Goal: Task Accomplishment & Management: Manage account settings

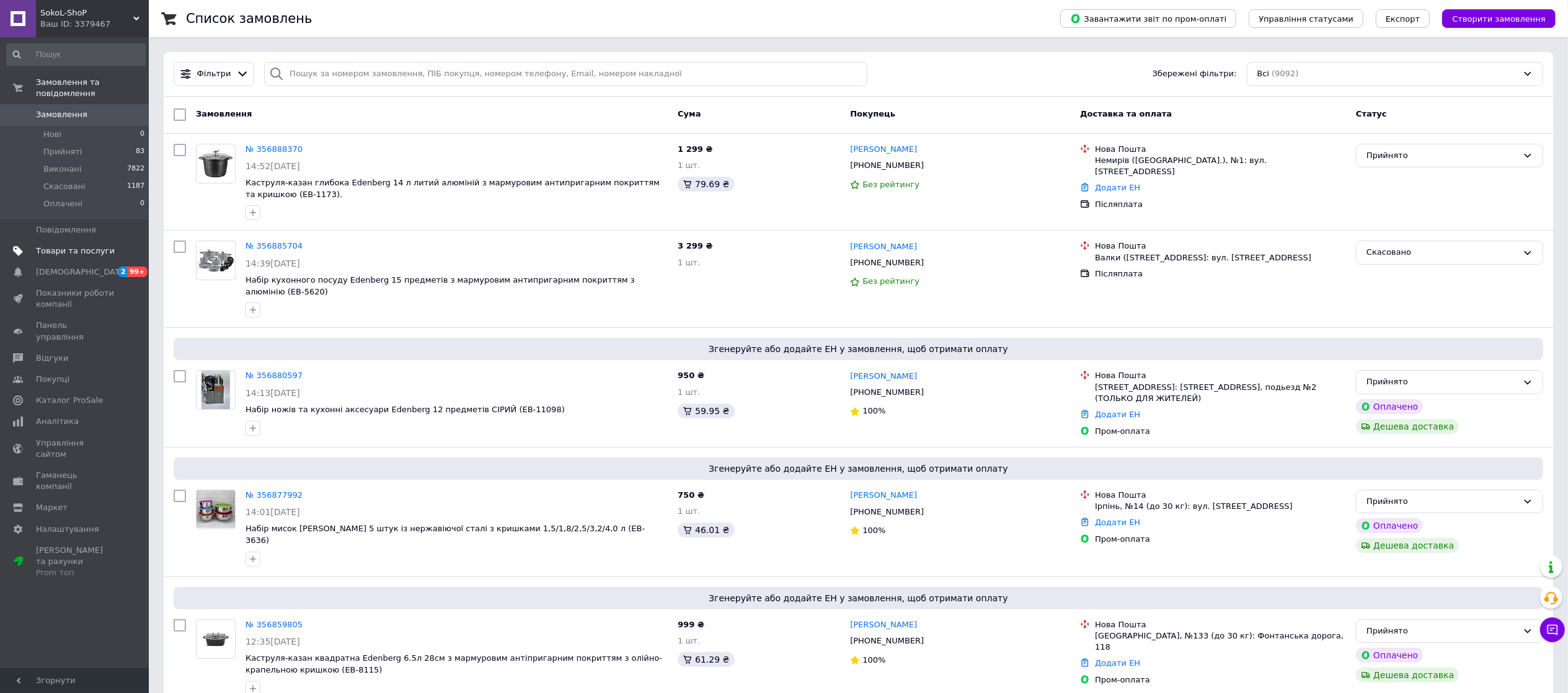
click at [80, 246] on span "Товари та послуги" at bounding box center [75, 251] width 78 height 11
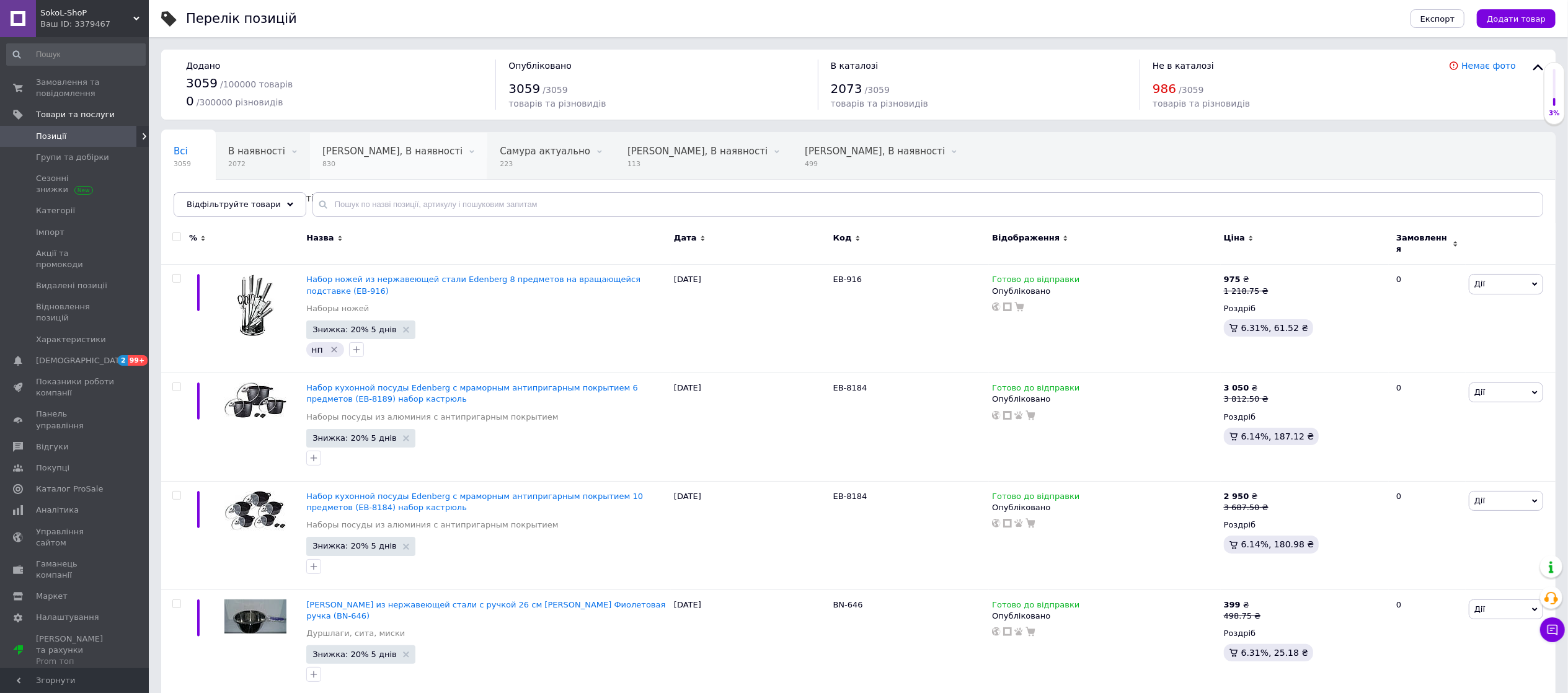
click at [365, 153] on span "Edenberg, В наявності" at bounding box center [392, 151] width 140 height 11
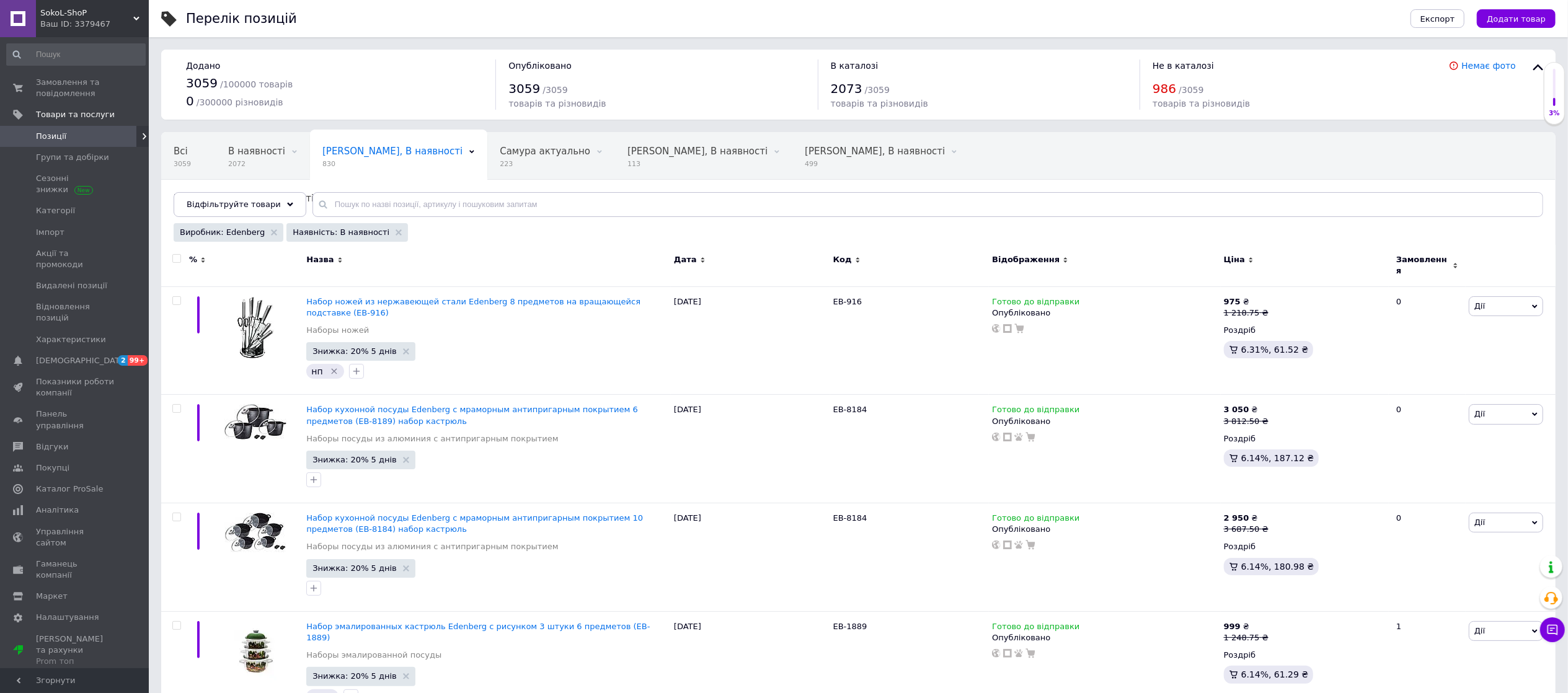
click at [842, 256] on span "Код" at bounding box center [842, 260] width 18 height 11
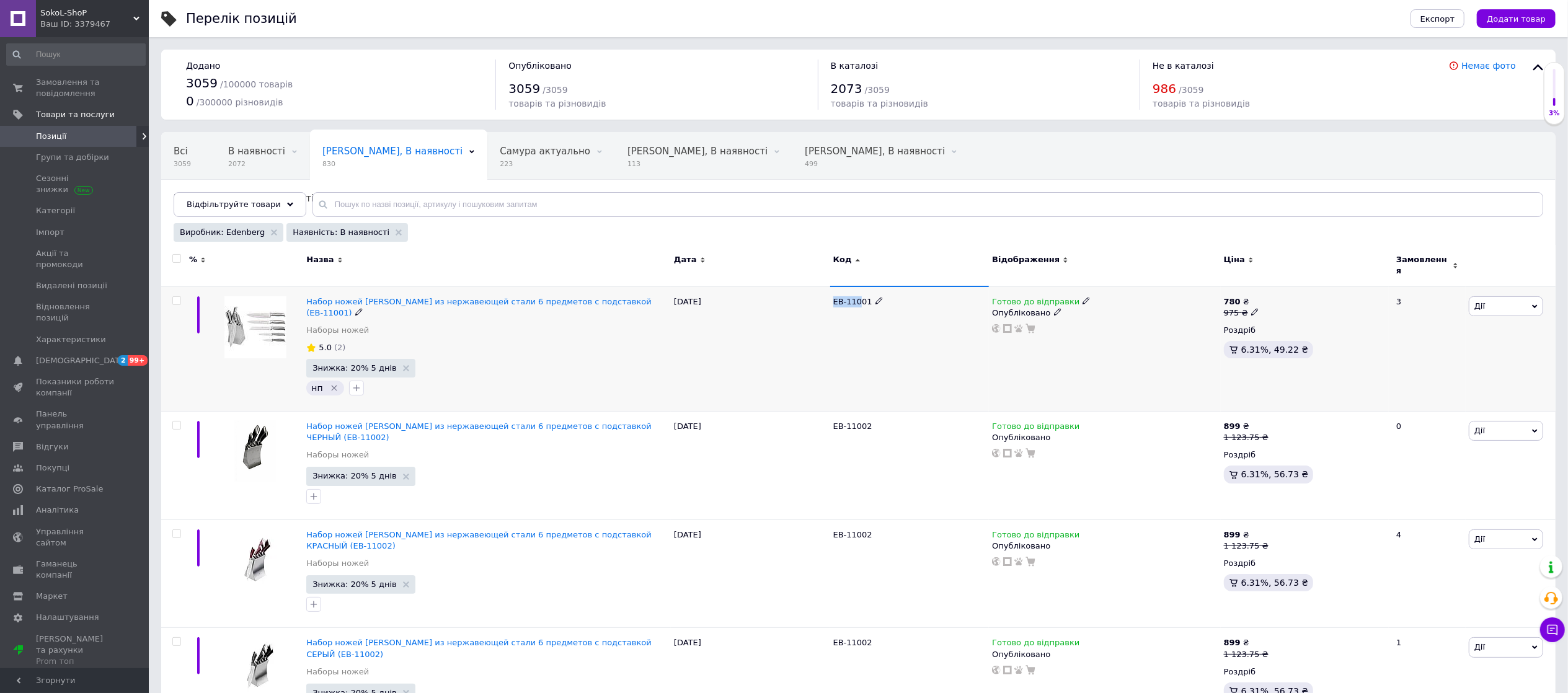
drag, startPoint x: 857, startPoint y: 296, endPoint x: 833, endPoint y: 296, distance: 24.0
click at [833, 297] on span "EB-11001" at bounding box center [852, 302] width 39 height 9
copy span "EB-110"
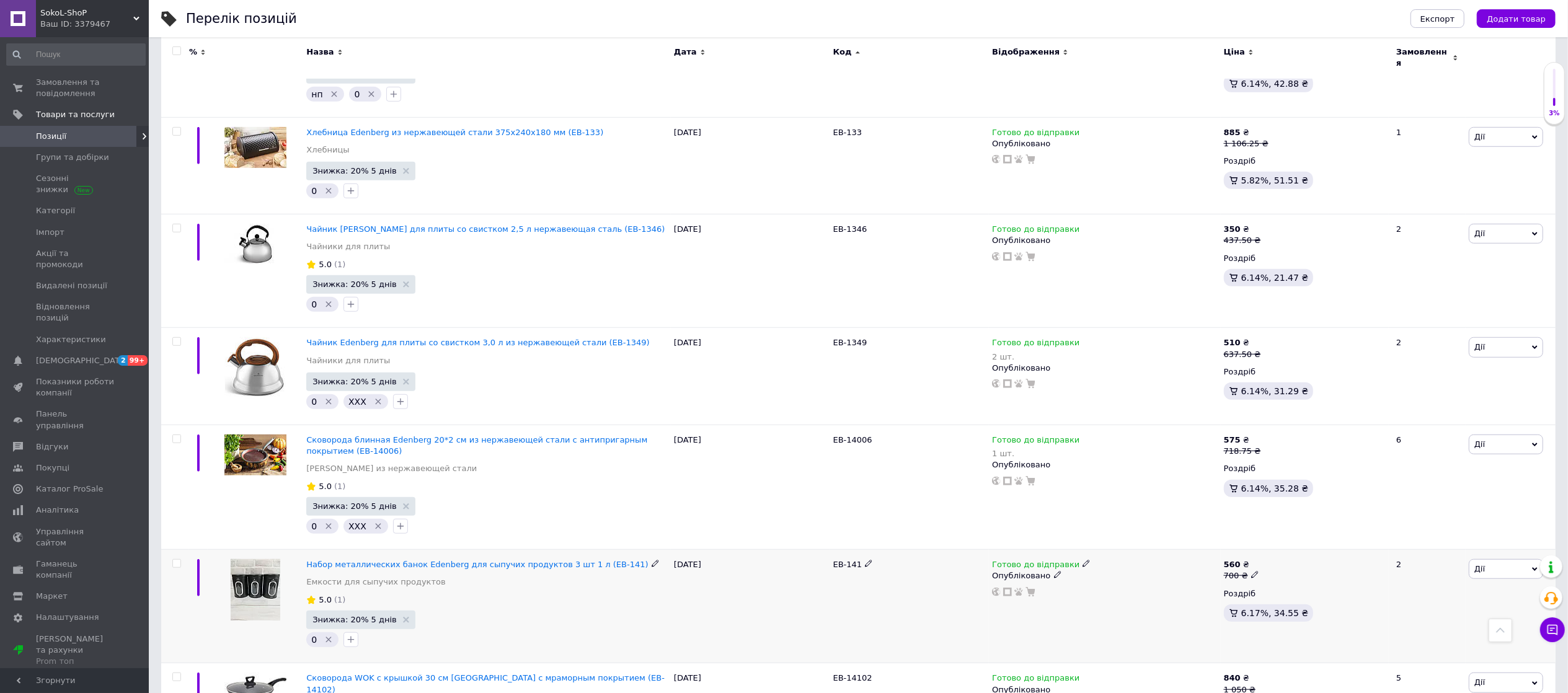
scroll to position [10232, 0]
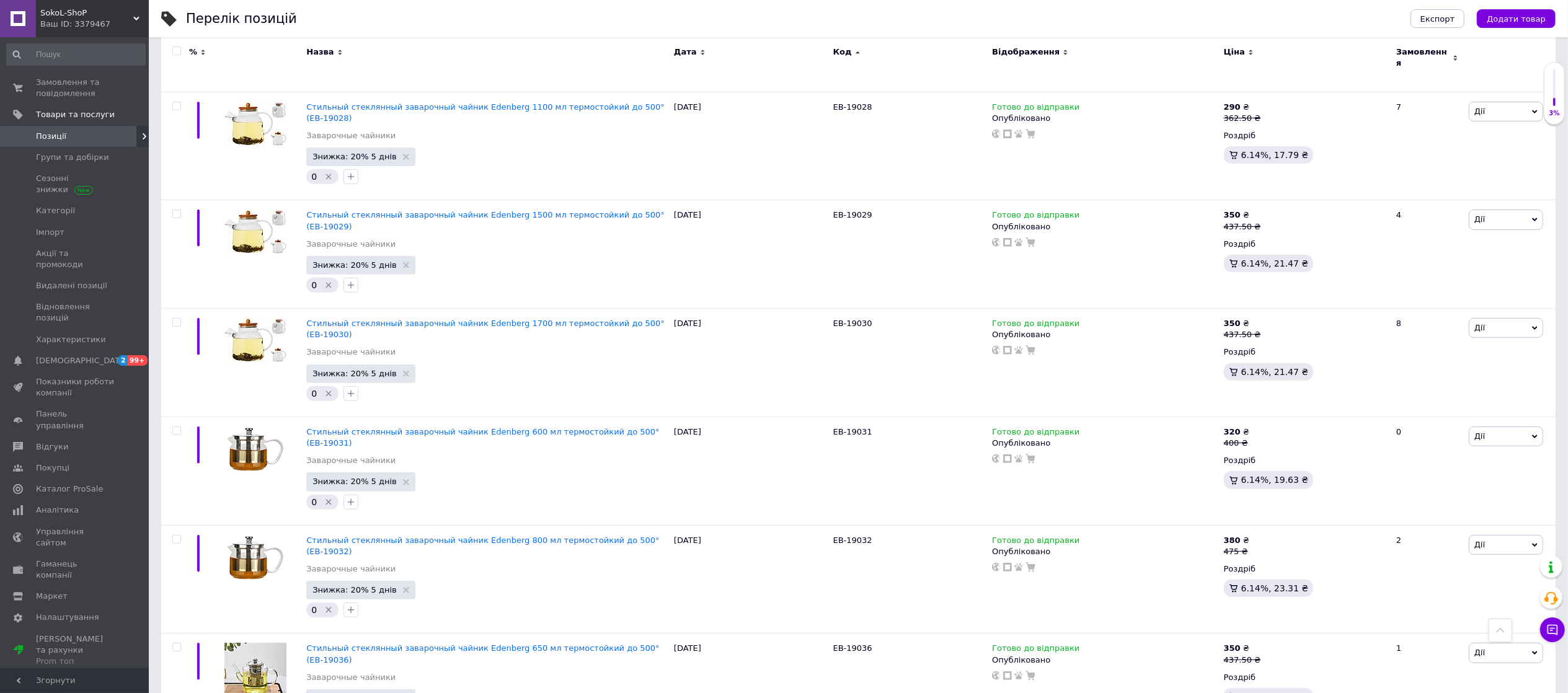
scroll to position [9840, 0]
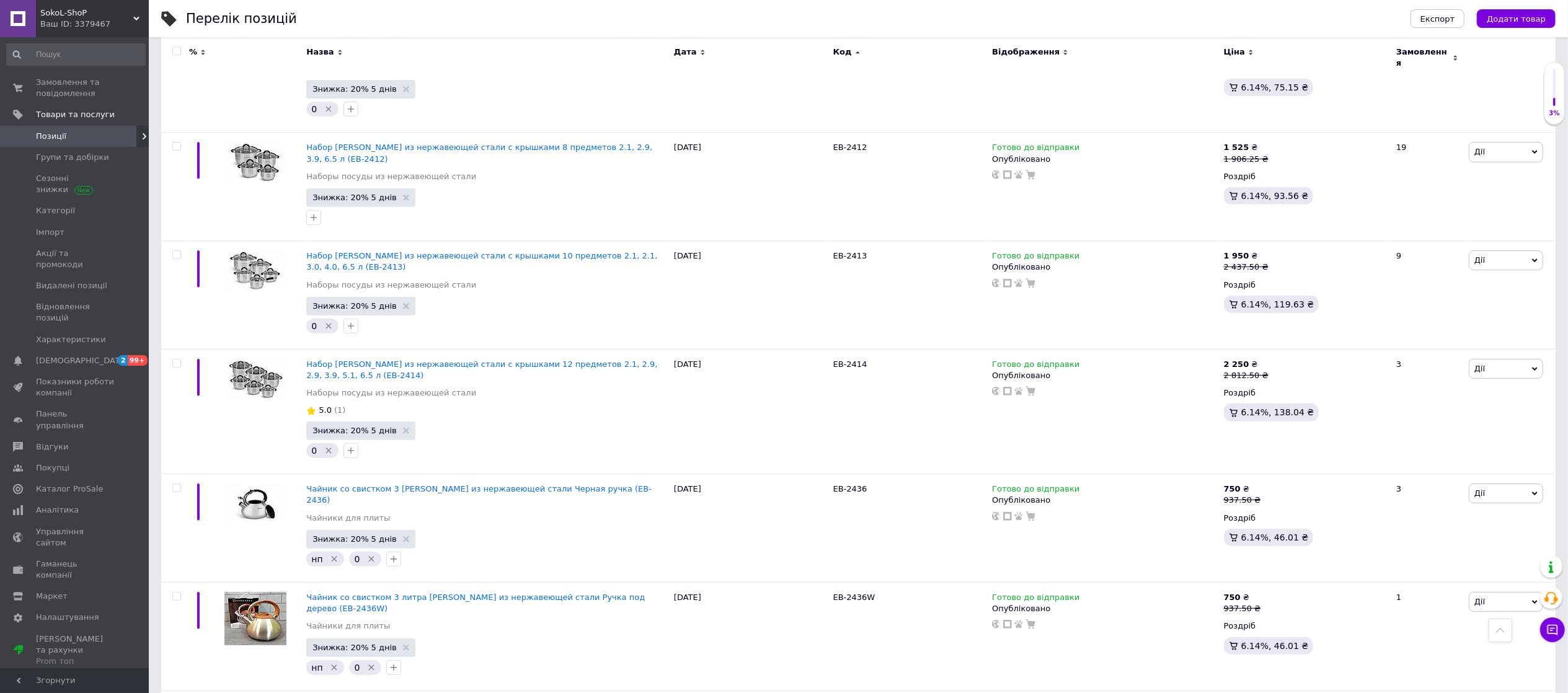
scroll to position [9628, 0]
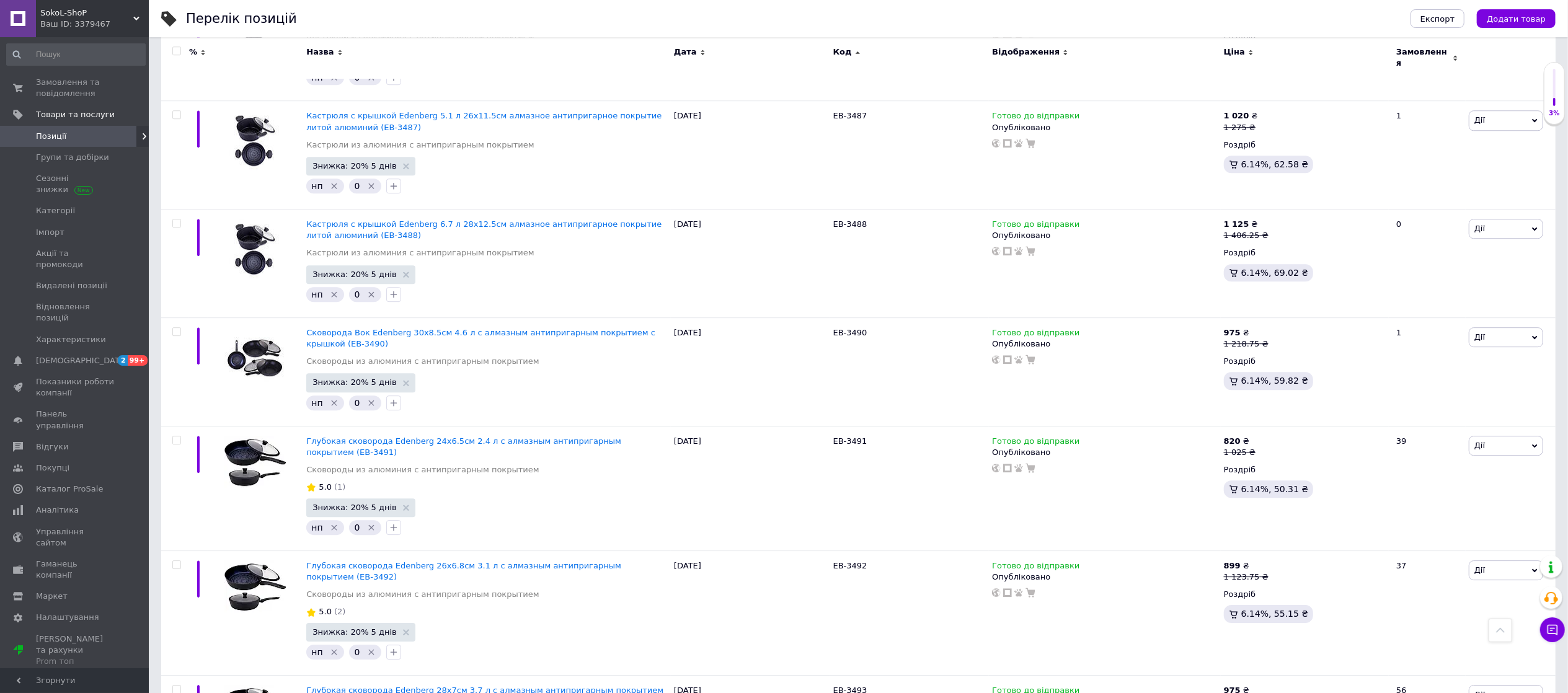
scroll to position [8316, 0]
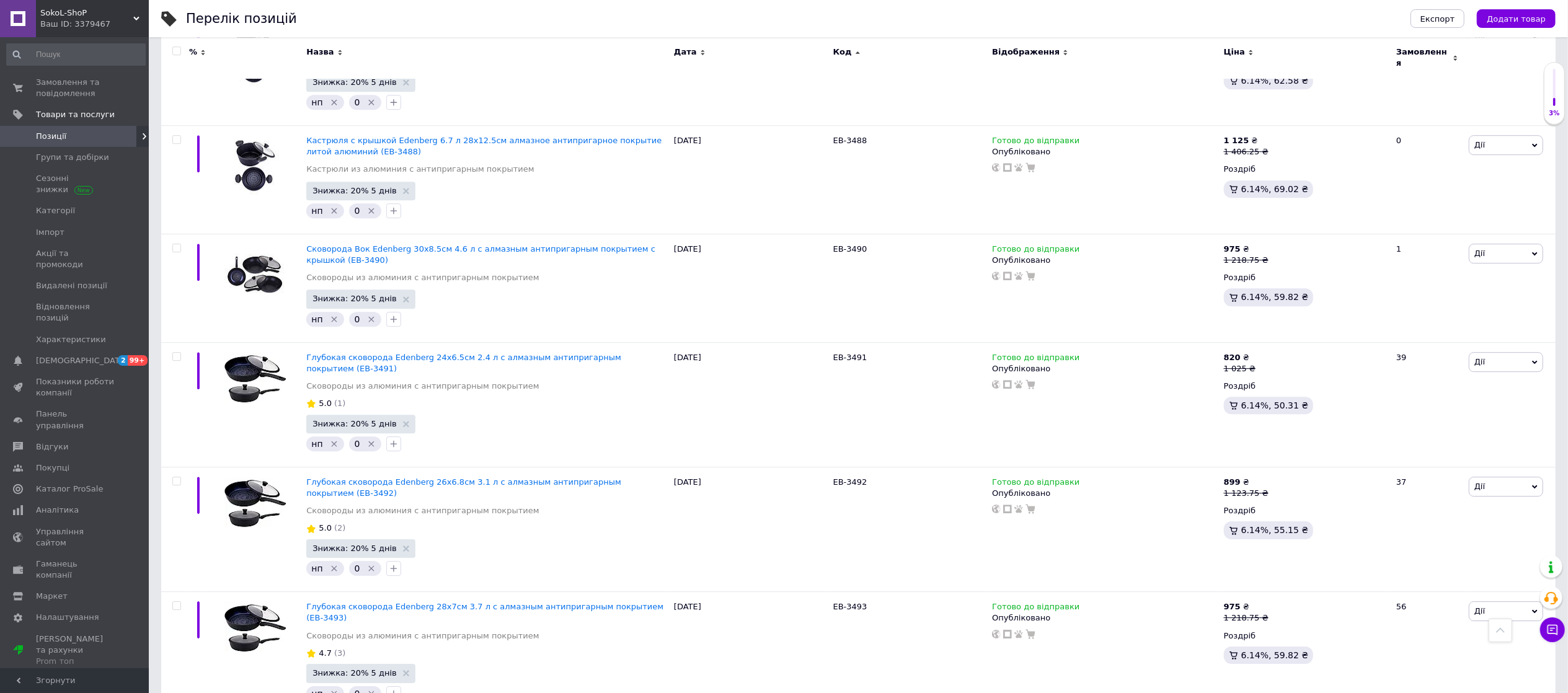
drag, startPoint x: 858, startPoint y: 439, endPoint x: 840, endPoint y: 438, distance: 18.0
drag, startPoint x: 863, startPoint y: 433, endPoint x: 828, endPoint y: 431, distance: 35.1
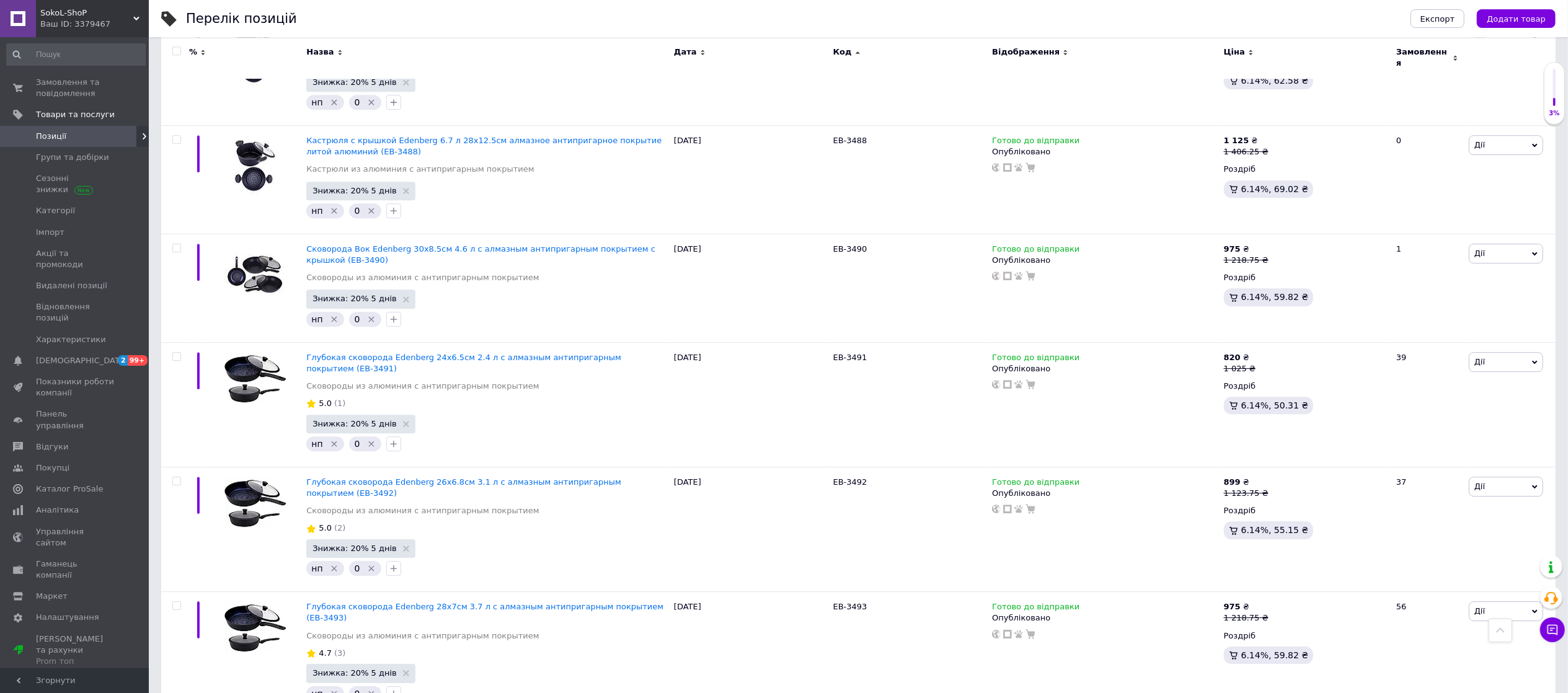
copy div "EB-3498"
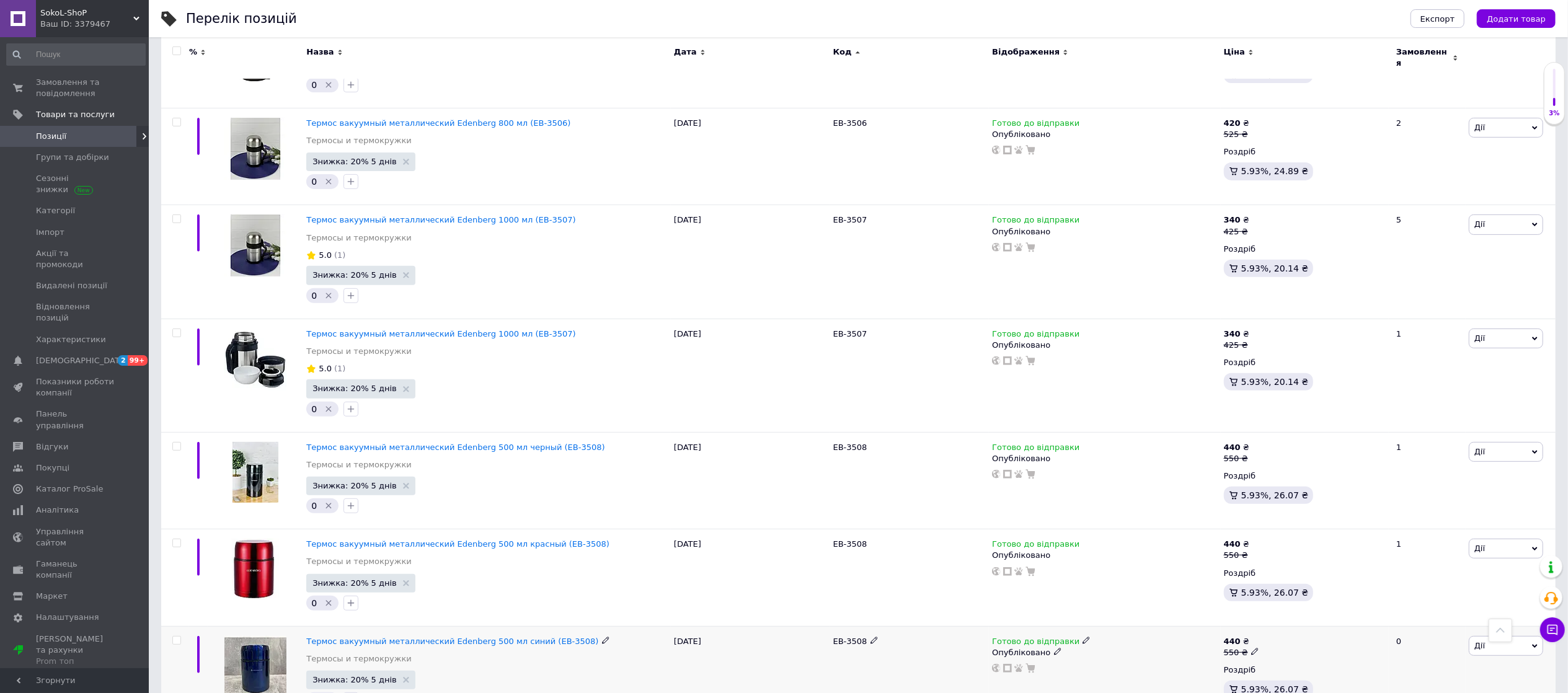
scroll to position [9880, 0]
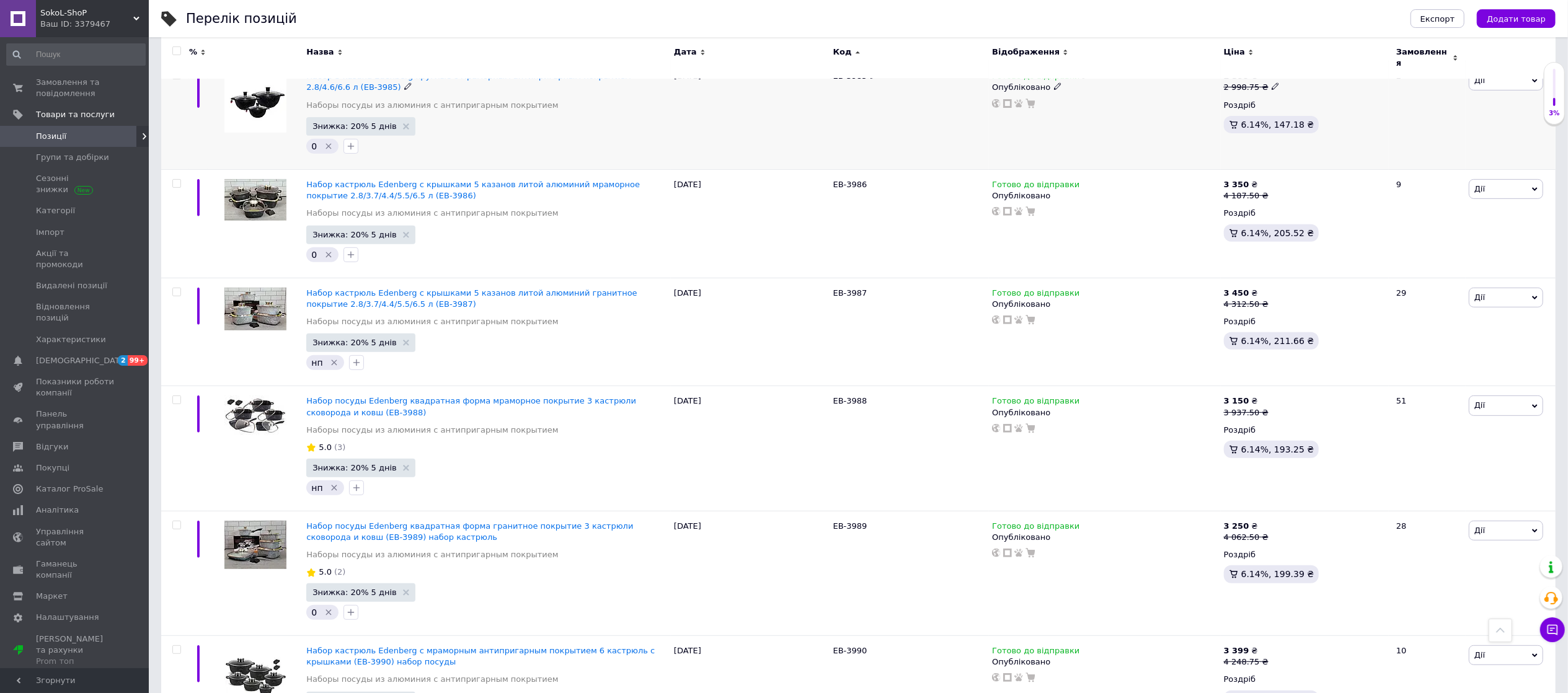
scroll to position [9946, 0]
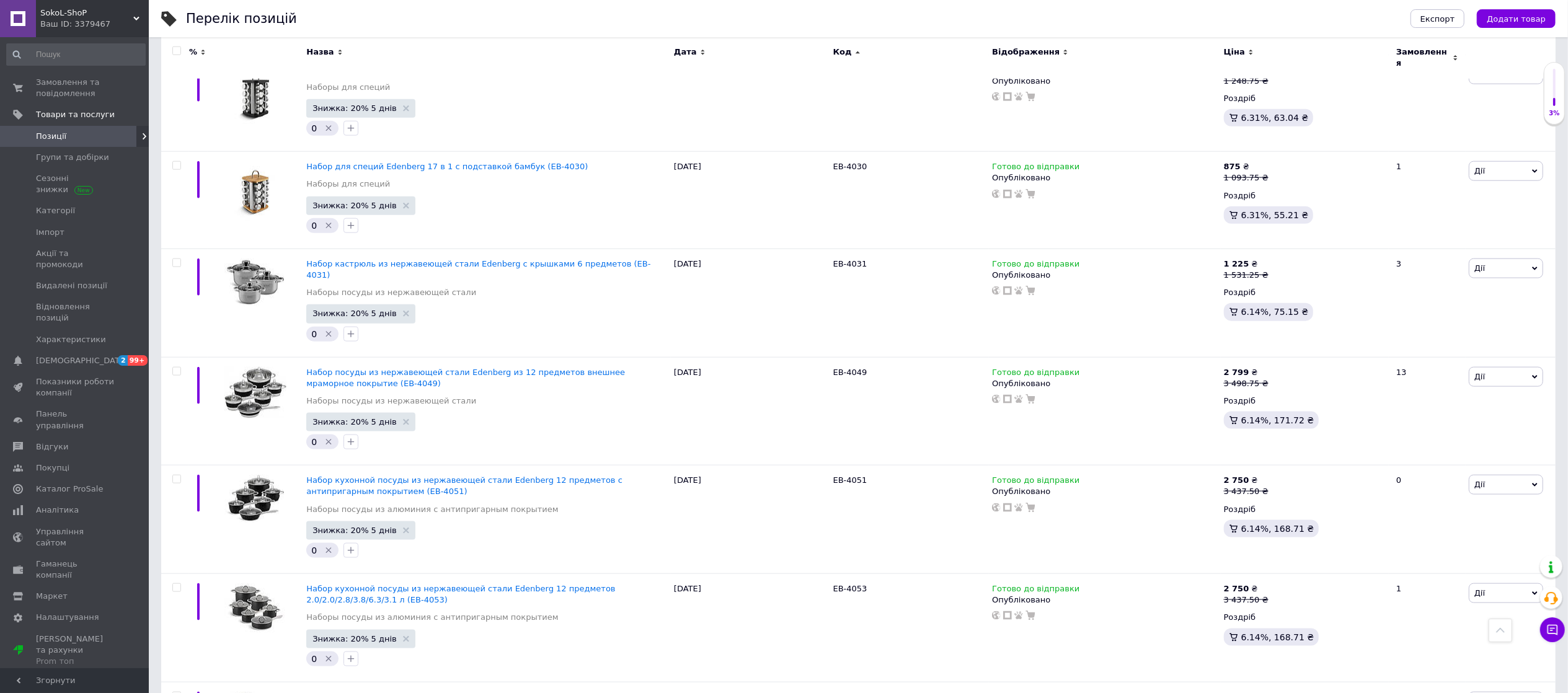
scroll to position [1420, 0]
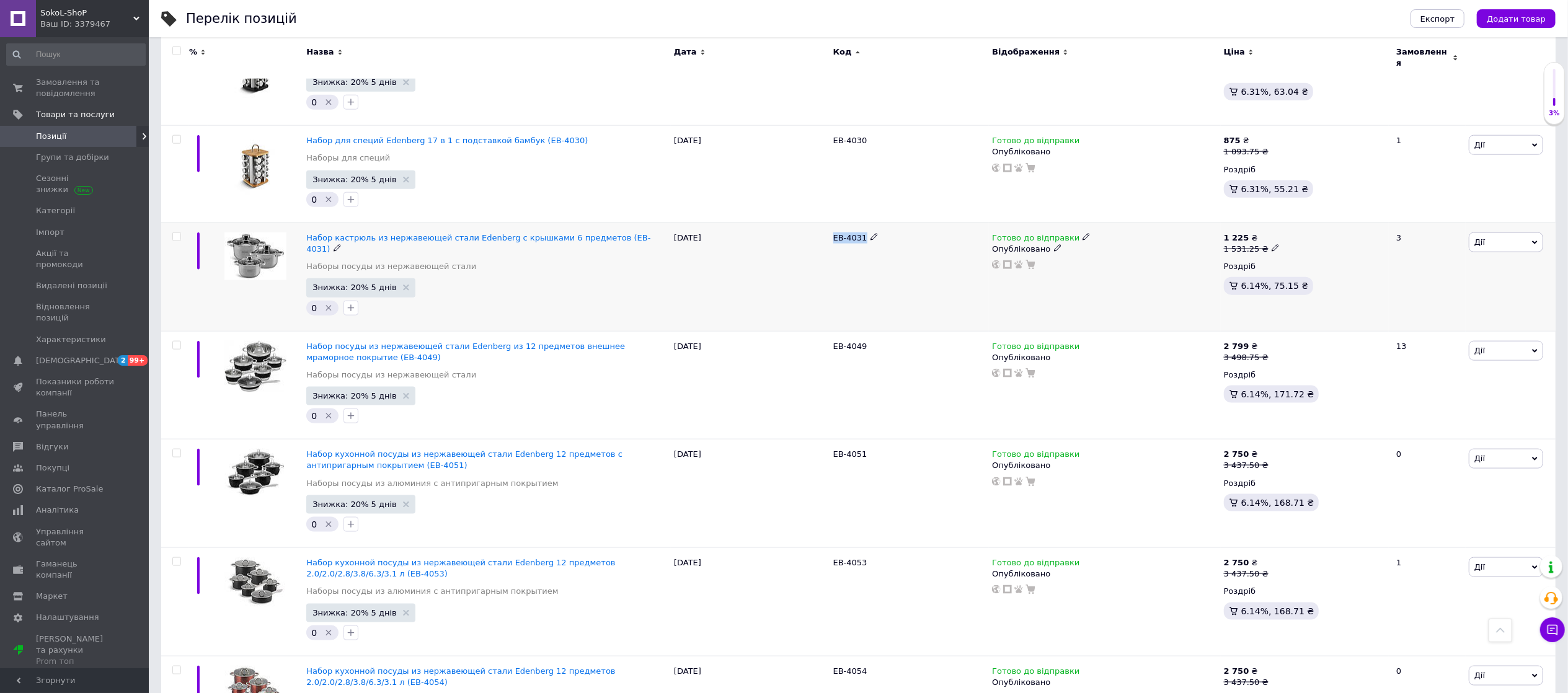
drag, startPoint x: 865, startPoint y: 206, endPoint x: 832, endPoint y: 213, distance: 33.7
click at [833, 233] on div "EB-4031" at bounding box center [910, 238] width 153 height 11
copy div "EB-4031"
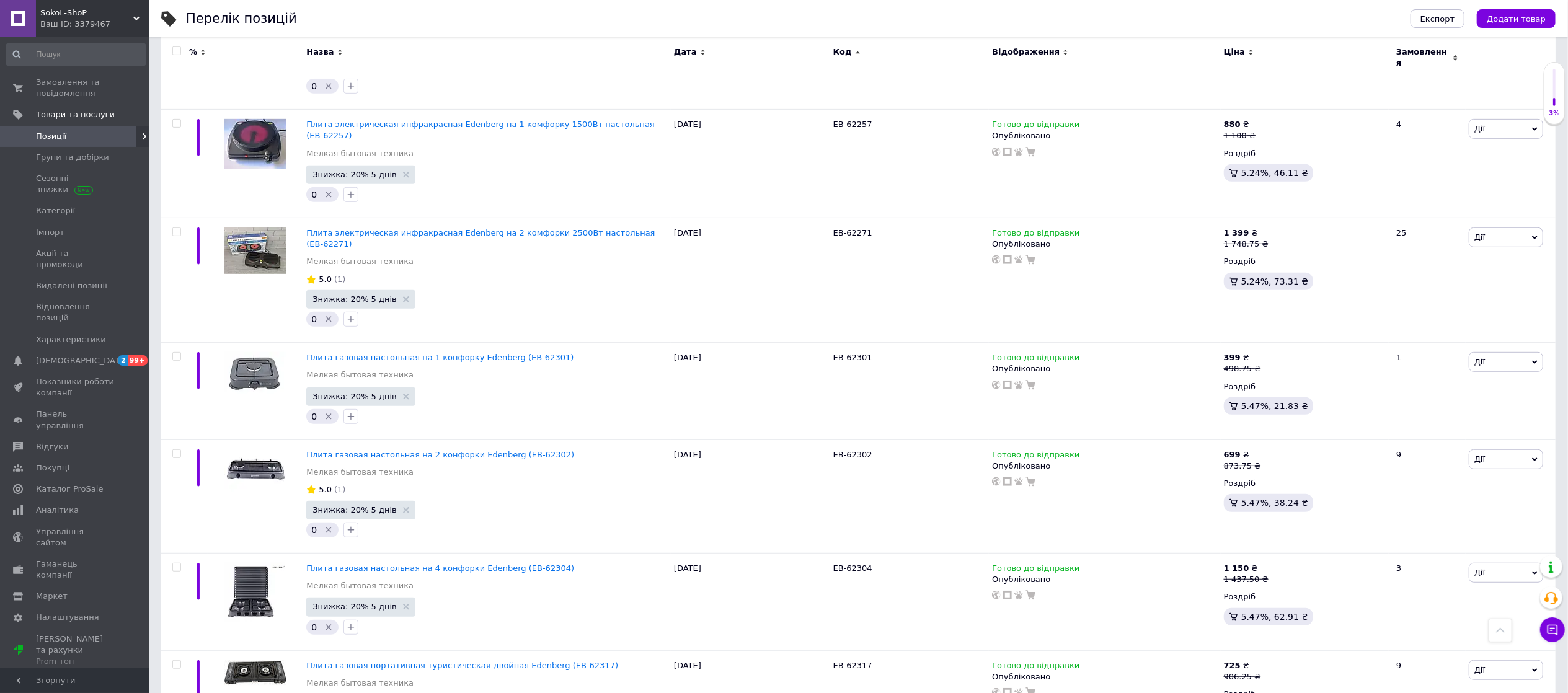
scroll to position [10102, 0]
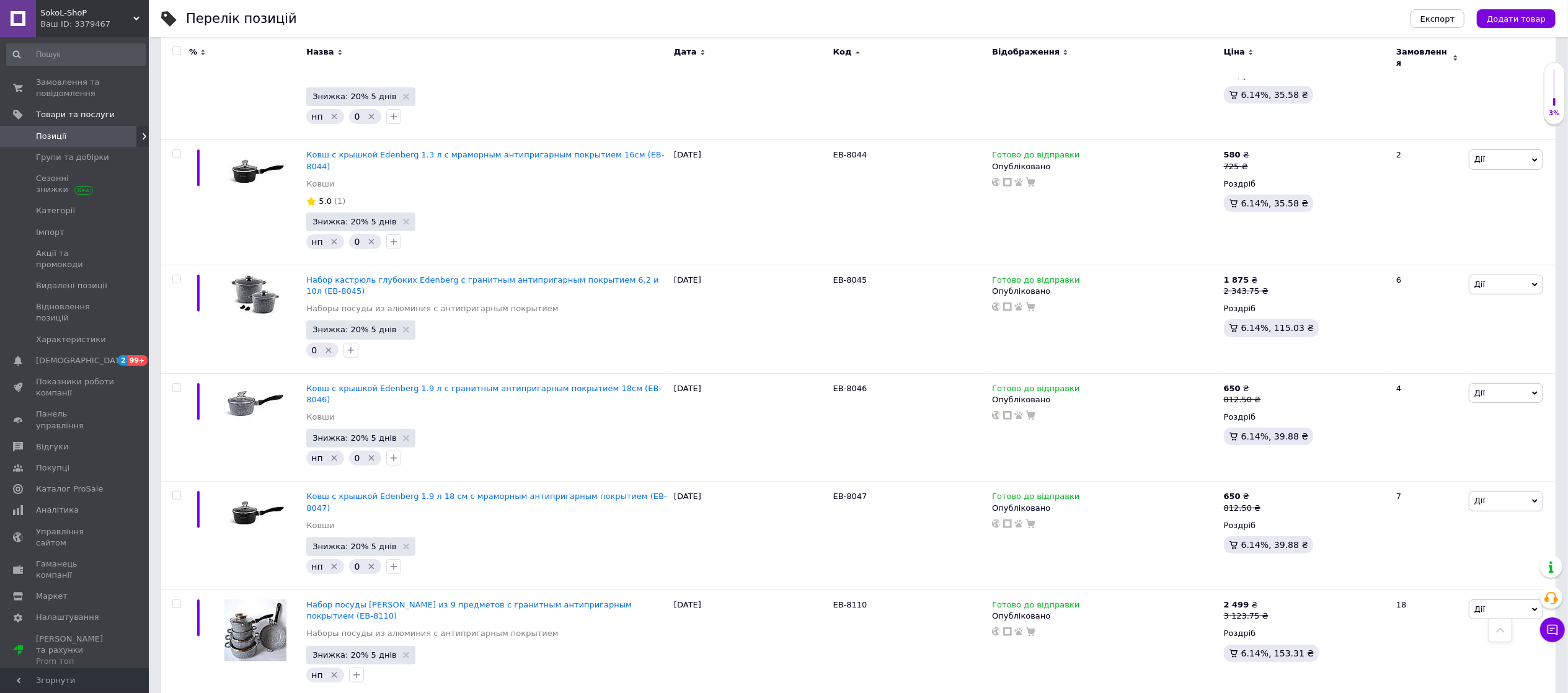
scroll to position [9874, 0]
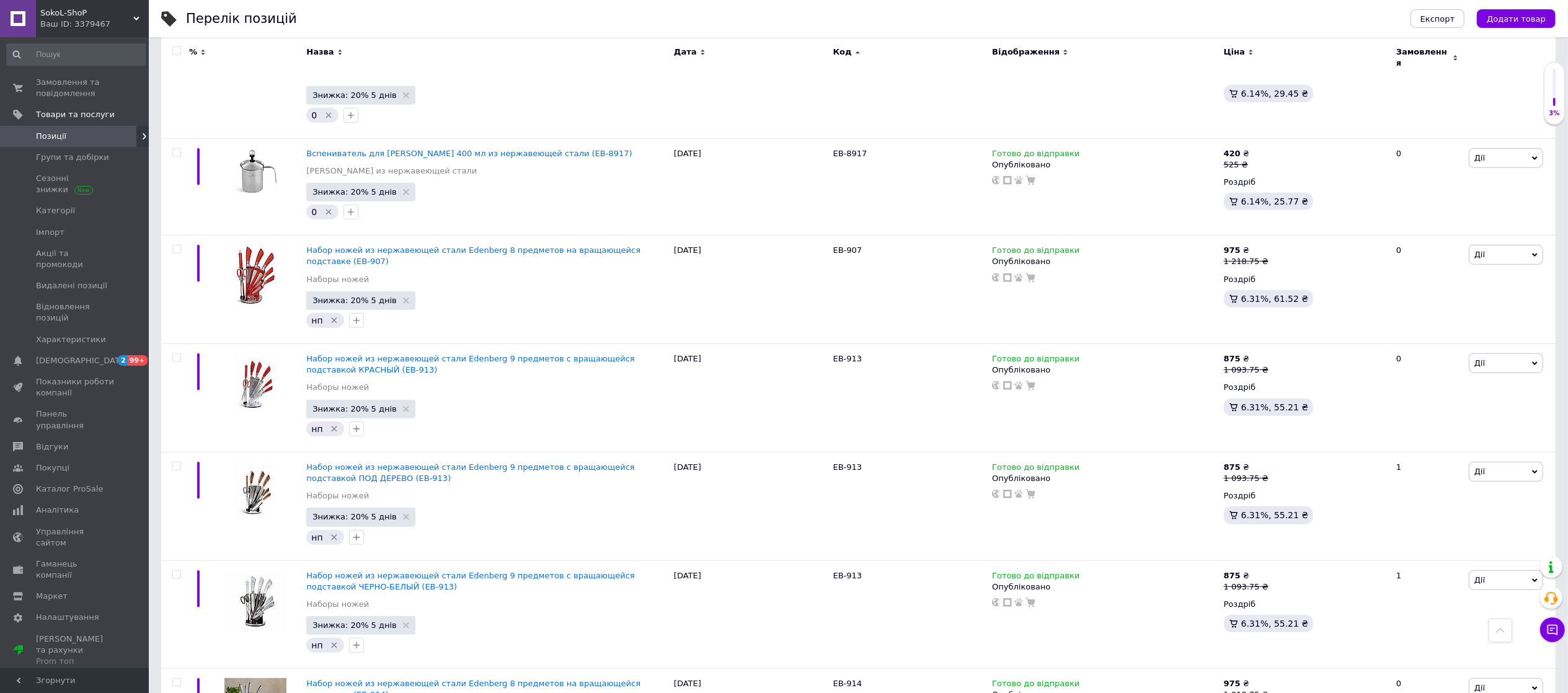
scroll to position [10023, 0]
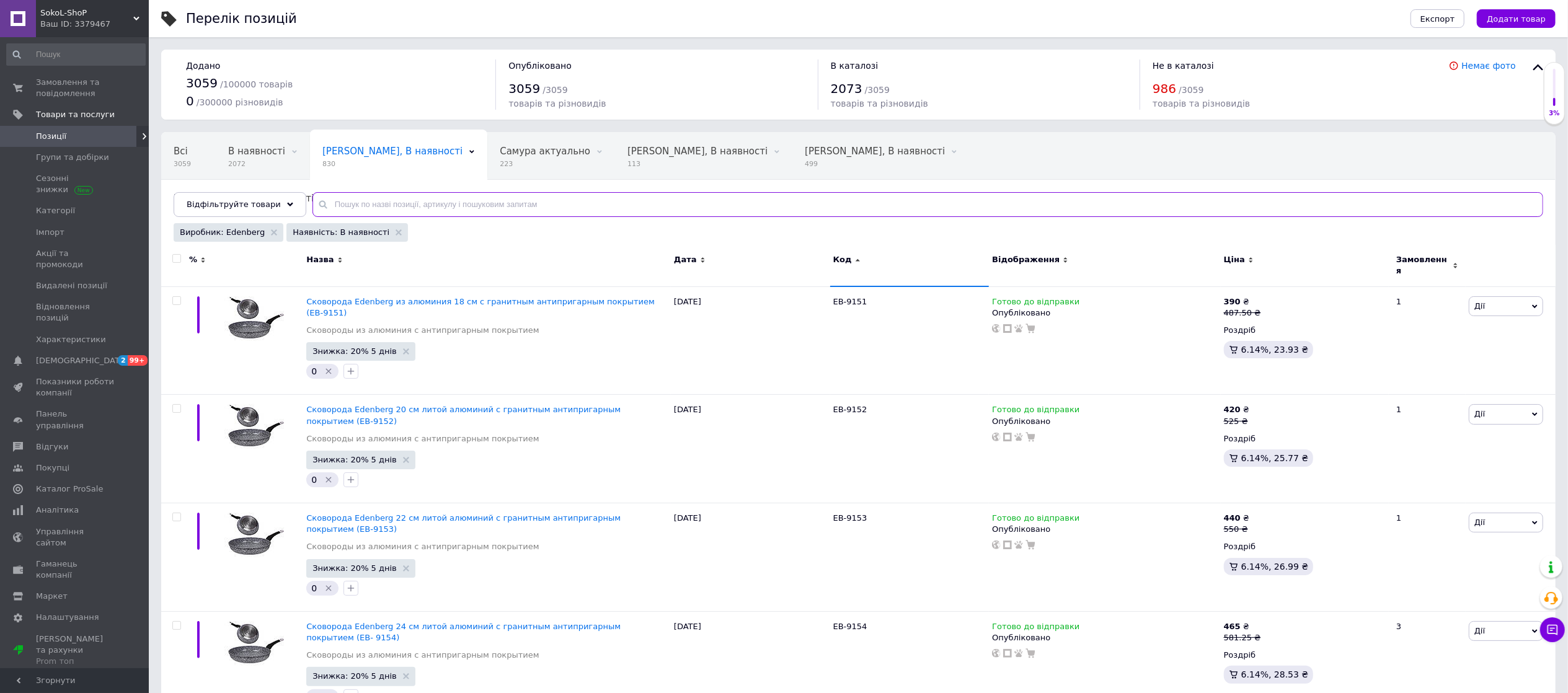
click at [784, 206] on input "text" at bounding box center [927, 205] width 1231 height 25
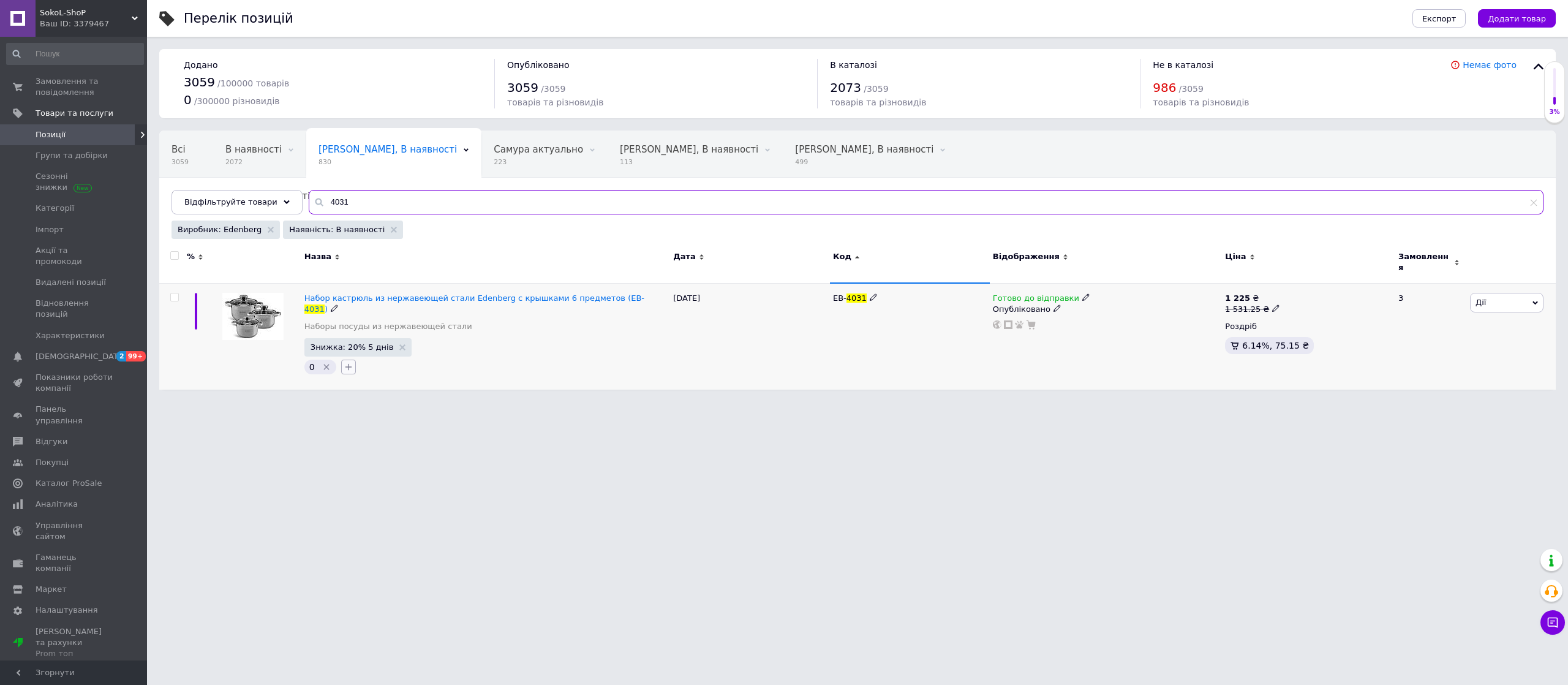
type input "4031"
click at [346, 364] on icon "button" at bounding box center [348, 367] width 7 height 7
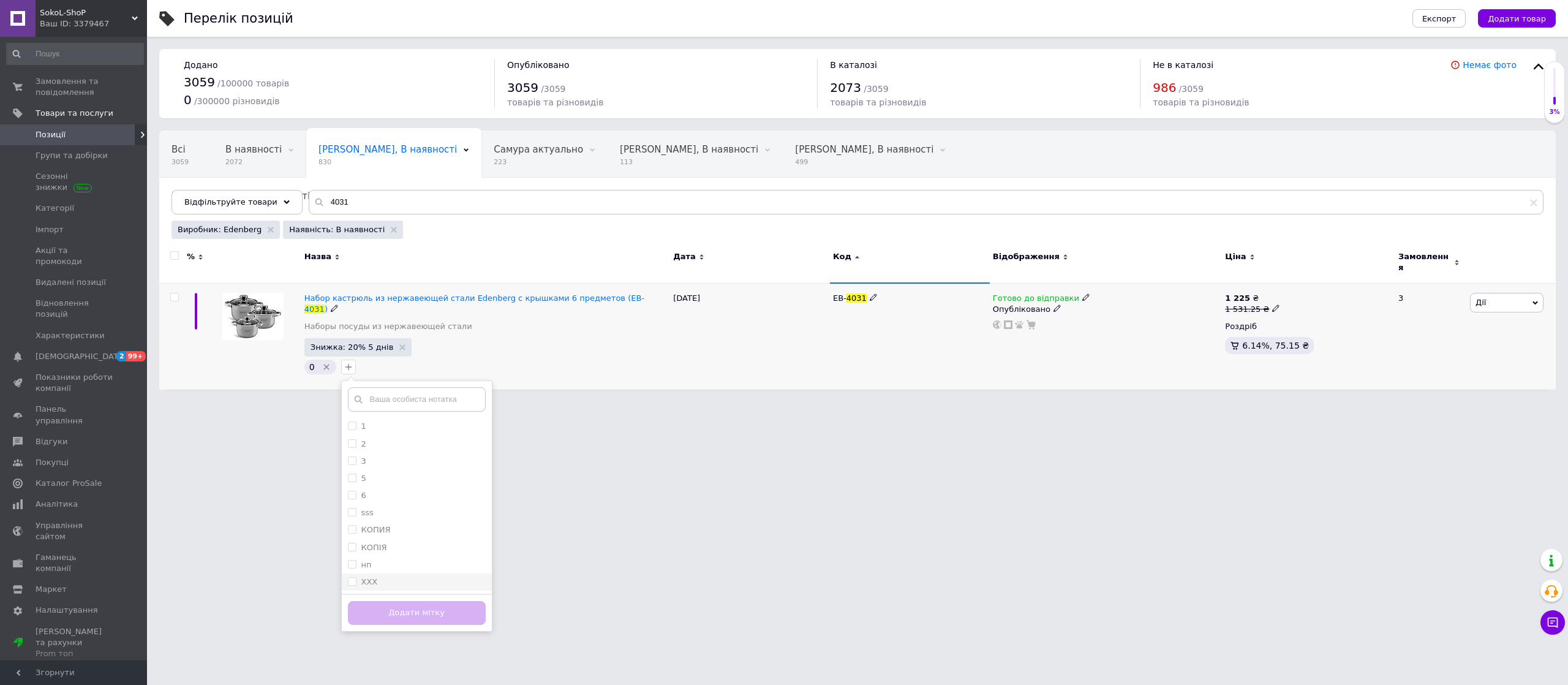
click at [361, 577] on label "ХХХ" at bounding box center [369, 581] width 16 height 9
checkbox input "true"
click at [369, 601] on button "Додати мітку" at bounding box center [417, 613] width 138 height 24
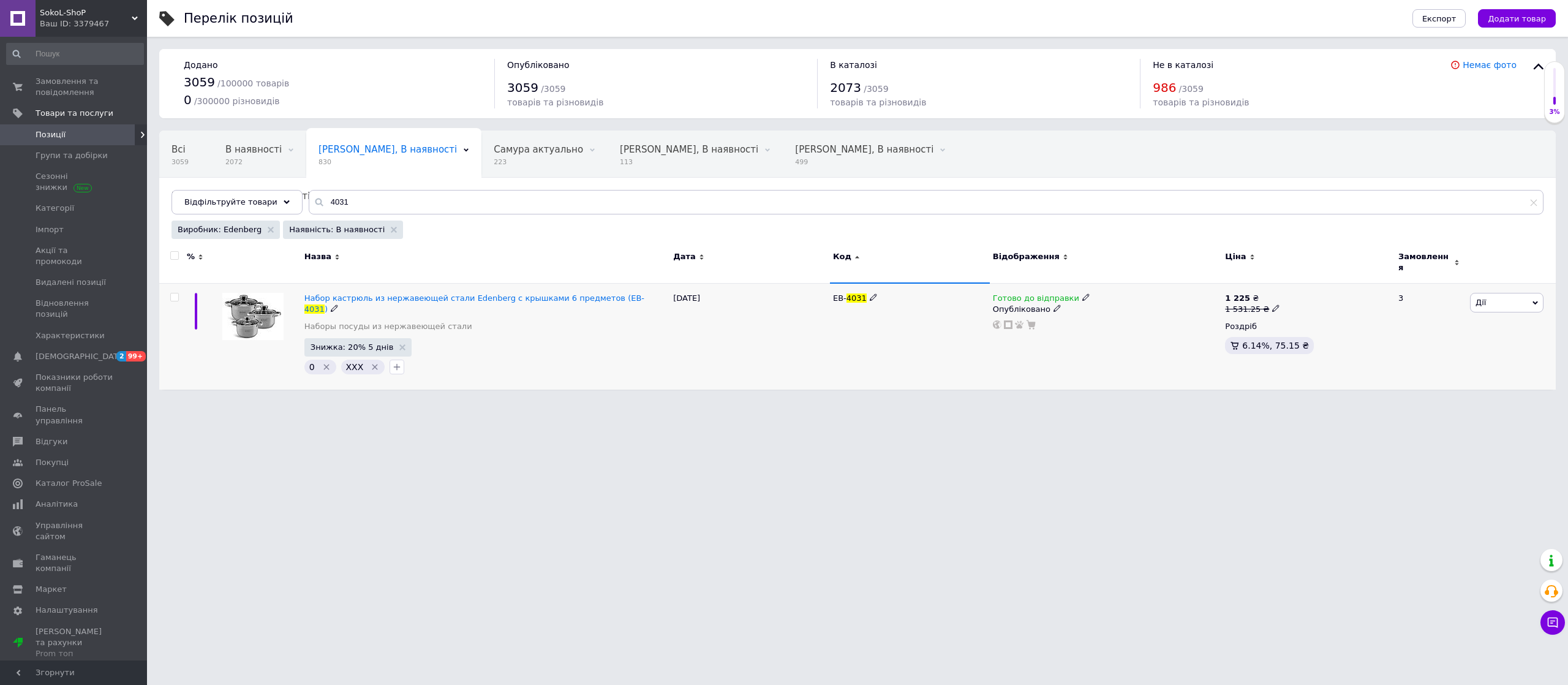
click at [1082, 294] on icon at bounding box center [1085, 297] width 7 height 7
click at [1224, 314] on div "Залишки" at bounding box center [1166, 319] width 153 height 11
click at [1160, 328] on input at bounding box center [1136, 340] width 93 height 25
type input "1"
click at [1130, 392] on html "SokoL-ShoP Ваш ID: 3379467 Сайт SokoL-ShoP Кабінет покупця Перевірити стан сист…" at bounding box center [784, 201] width 1568 height 402
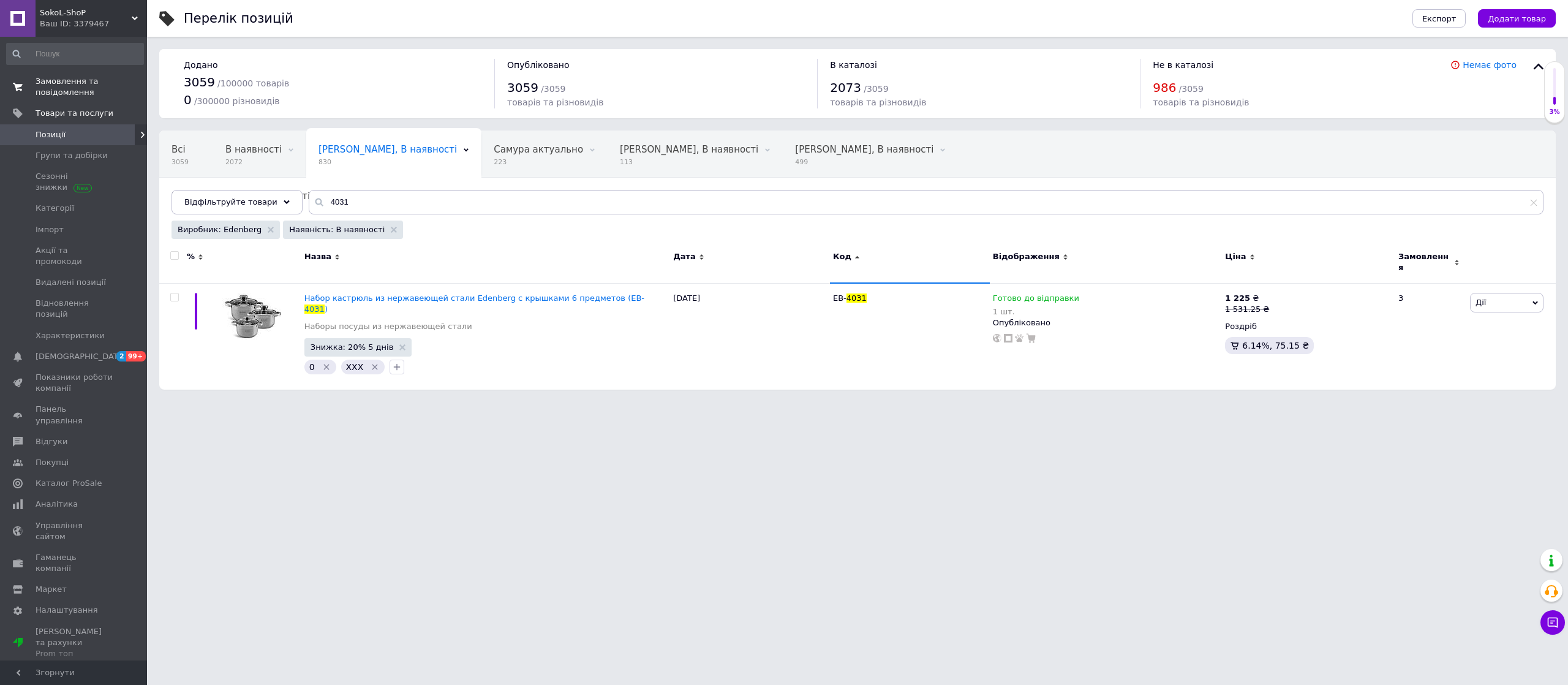
click at [50, 82] on span "Замовлення та повідомлення" at bounding box center [74, 87] width 77 height 22
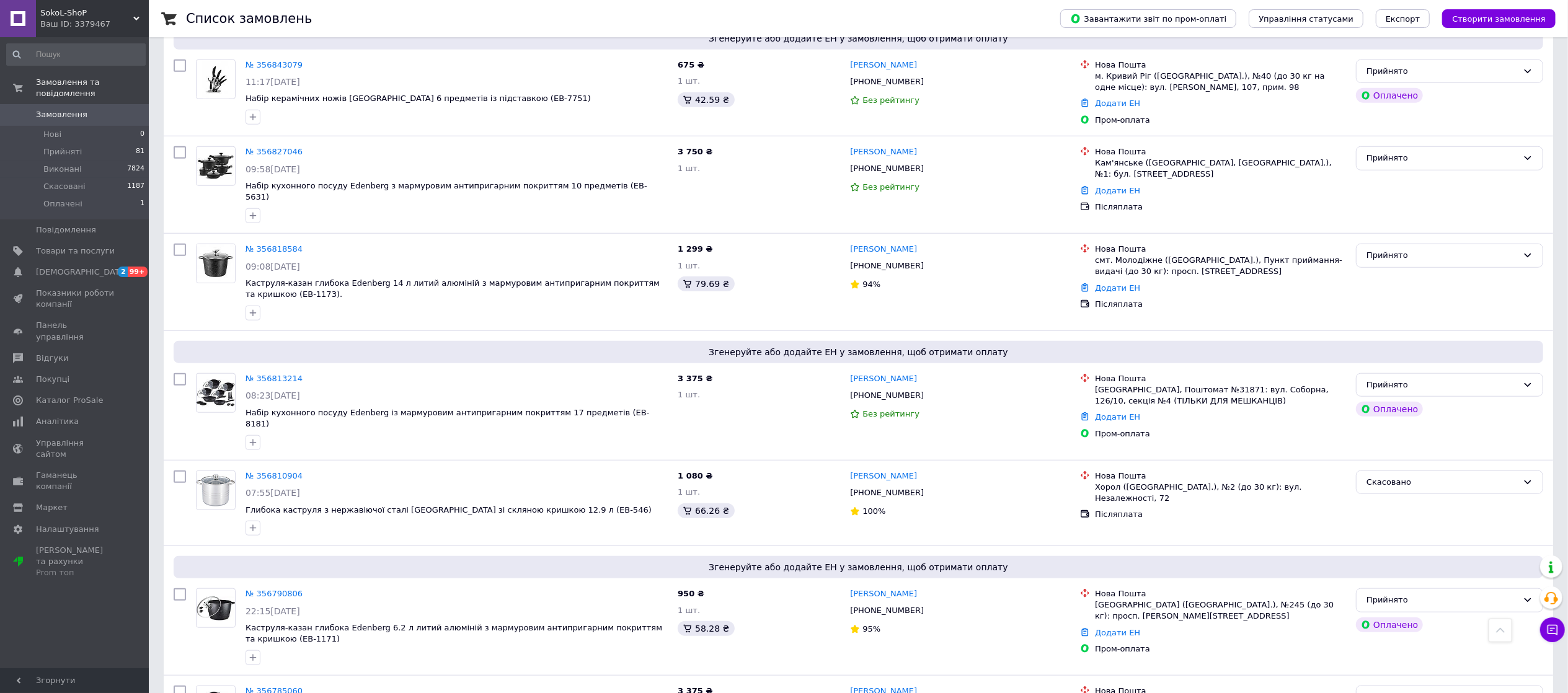
scroll to position [991, 0]
drag, startPoint x: 316, startPoint y: 422, endPoint x: 258, endPoint y: 424, distance: 58.0
click at [258, 470] on div "№ 356810904" at bounding box center [457, 477] width 424 height 14
copy div "356810904"
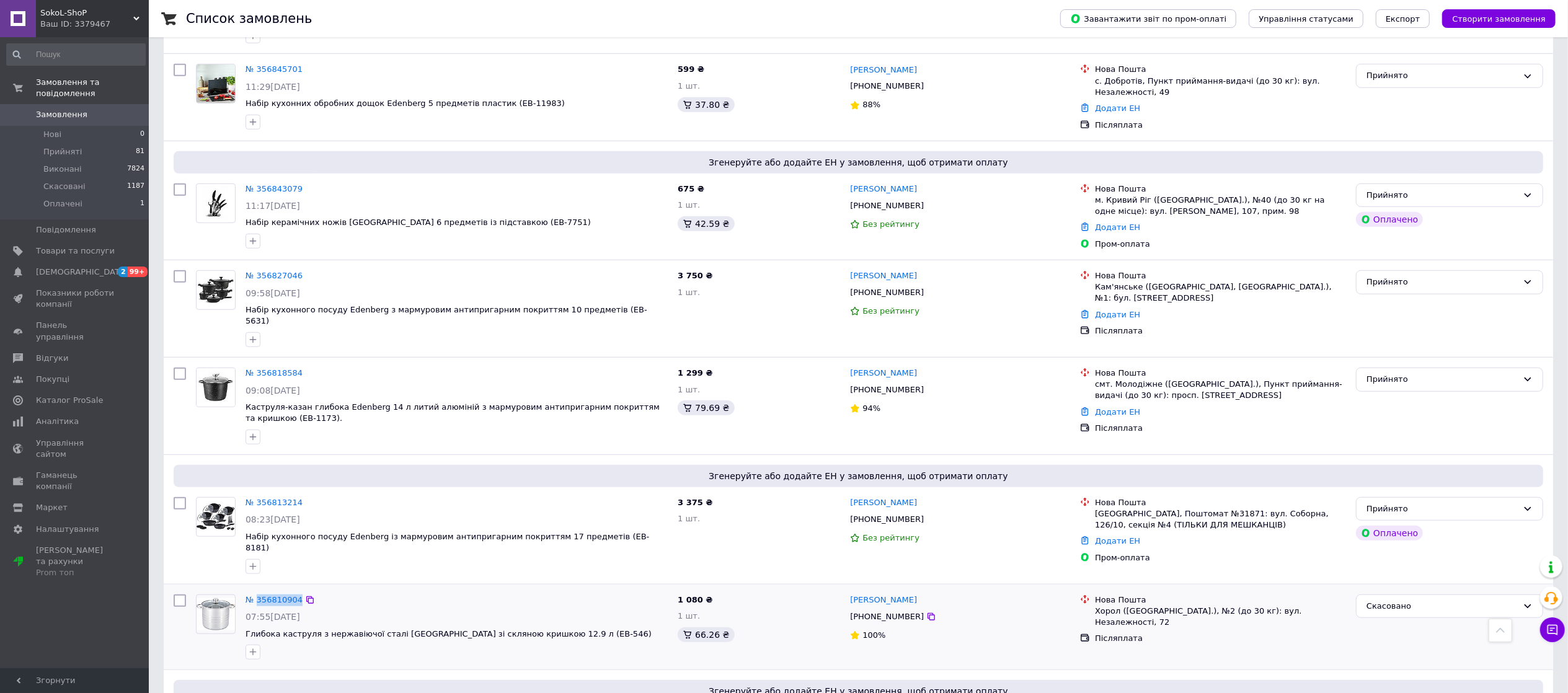
scroll to position [868, 0]
drag, startPoint x: 312, startPoint y: 334, endPoint x: 258, endPoint y: 331, distance: 54.1
click at [258, 367] on div "№ 356818584" at bounding box center [457, 374] width 424 height 14
copy div "356818584"
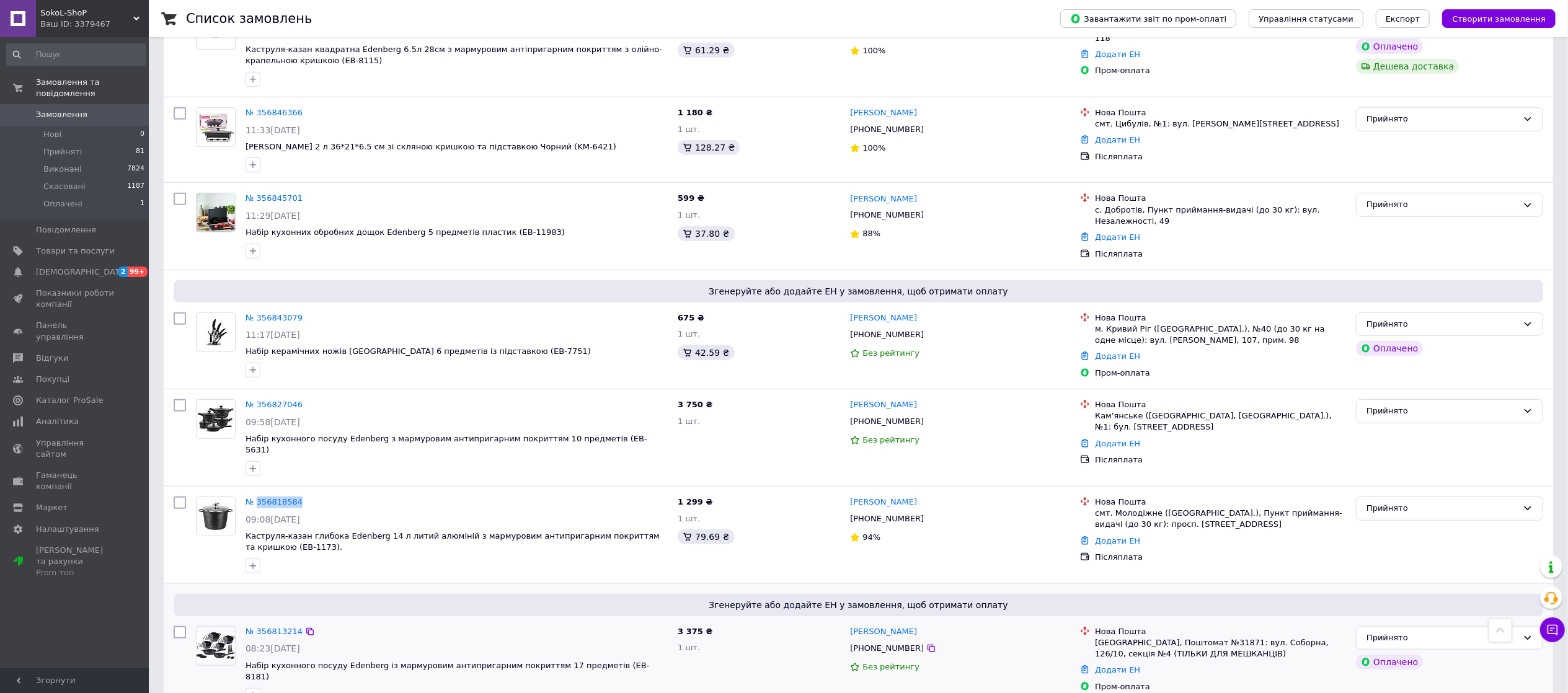
scroll to position [661, 0]
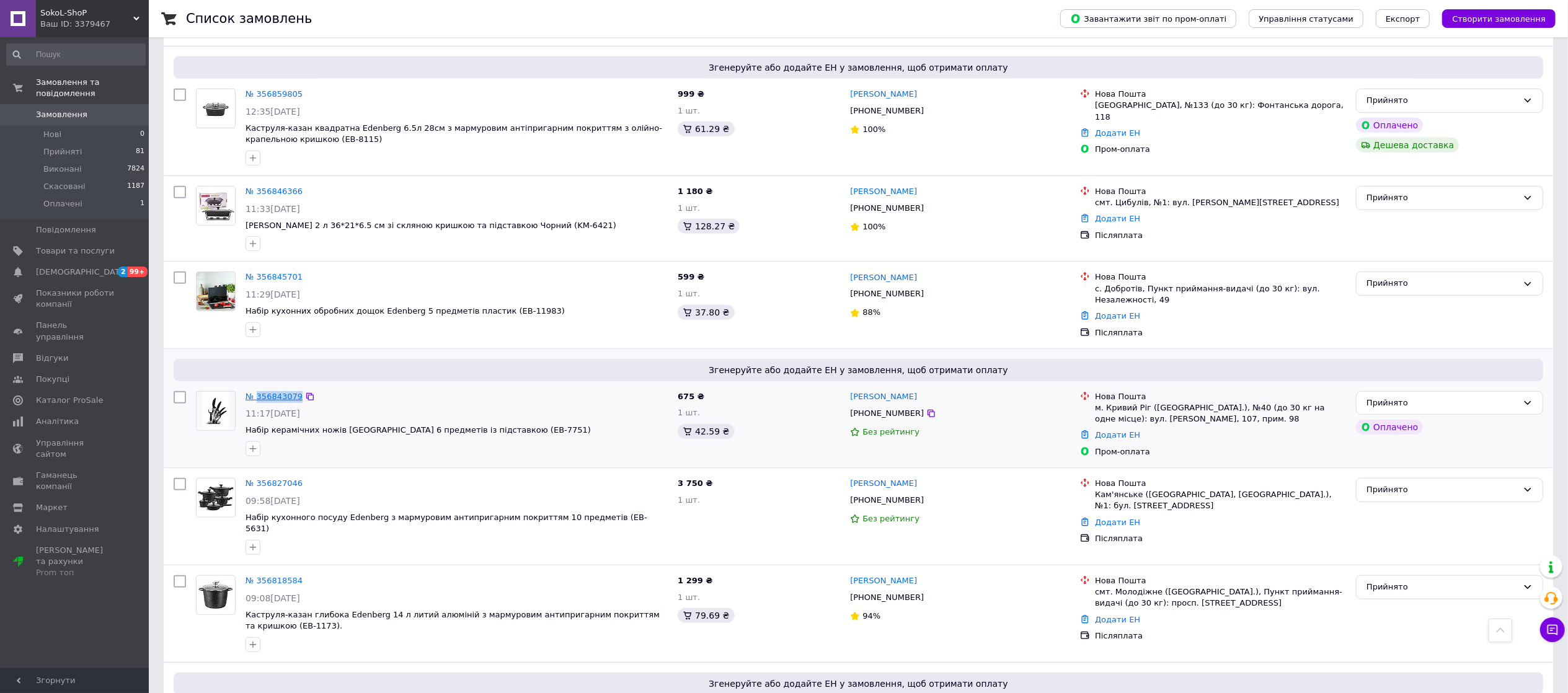
drag, startPoint x: 319, startPoint y: 364, endPoint x: 258, endPoint y: 359, distance: 61.2
click at [258, 390] on div "№ 356843079" at bounding box center [457, 397] width 424 height 14
copy div "356843079"
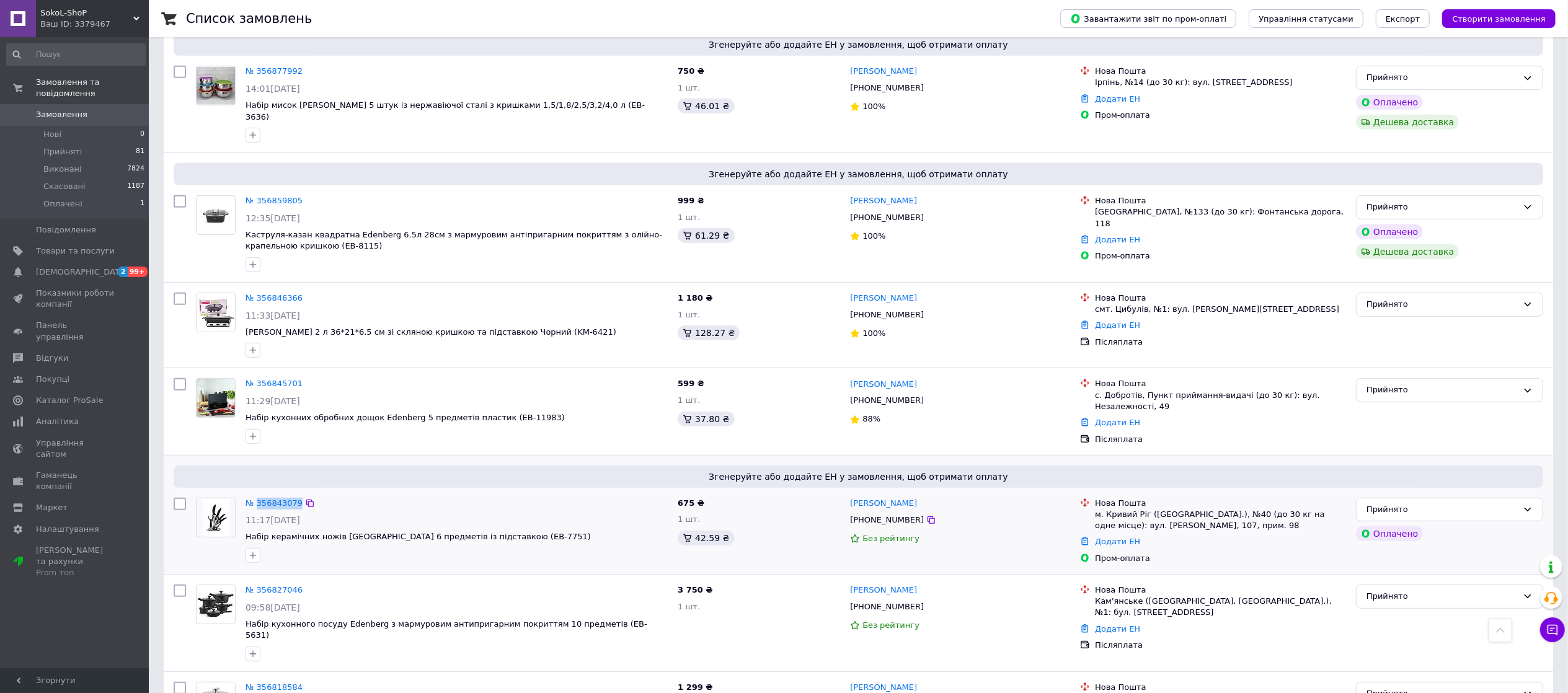
scroll to position [537, 0]
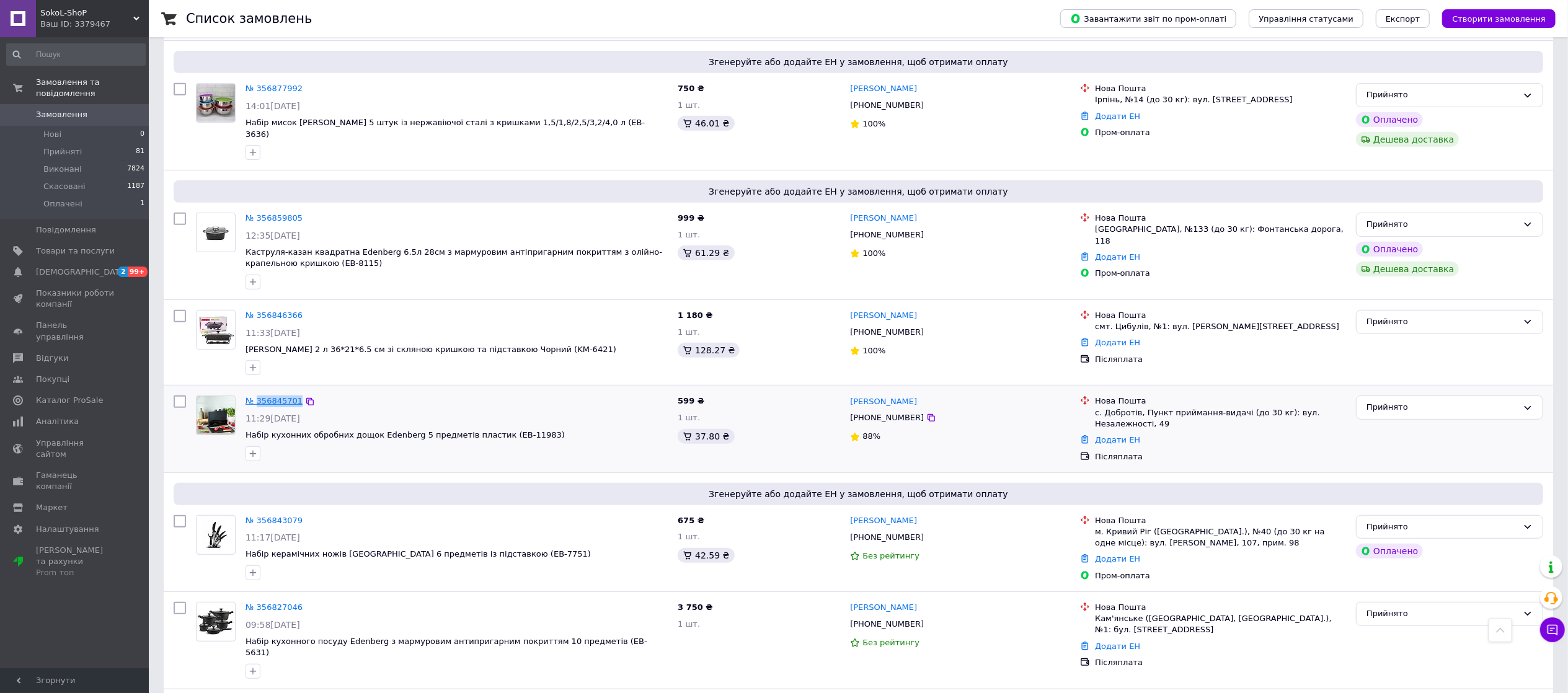
drag, startPoint x: 339, startPoint y: 369, endPoint x: 256, endPoint y: 369, distance: 83.0
click at [256, 394] on div "№ 356845701" at bounding box center [457, 401] width 424 height 14
copy div "356845701"
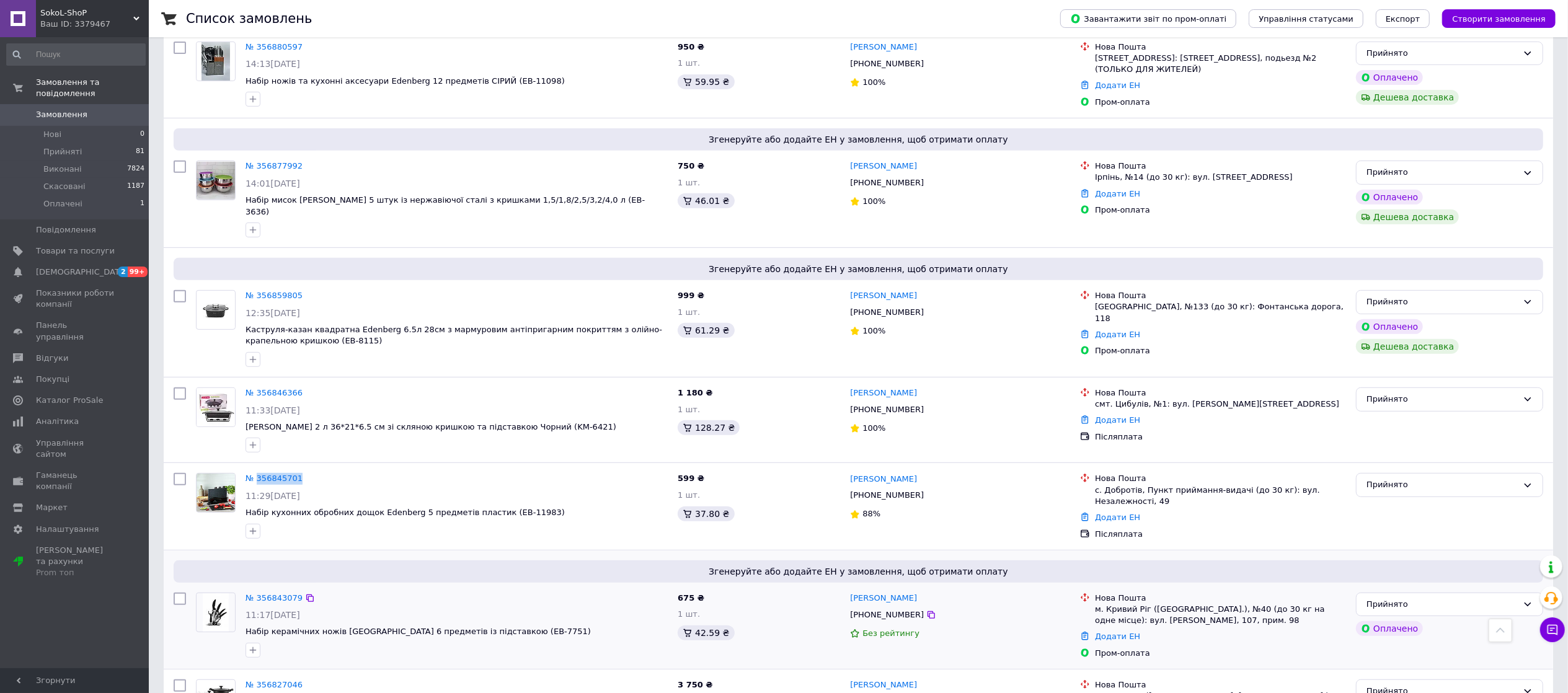
scroll to position [455, 0]
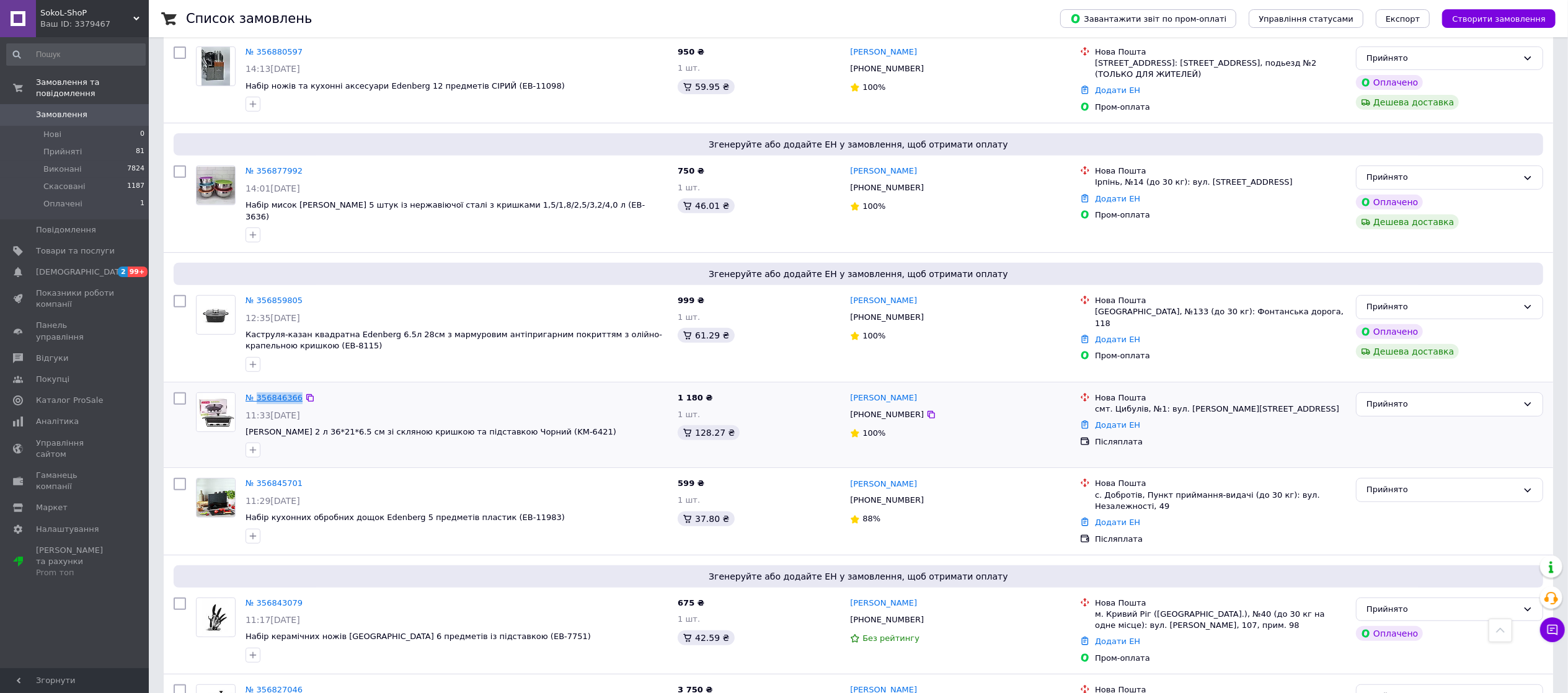
drag, startPoint x: 320, startPoint y: 368, endPoint x: 256, endPoint y: 368, distance: 64.0
click at [256, 391] on div "№ 356846366" at bounding box center [457, 399] width 424 height 14
copy div "356846366"
drag, startPoint x: 312, startPoint y: 262, endPoint x: 258, endPoint y: 263, distance: 54.0
click at [258, 294] on div "№ 356859805" at bounding box center [457, 301] width 424 height 14
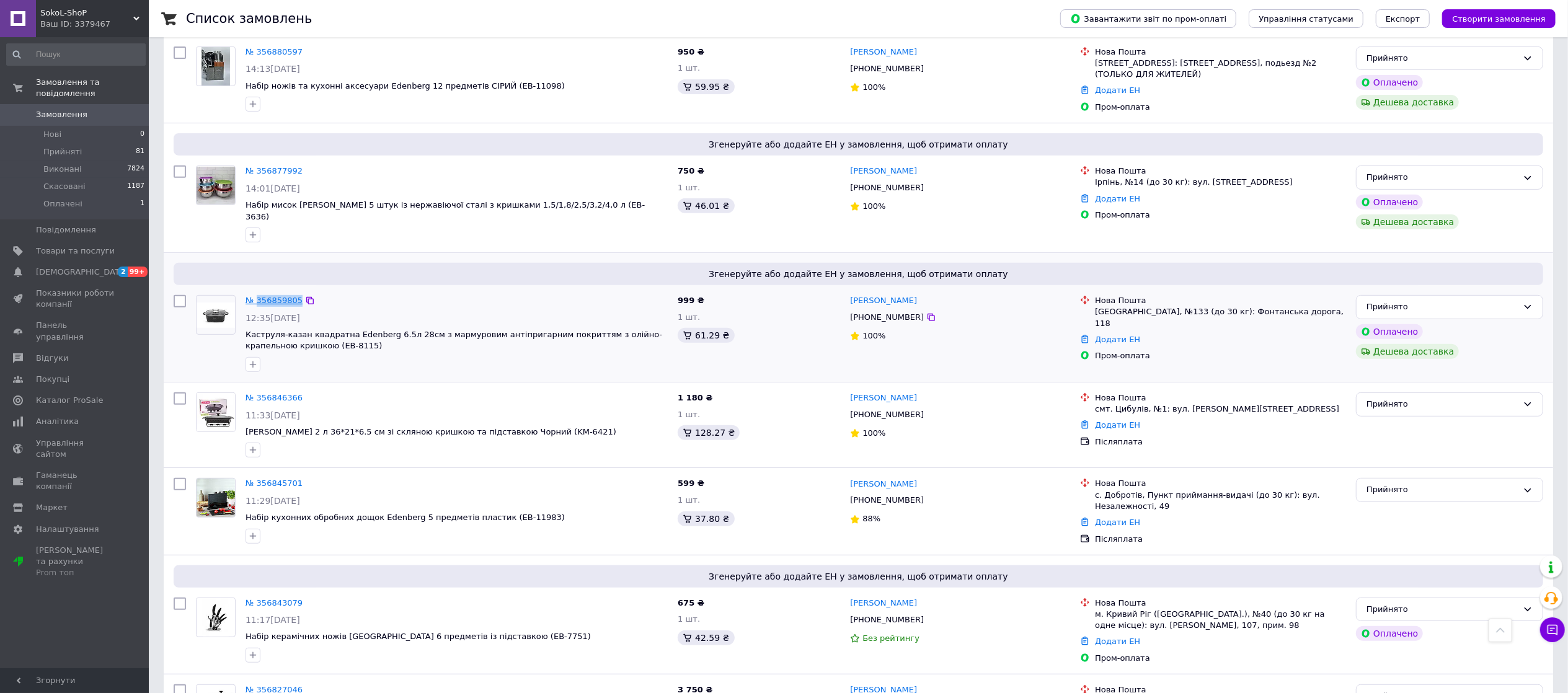
copy div "356859805"
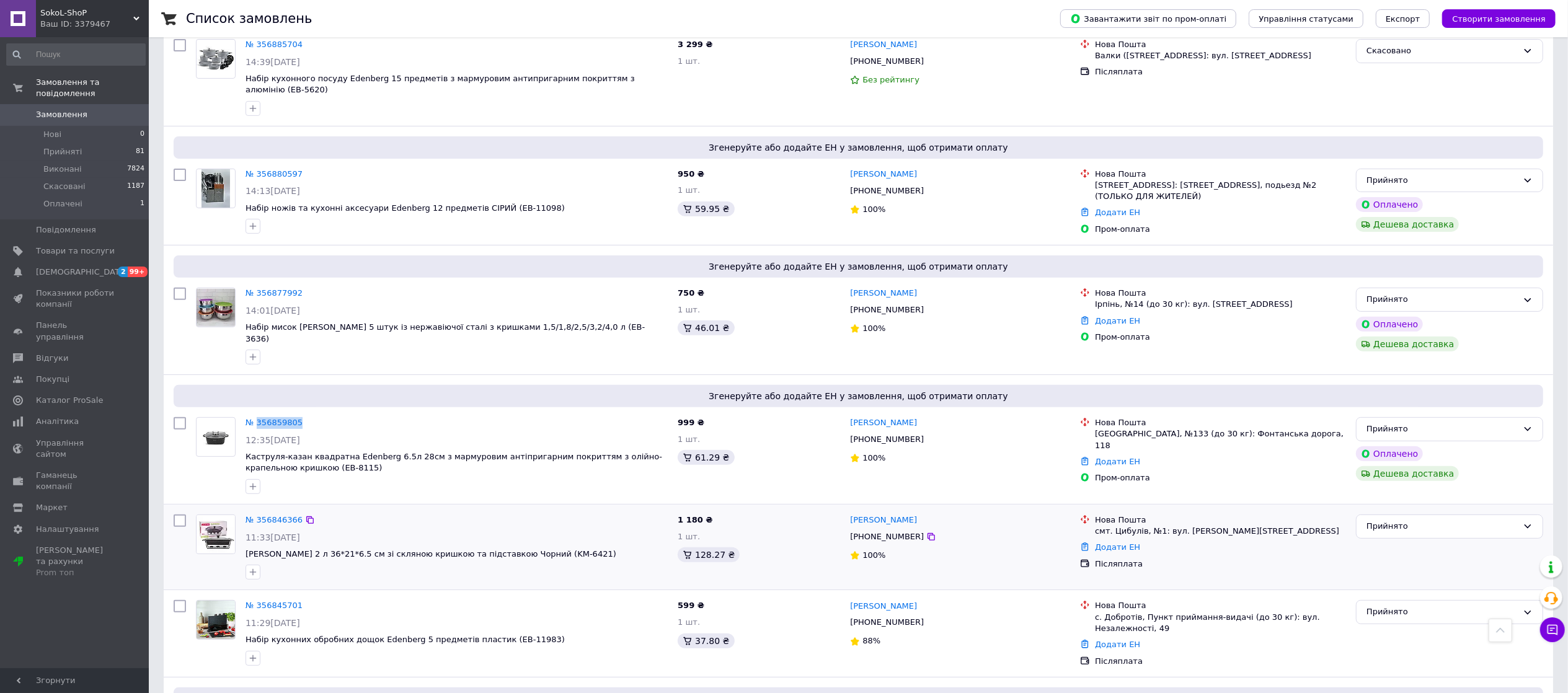
scroll to position [330, 0]
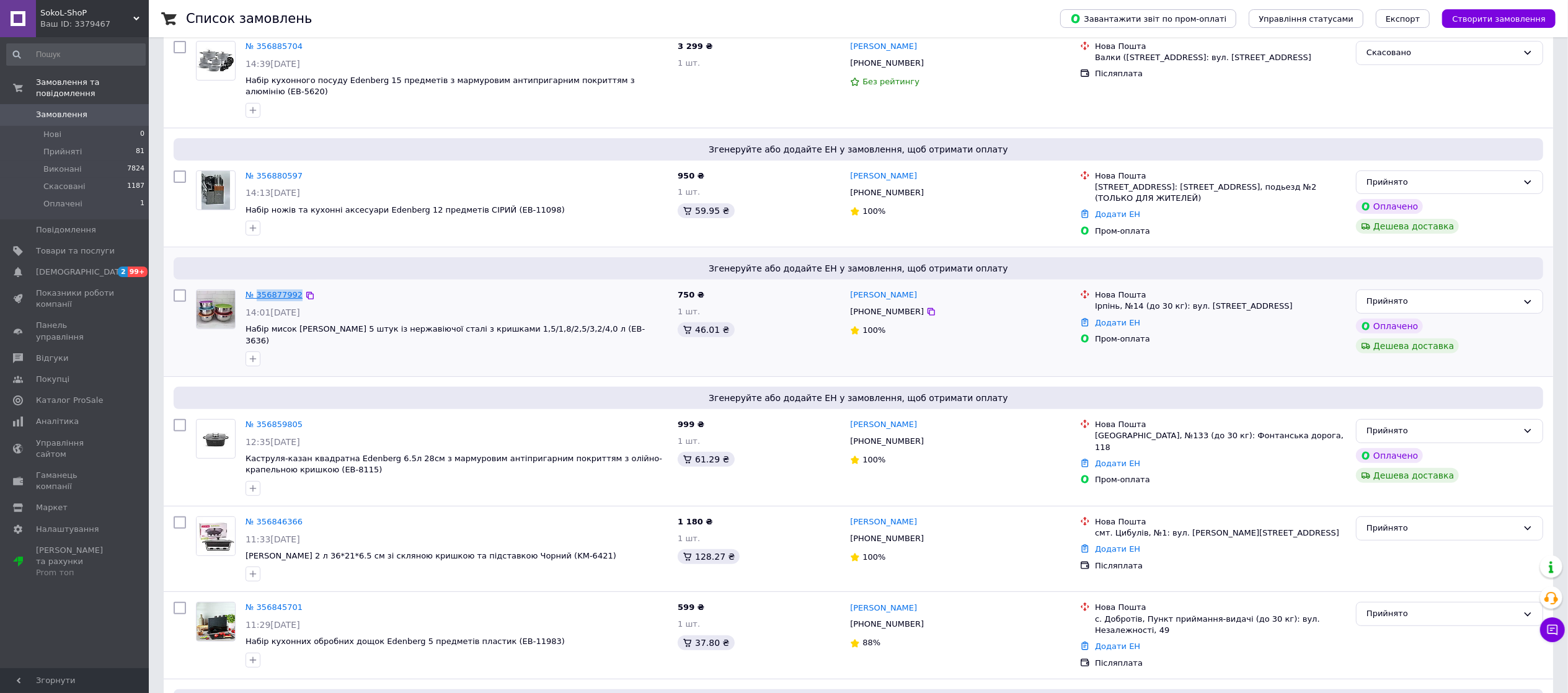
drag, startPoint x: 319, startPoint y: 277, endPoint x: 256, endPoint y: 275, distance: 63.0
click at [256, 288] on div "№ 356877992" at bounding box center [457, 295] width 424 height 14
copy div "356877992"
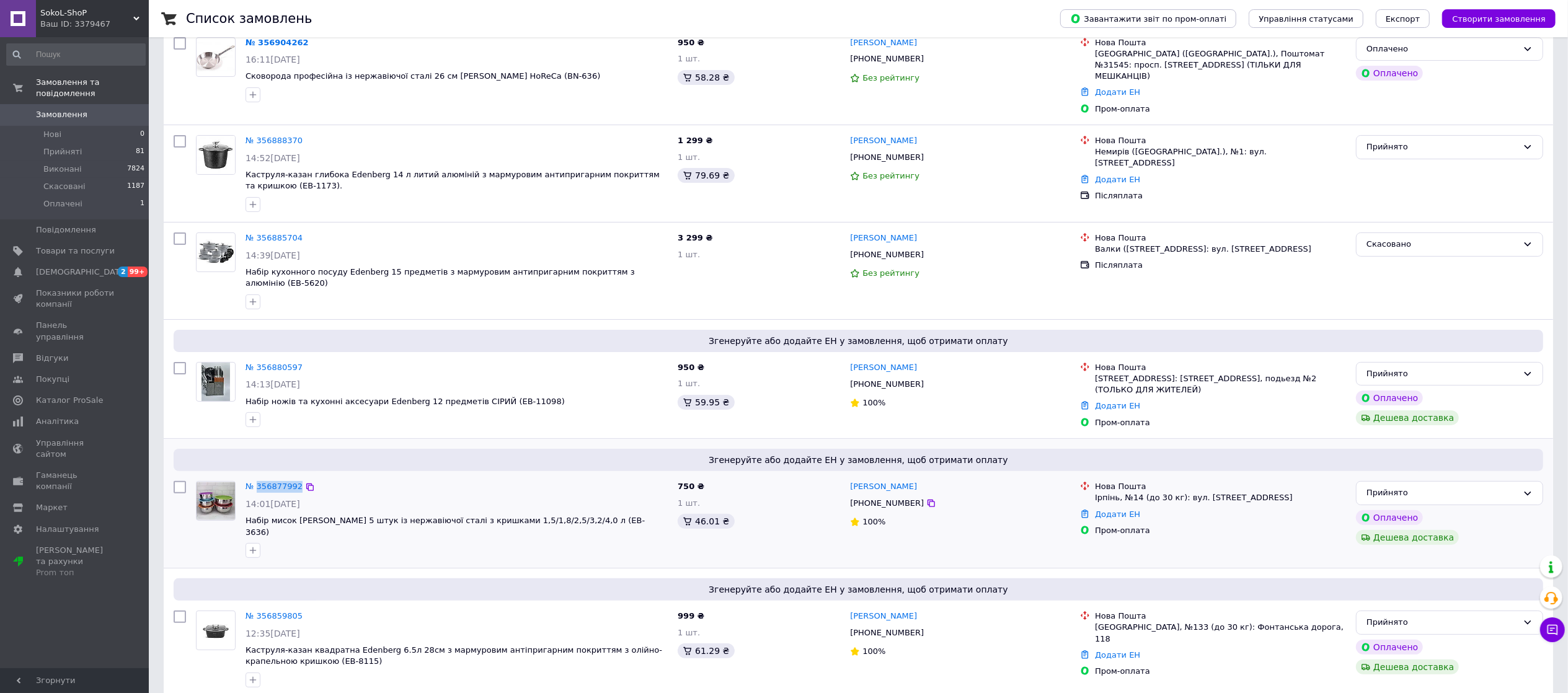
scroll to position [124, 0]
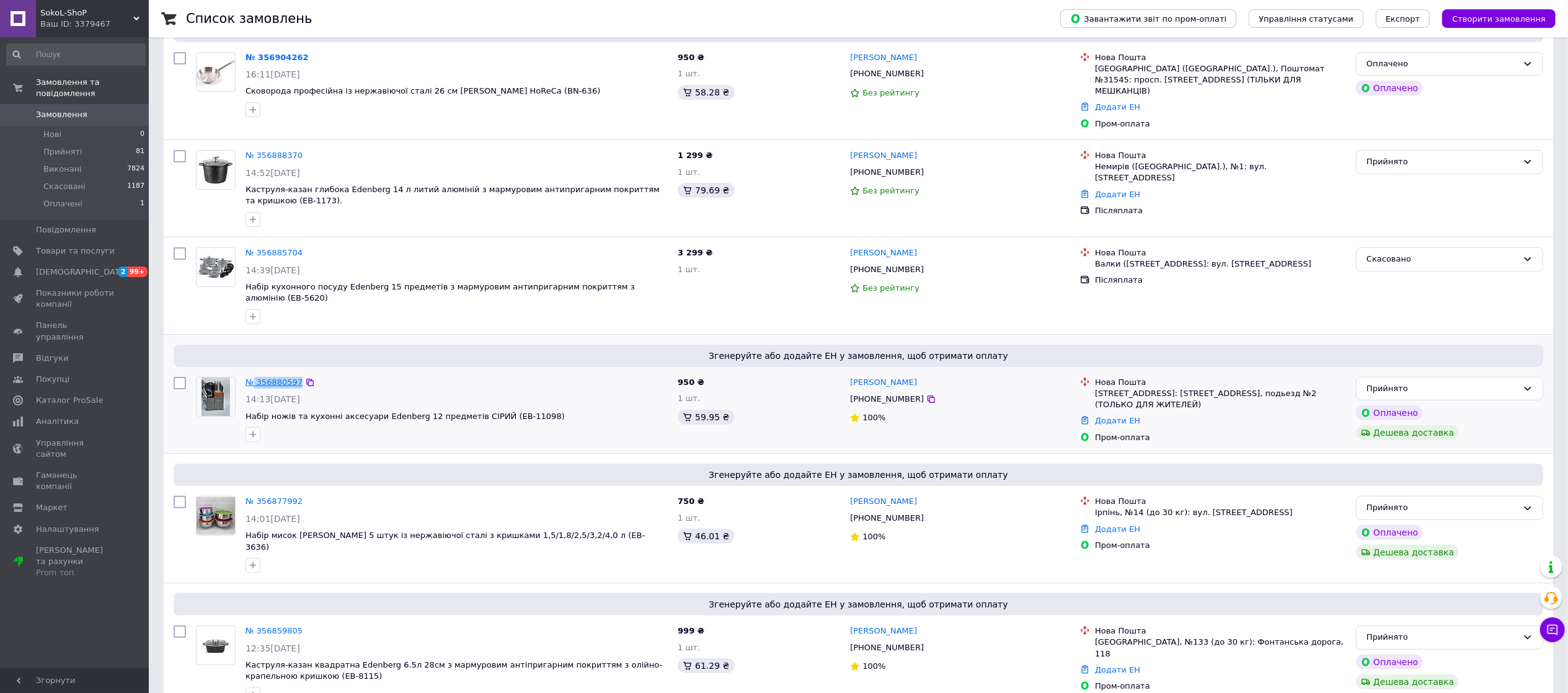
drag, startPoint x: 319, startPoint y: 360, endPoint x: 253, endPoint y: 363, distance: 66.1
click at [253, 375] on div "№ 356880597" at bounding box center [457, 383] width 424 height 14
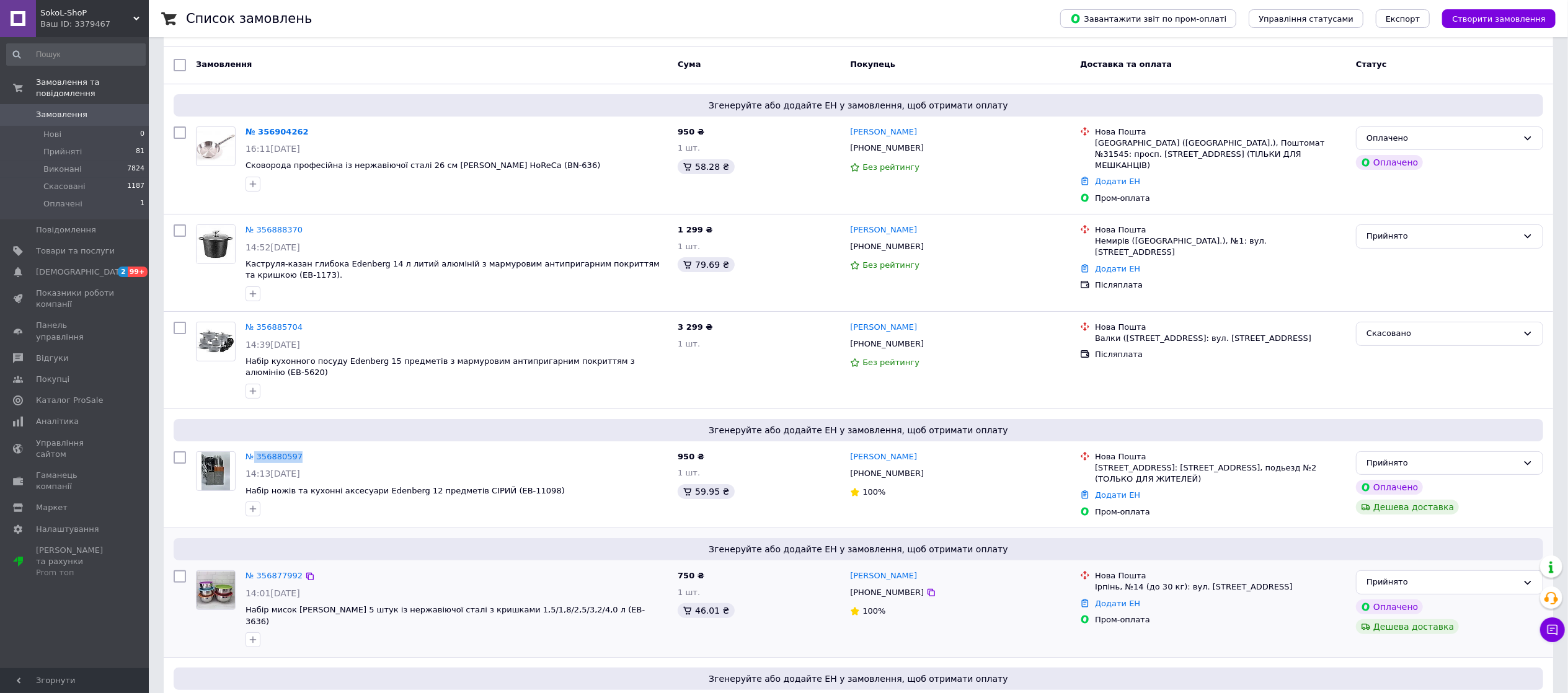
scroll to position [0, 0]
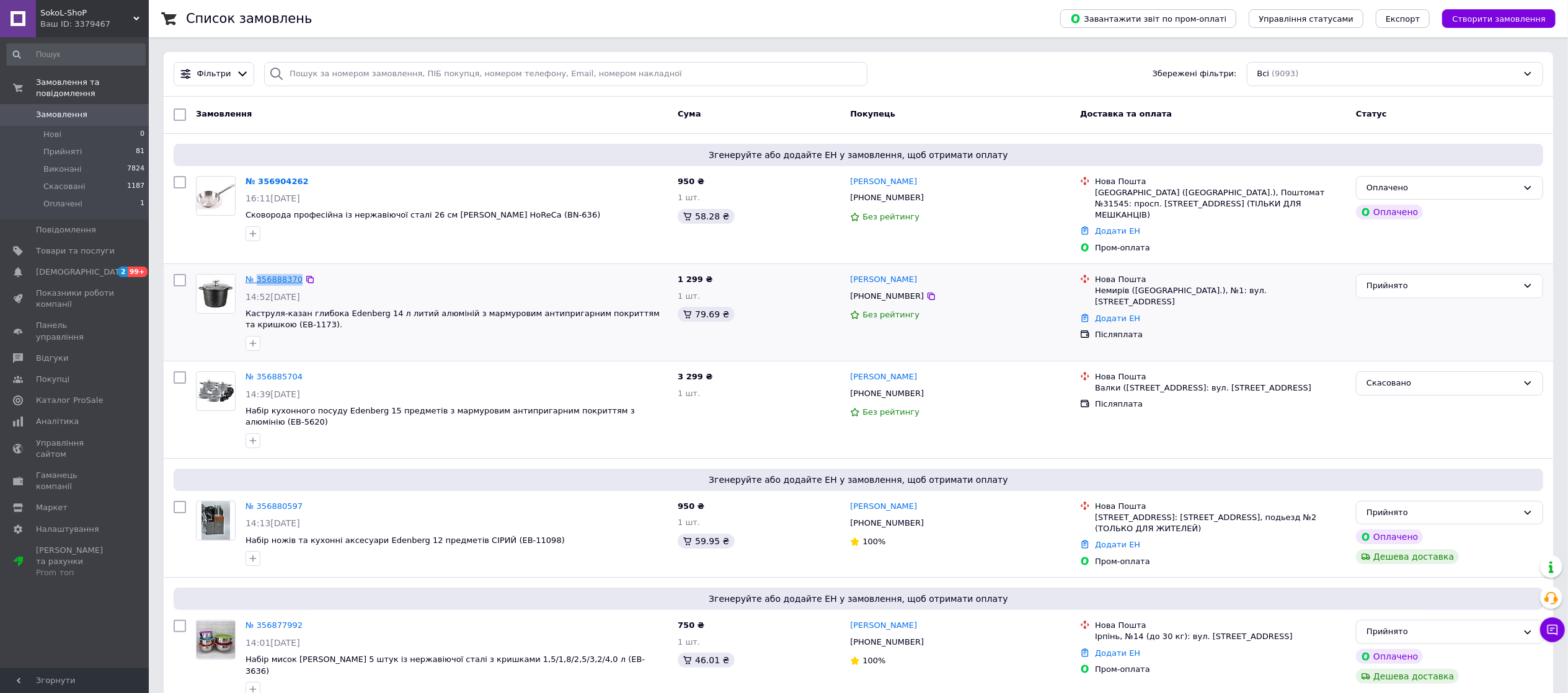
drag, startPoint x: 325, startPoint y: 272, endPoint x: 258, endPoint y: 270, distance: 67.0
click at [258, 273] on div "№ 356888370" at bounding box center [457, 280] width 424 height 14
drag, startPoint x: 326, startPoint y: 173, endPoint x: 259, endPoint y: 186, distance: 68.2
click at [259, 186] on div "№ 356904262 16:11, 12.08.2025 Сковорода професійна із нержавіючої сталі 26 см B…" at bounding box center [457, 209] width 432 height 75
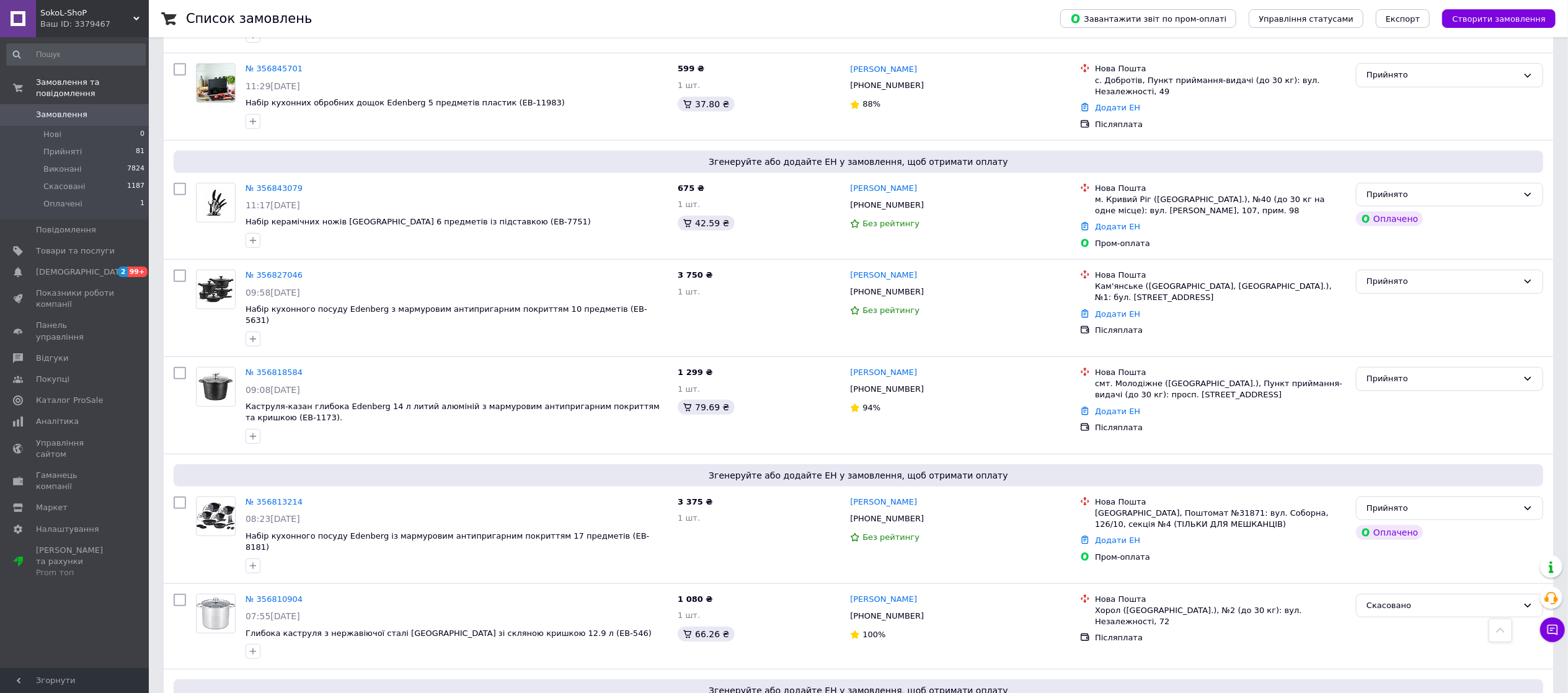
scroll to position [868, 0]
drag, startPoint x: 310, startPoint y: 460, endPoint x: 256, endPoint y: 460, distance: 54.0
click at [256, 496] on div "№ 356813214" at bounding box center [457, 503] width 424 height 14
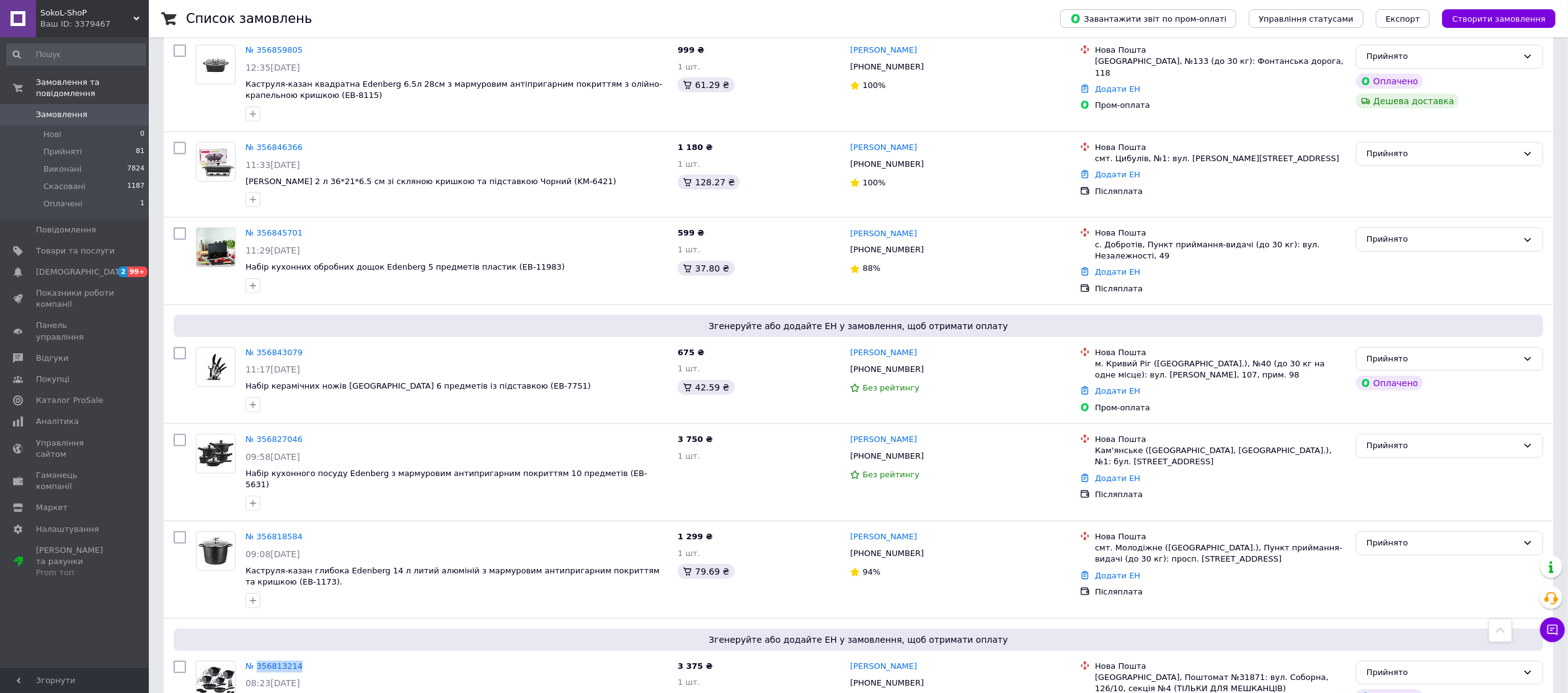
scroll to position [702, 0]
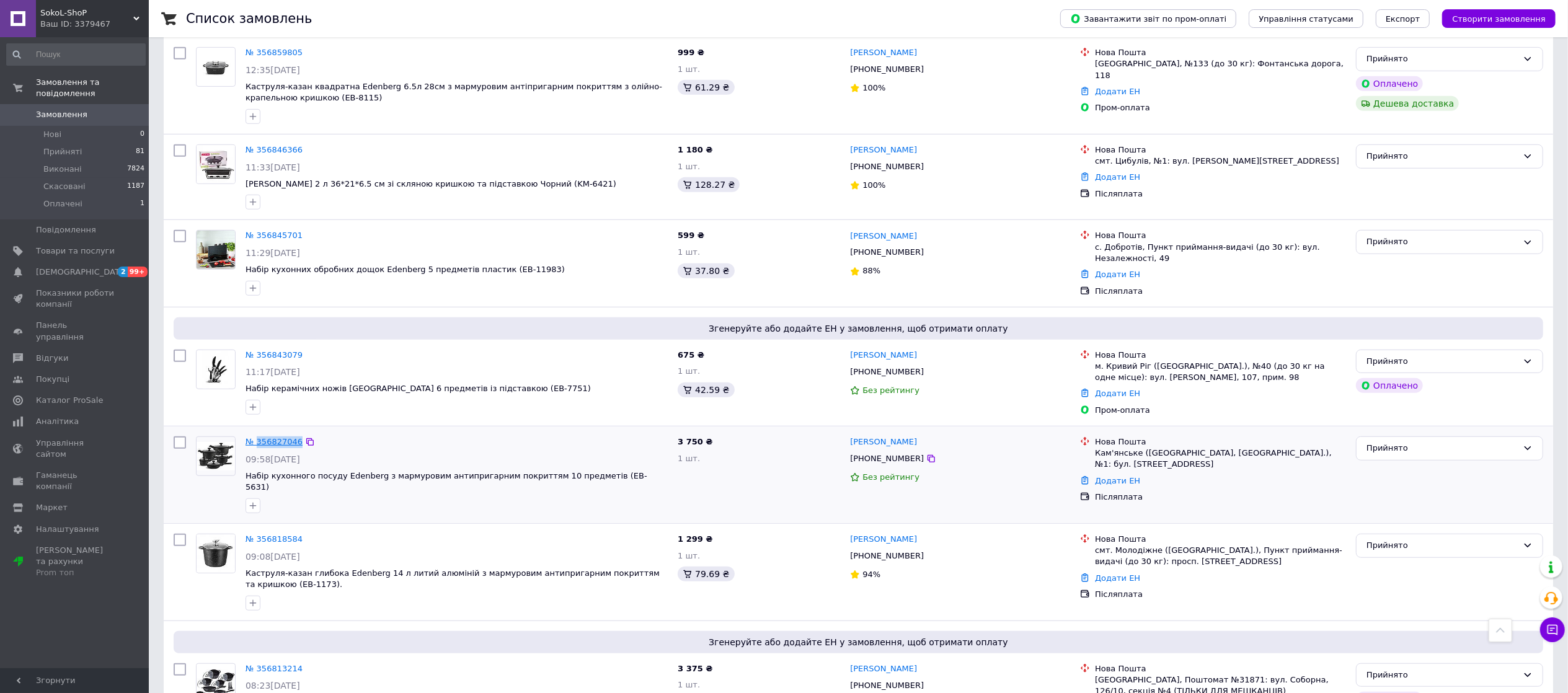
drag, startPoint x: 312, startPoint y: 408, endPoint x: 258, endPoint y: 408, distance: 54.0
click at [258, 435] on div "№ 356827046" at bounding box center [457, 442] width 424 height 14
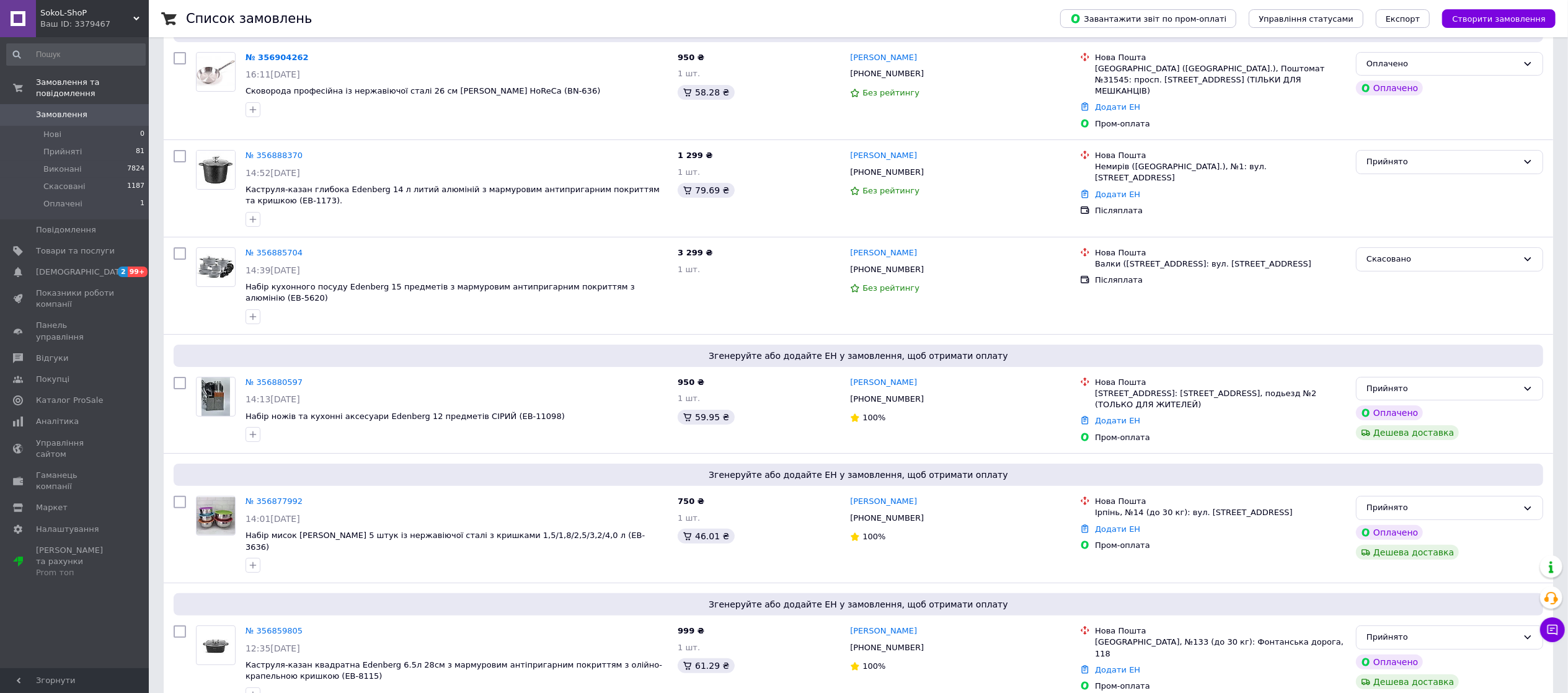
scroll to position [0, 0]
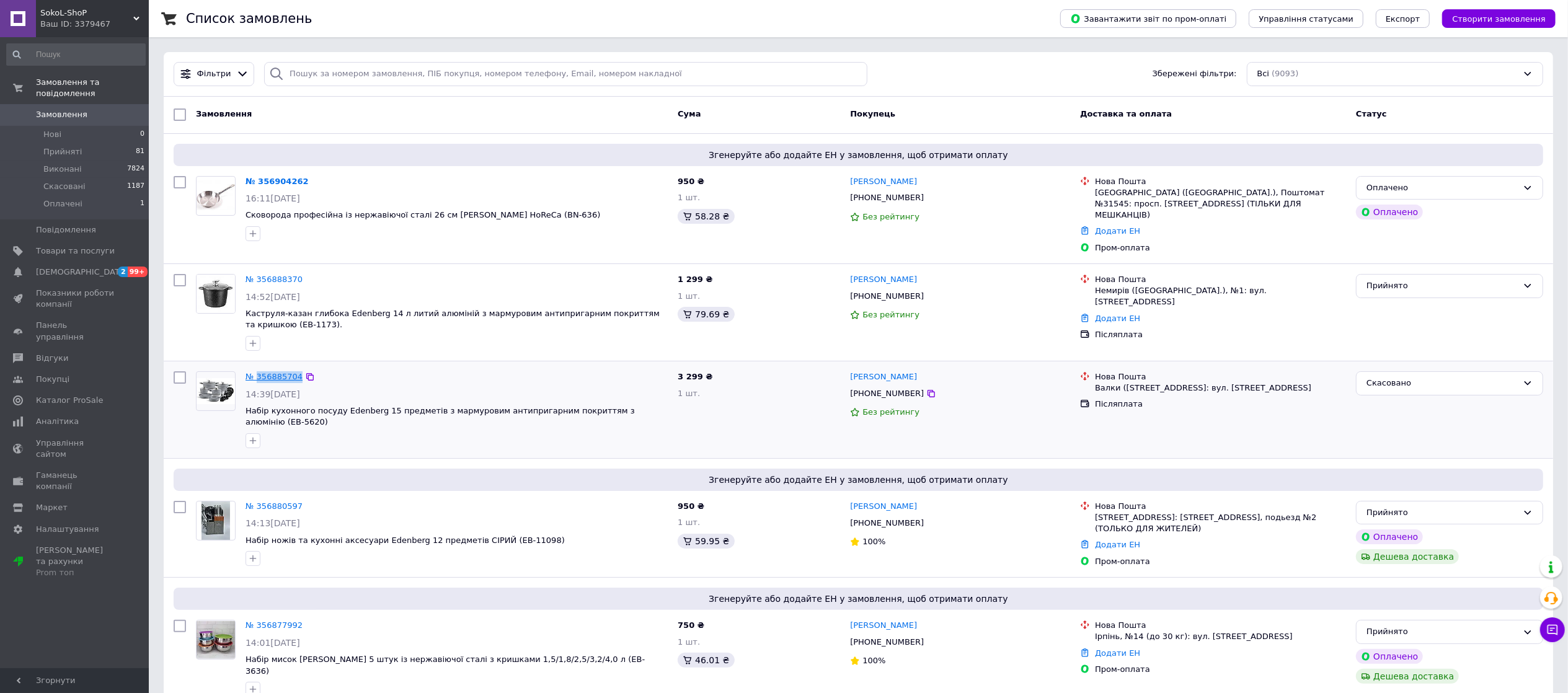
drag, startPoint x: 314, startPoint y: 364, endPoint x: 256, endPoint y: 361, distance: 58.1
click at [256, 370] on div "№ 356885704" at bounding box center [457, 377] width 424 height 14
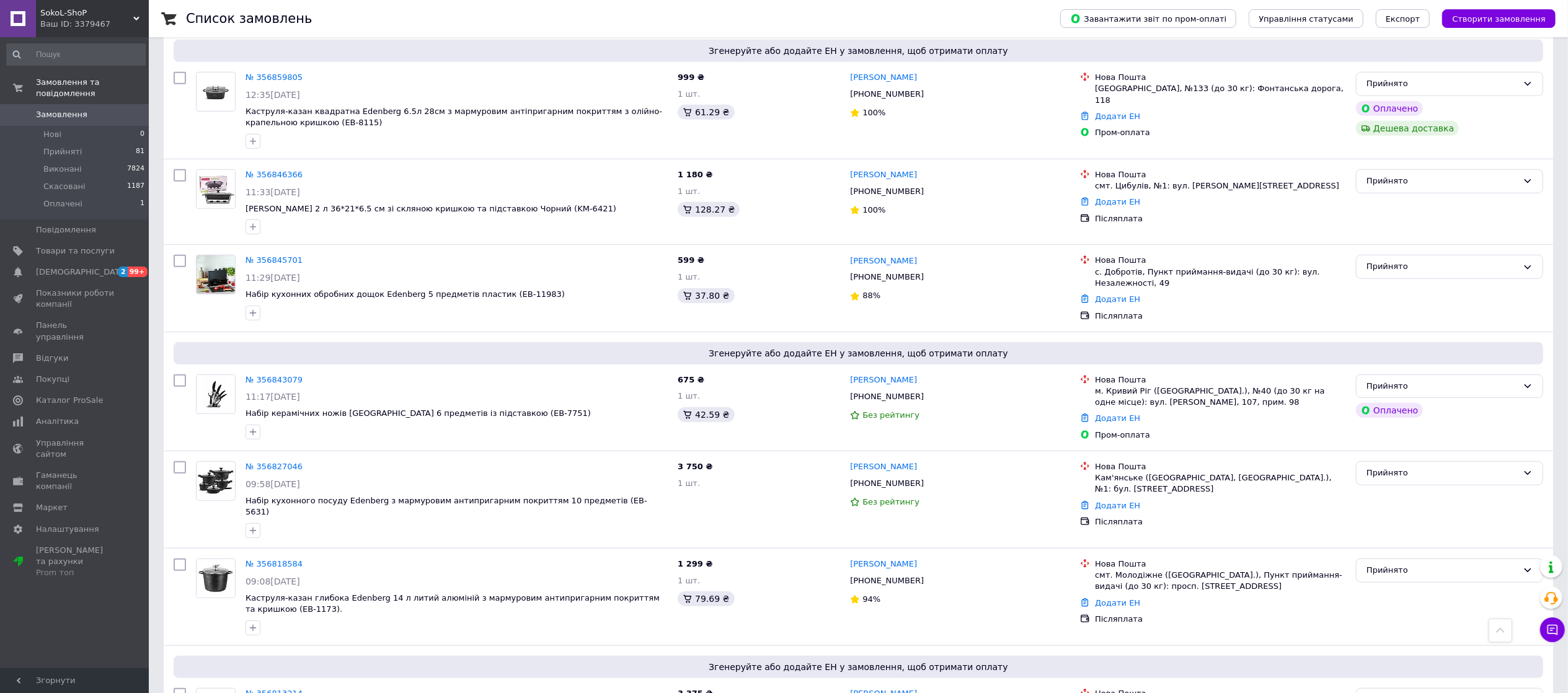
scroll to position [661, 0]
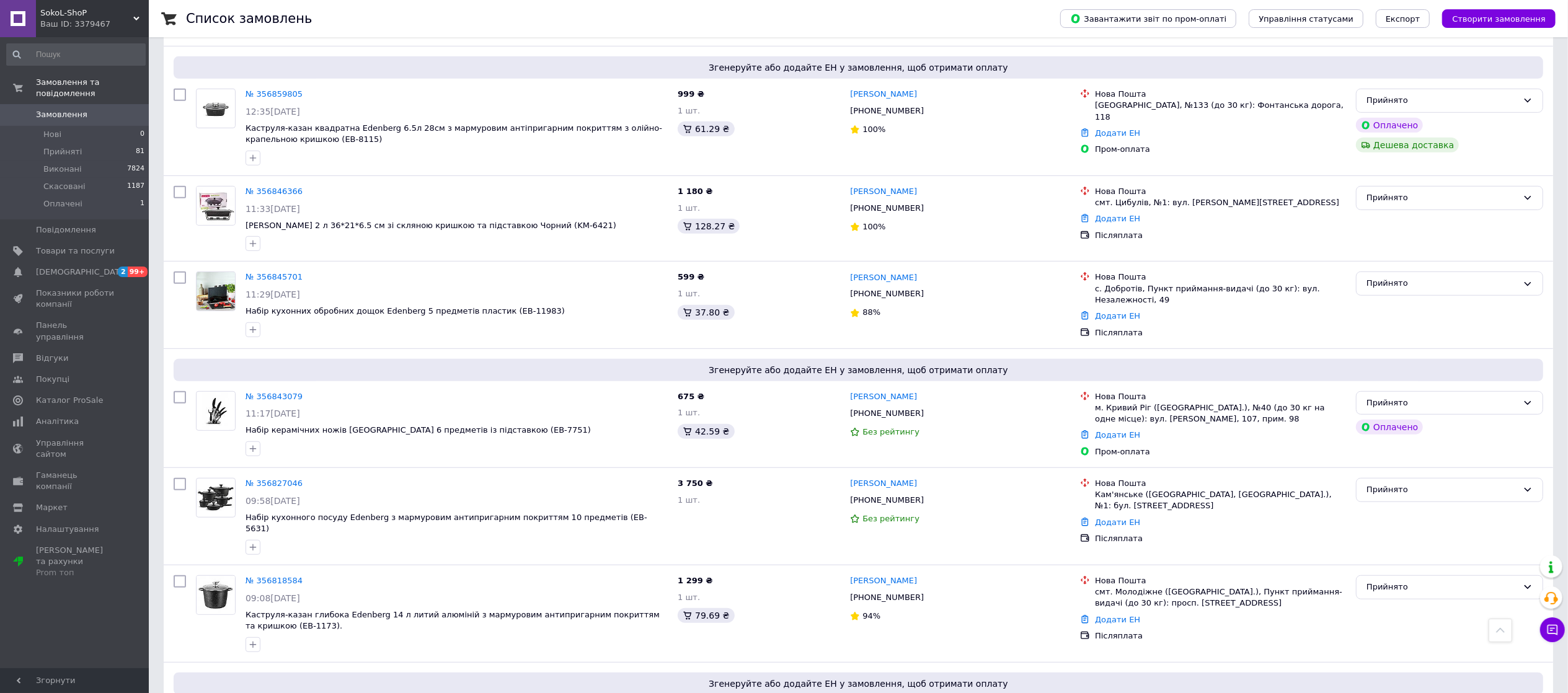
click at [72, 109] on span "Замовлення" at bounding box center [62, 115] width 51 height 11
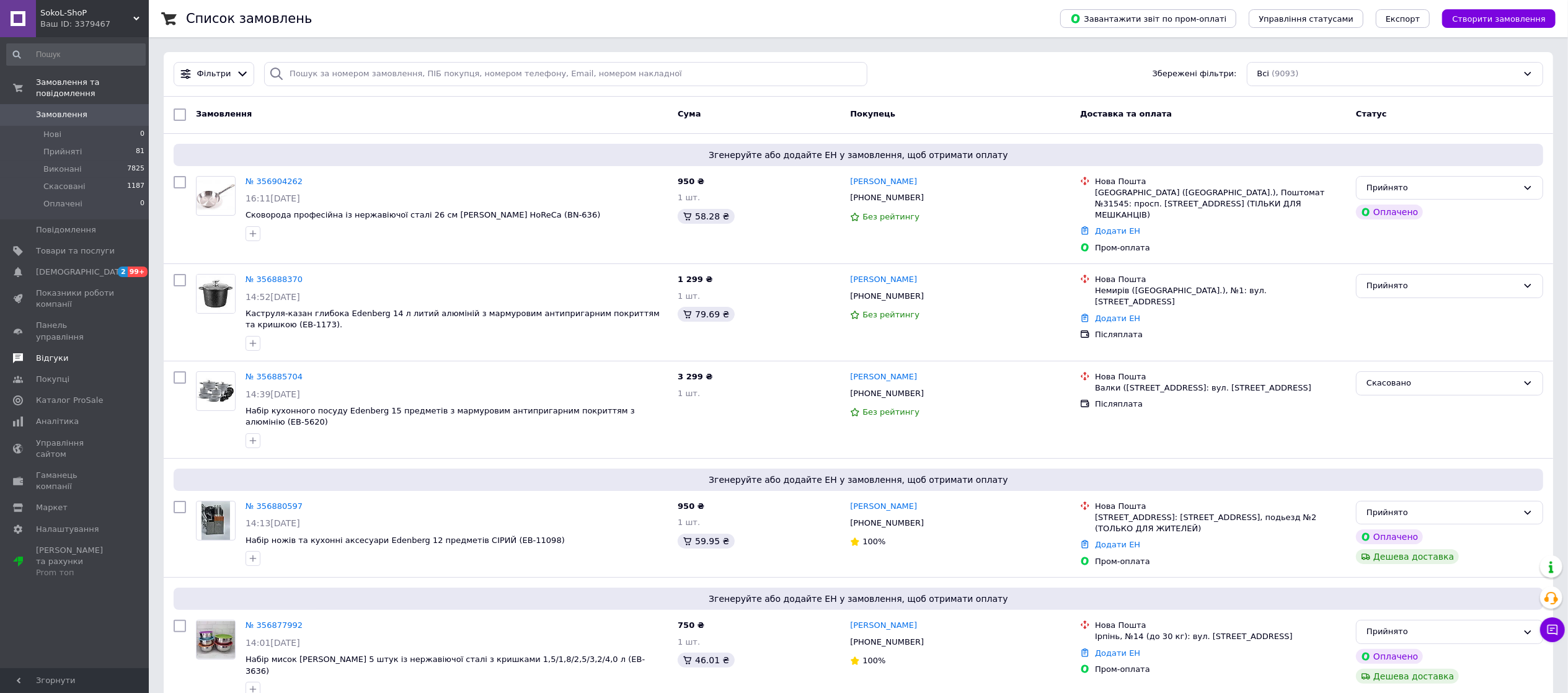
click at [49, 352] on span "Відгуки" at bounding box center [52, 358] width 32 height 11
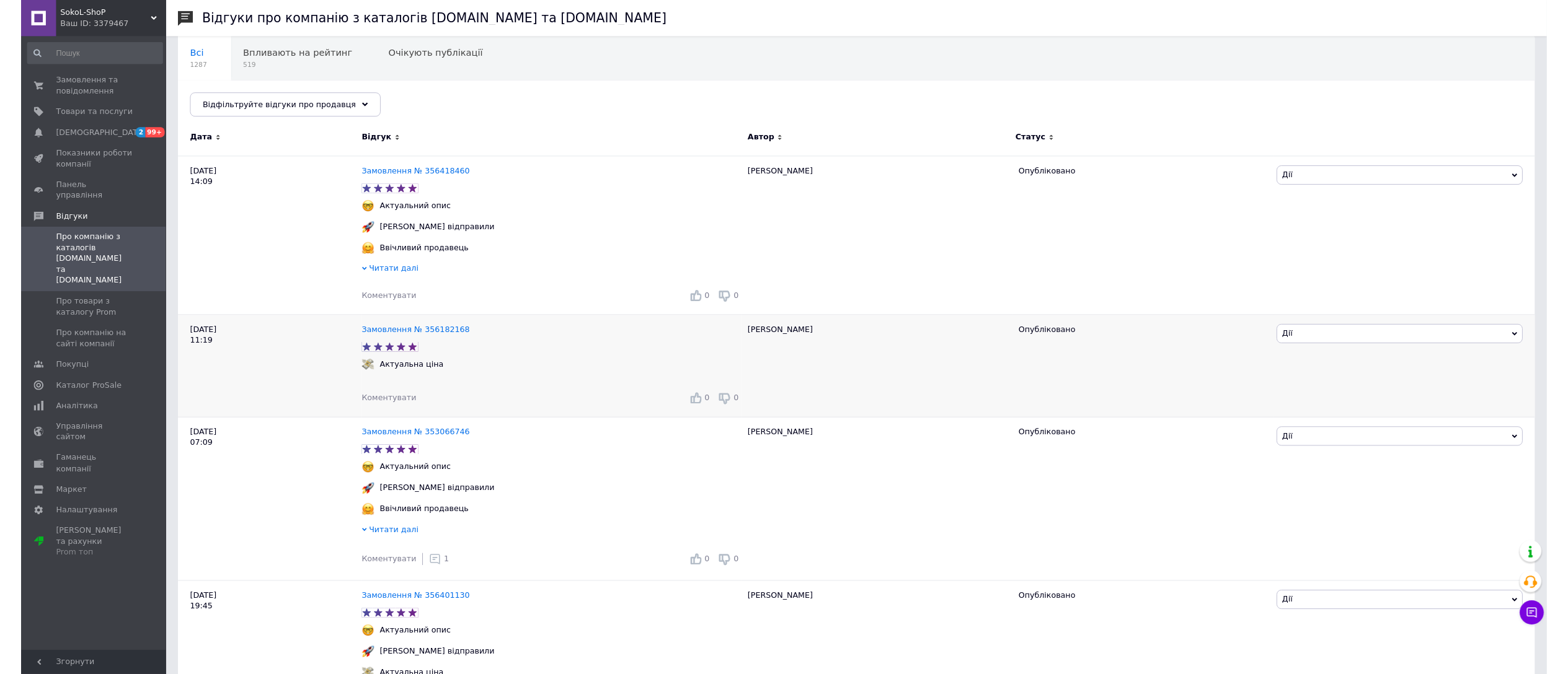
scroll to position [124, 0]
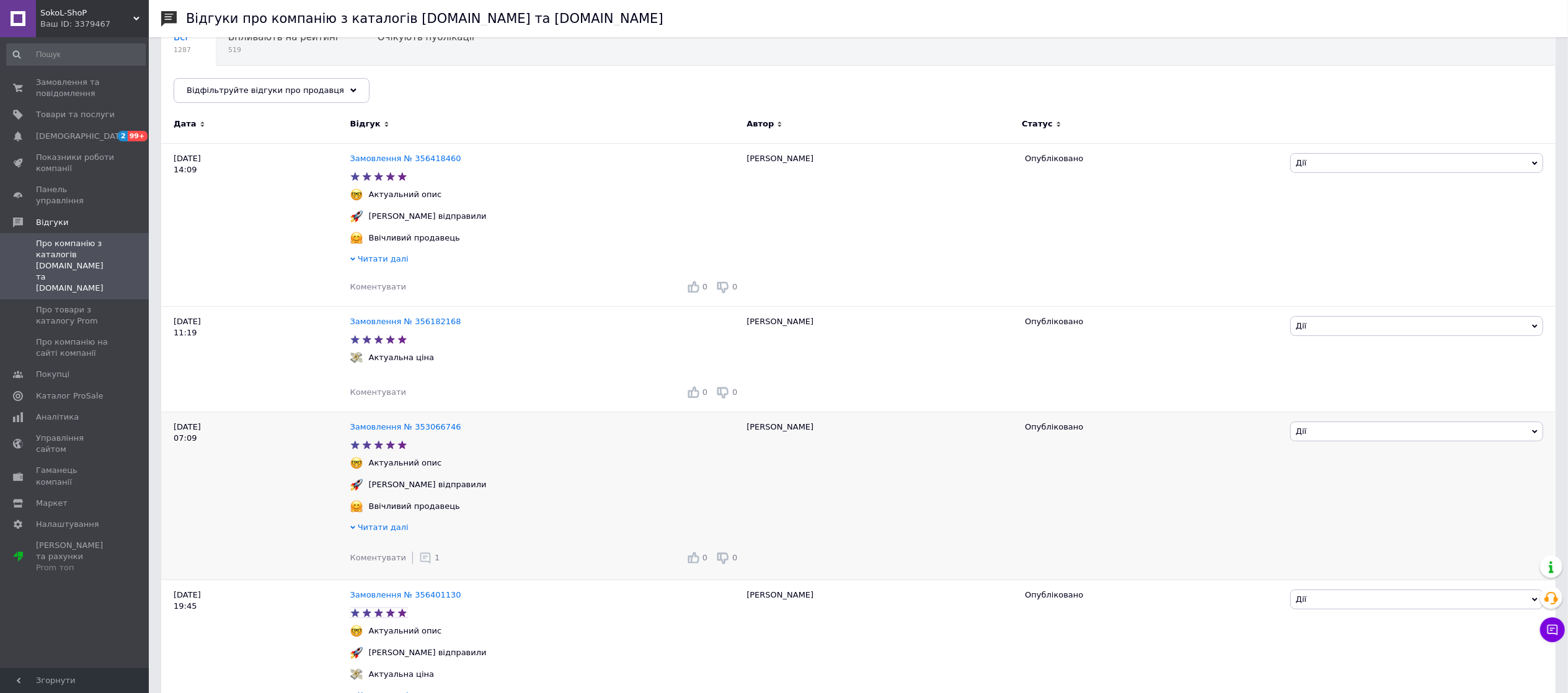
click at [419, 561] on icon at bounding box center [425, 557] width 13 height 13
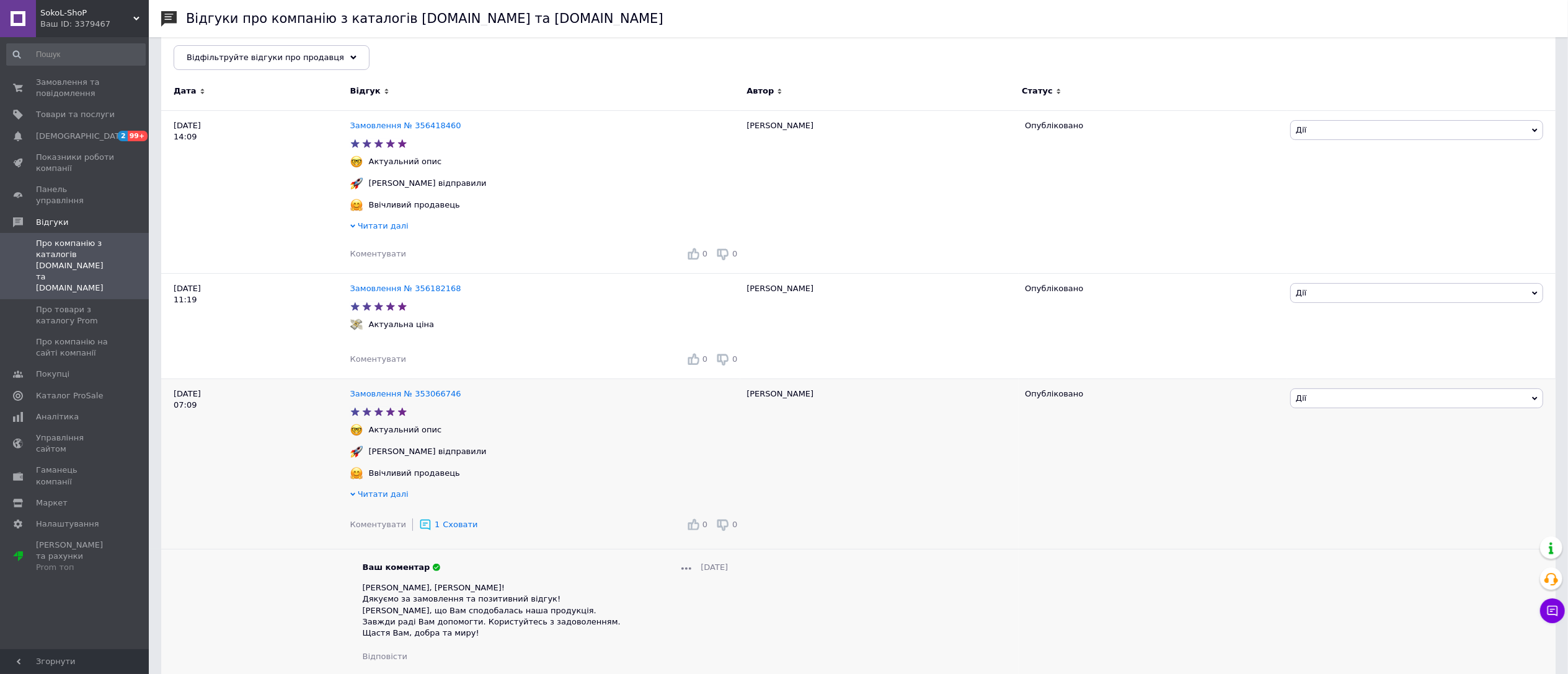
scroll to position [206, 0]
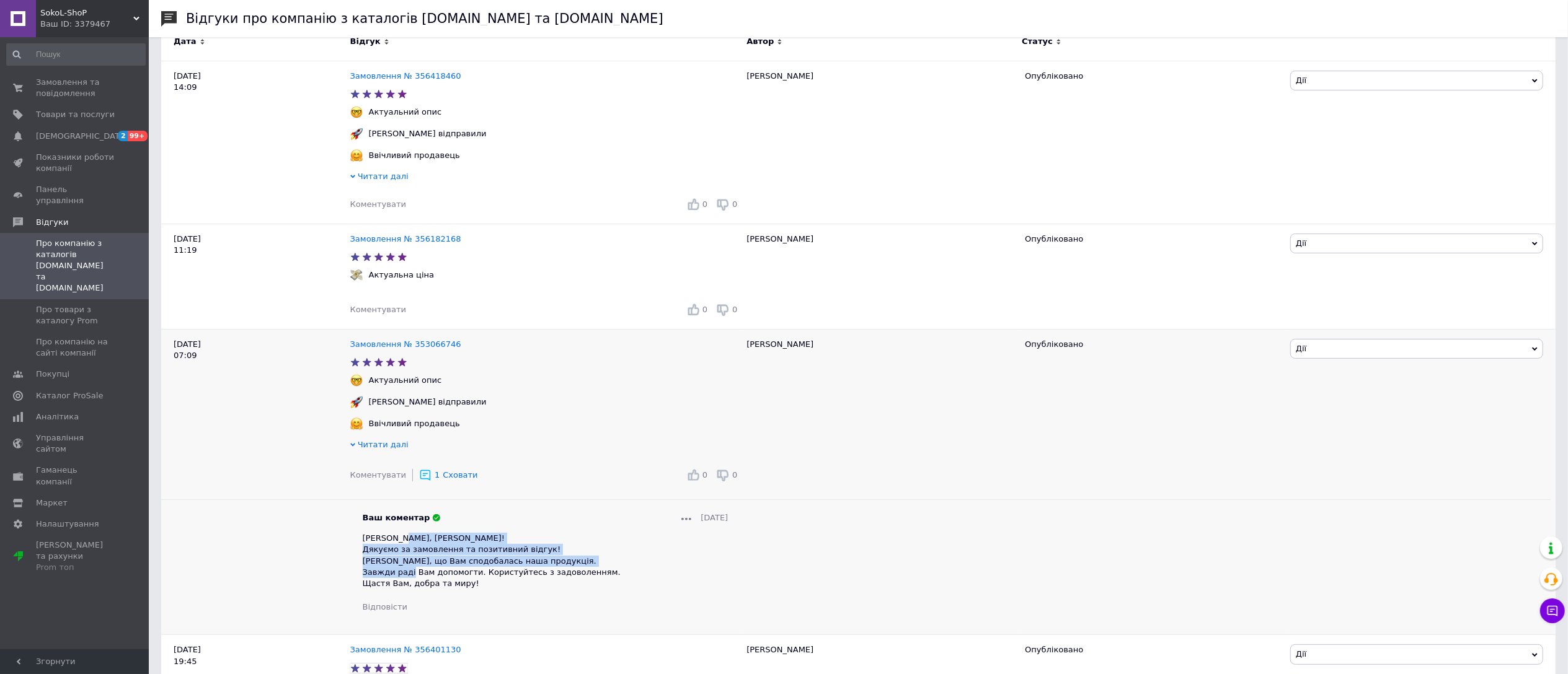
drag, startPoint x: 395, startPoint y: 549, endPoint x: 484, endPoint y: 584, distance: 95.6
click at [484, 584] on span "Євгене, Вітаємо! Дякуємо за замовлення та позитивний відгук! Радіємо, що Вам сп…" at bounding box center [491, 561] width 258 height 55
click at [546, 537] on div "Ваш коментар 12.08.2025 Євгене, Вітаємо! Дякуємо за замовлення та позитивний ві…" at bounding box center [545, 563] width 366 height 100
drag, startPoint x: 390, startPoint y: 547, endPoint x: 484, endPoint y: 596, distance: 106.0
click at [484, 590] on div "Євгене, Вітаємо! Дякуємо за замовлення та позитивний відгук! Радіємо, що Вам сп…" at bounding box center [545, 561] width 366 height 57
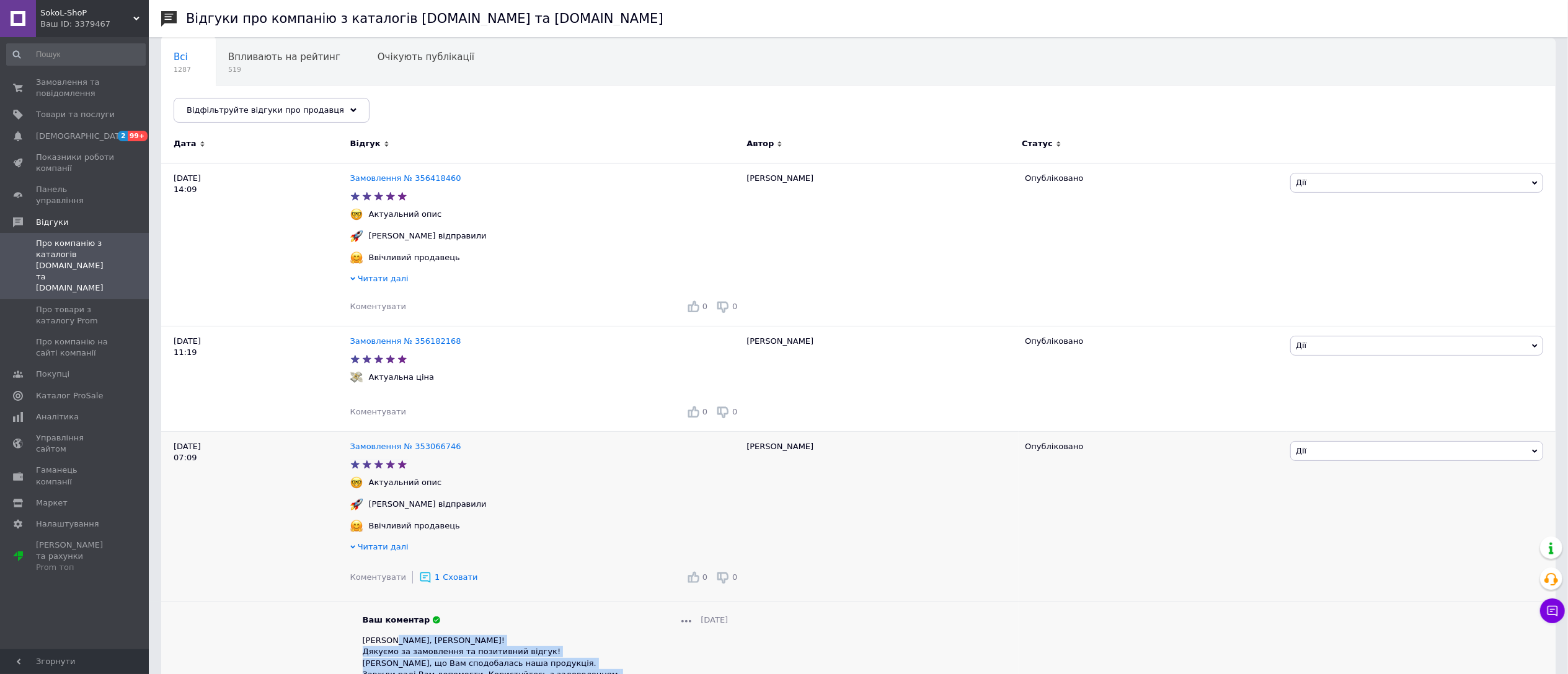
scroll to position [41, 0]
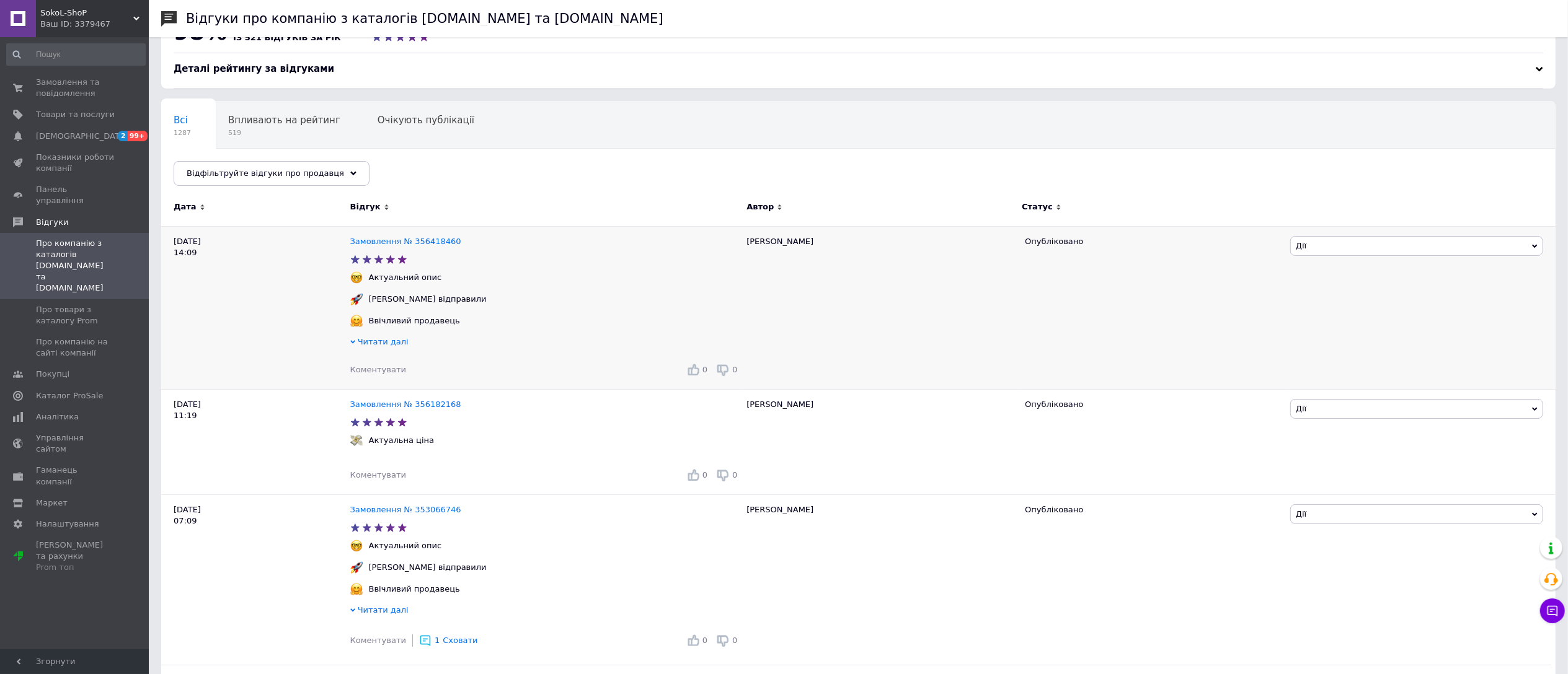
click at [368, 374] on span "Коментувати" at bounding box center [378, 370] width 56 height 9
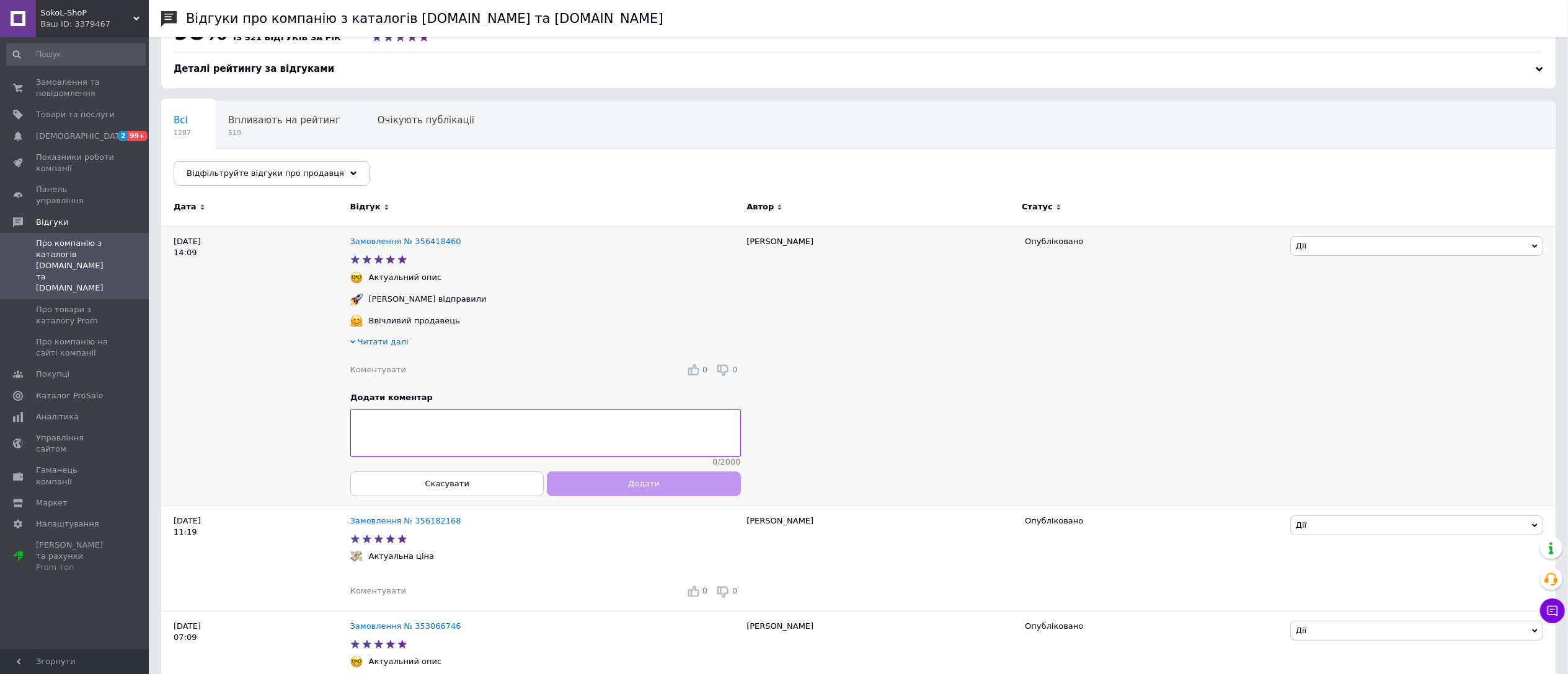
click at [404, 426] on textarea at bounding box center [545, 433] width 391 height 47
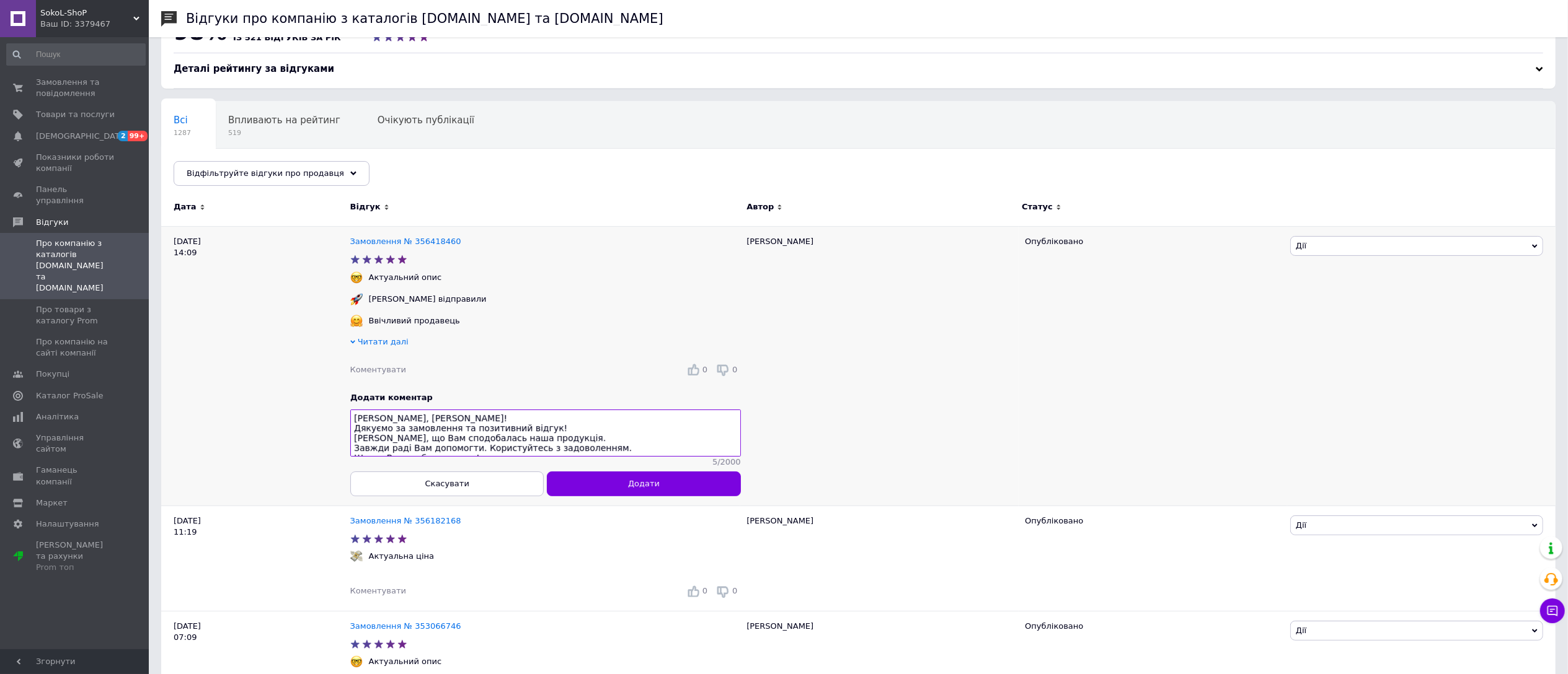
scroll to position [8, 0]
type textarea "Нина, Вітаємо! Дякуємо за замовлення та позитивний відгук! Радіємо, що Вам спод…"
click at [573, 496] on button "Додати" at bounding box center [643, 484] width 193 height 25
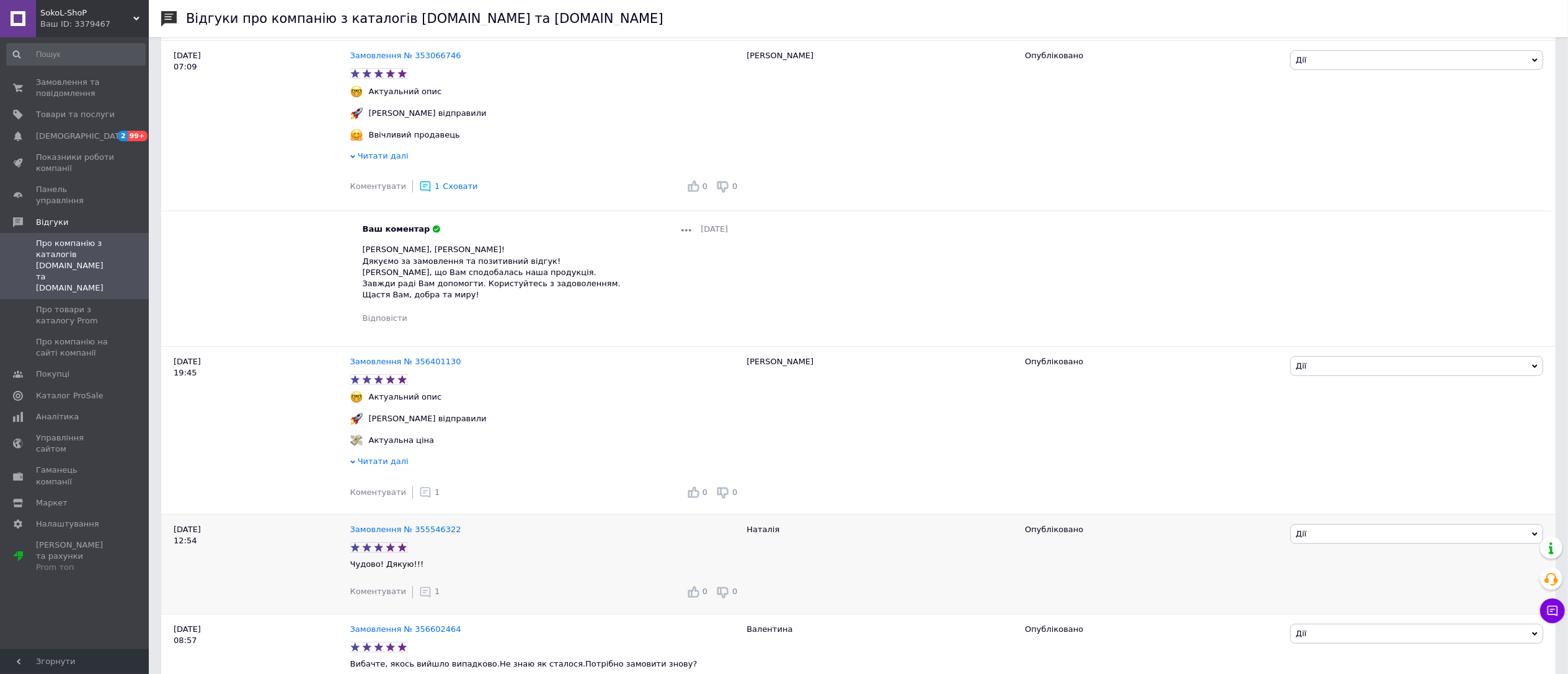
scroll to position [661, 0]
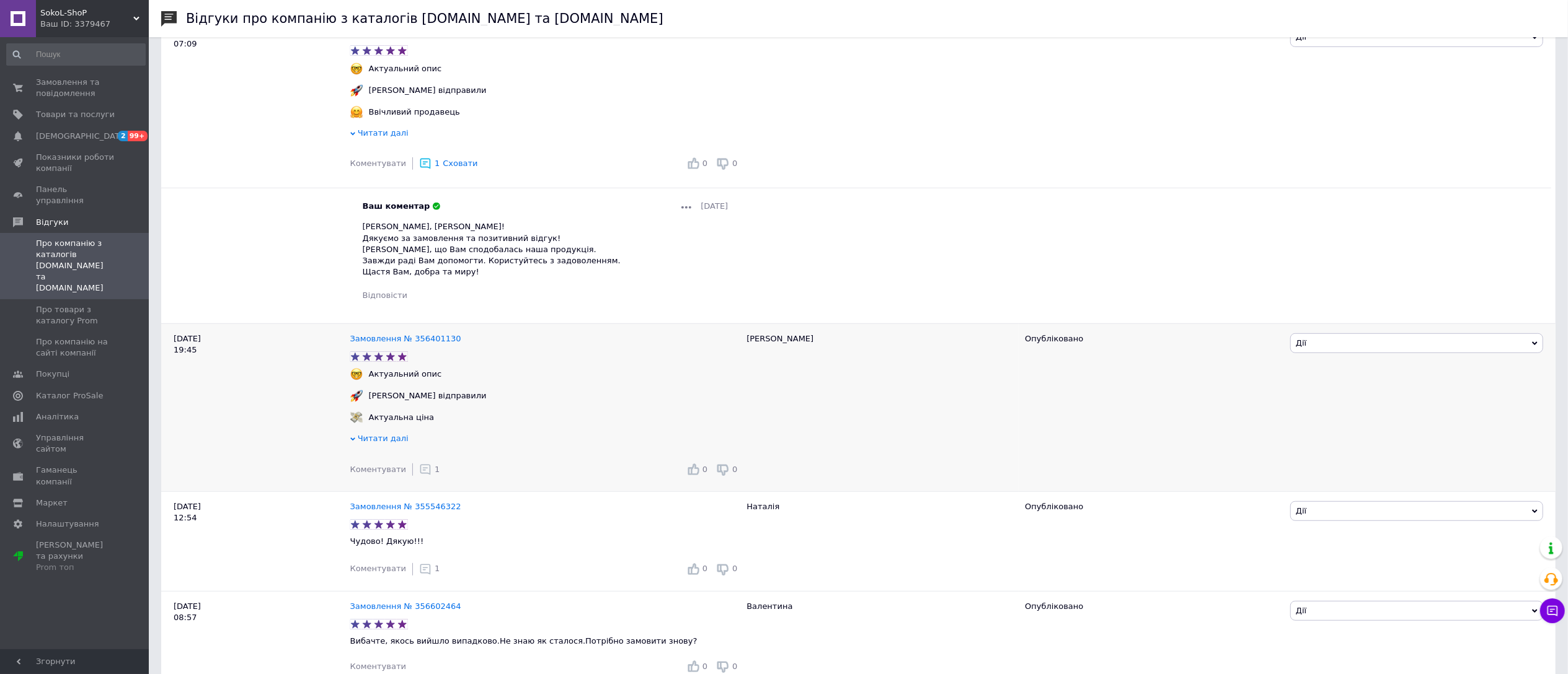
click at [434, 474] on span "1" at bounding box center [437, 469] width 5 height 9
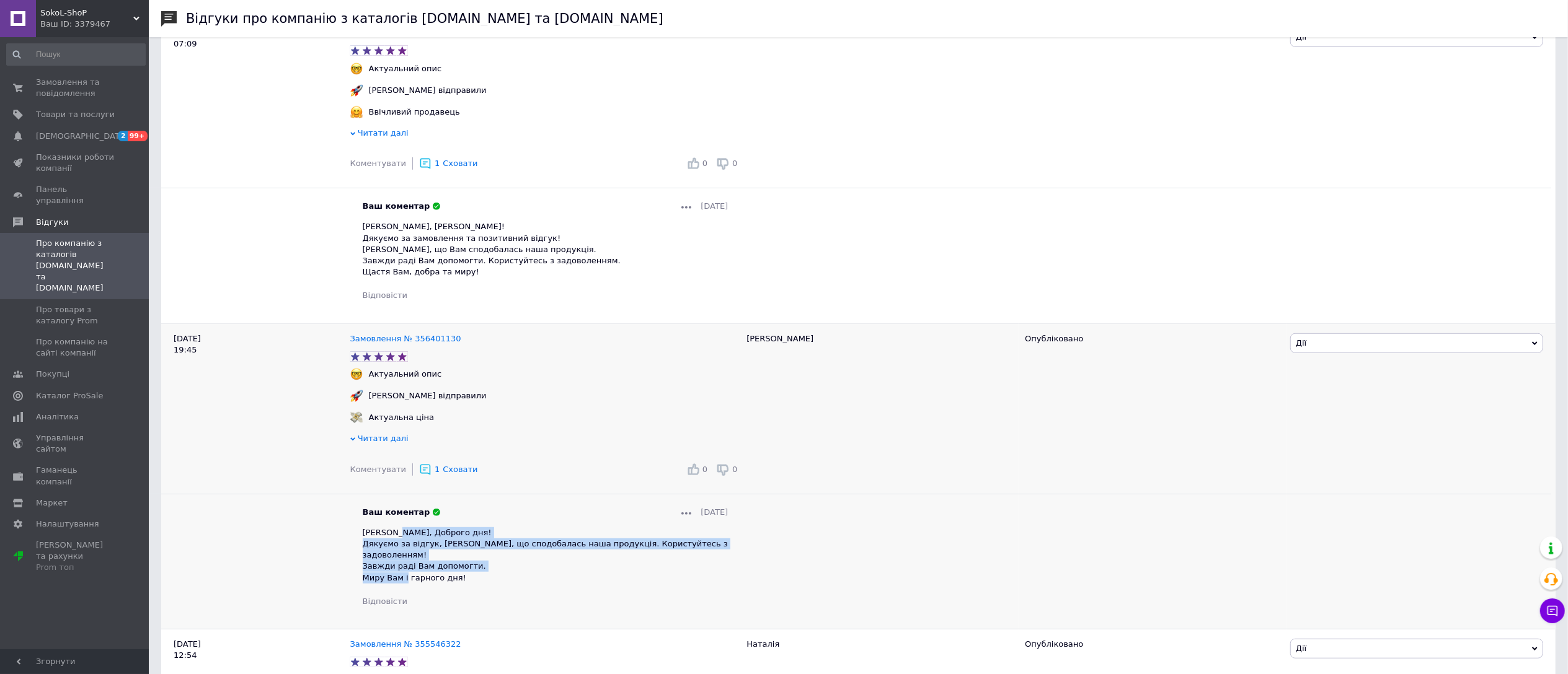
drag, startPoint x: 392, startPoint y: 547, endPoint x: 471, endPoint y: 579, distance: 85.2
click at [471, 579] on div "Галина, Доброго дня! Дякуємо за відгук, Радіємо, що сподобалась наша продукція.…" at bounding box center [545, 556] width 366 height 57
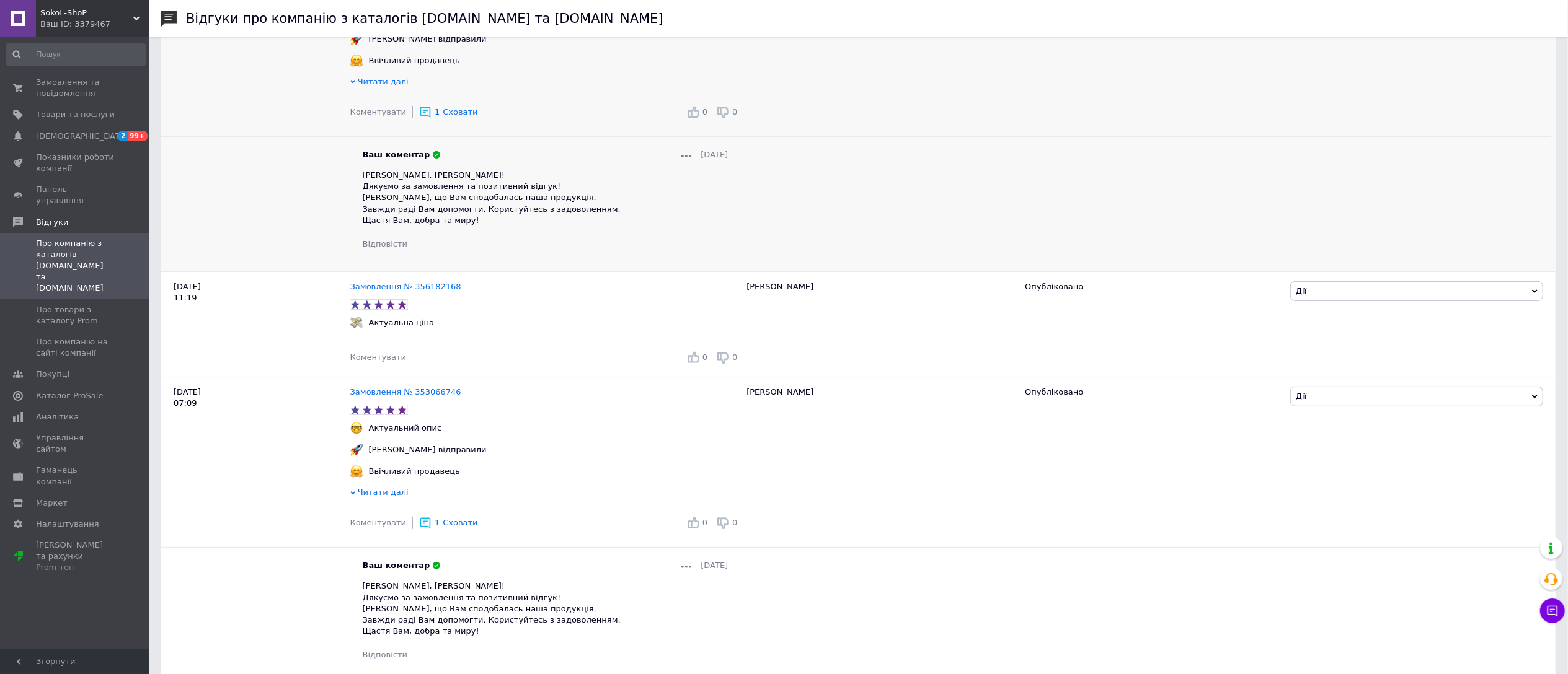
scroll to position [289, 0]
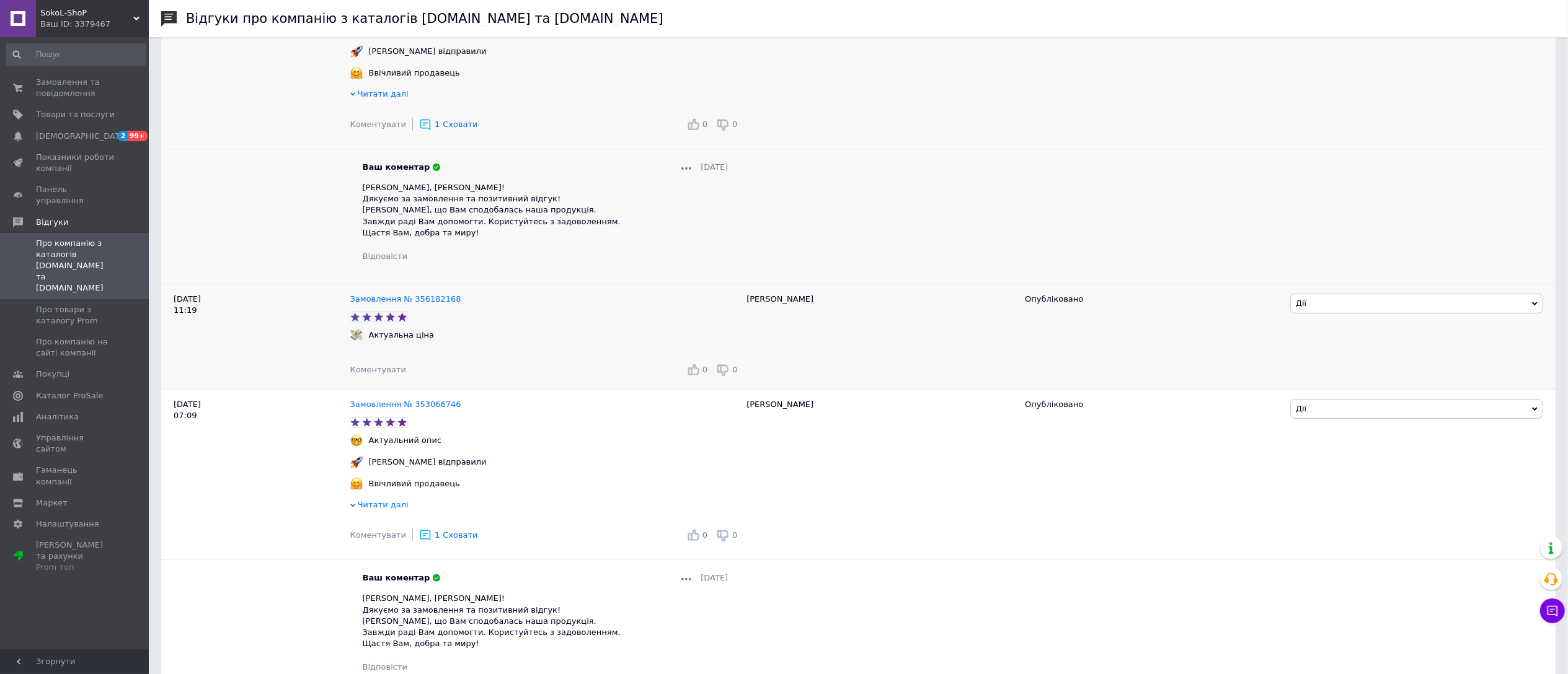
click at [366, 374] on span "Коментувати" at bounding box center [378, 370] width 56 height 9
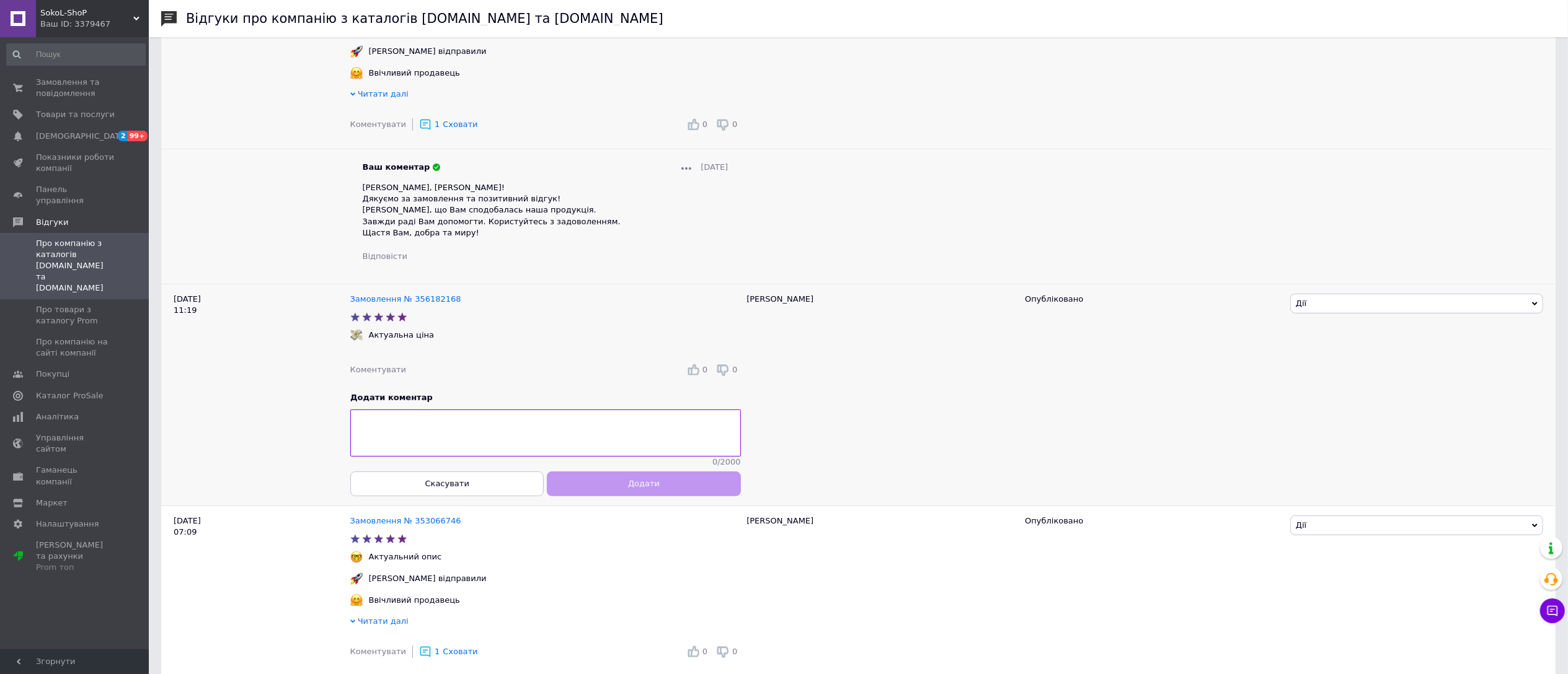
click at [521, 453] on textarea at bounding box center [545, 433] width 391 height 47
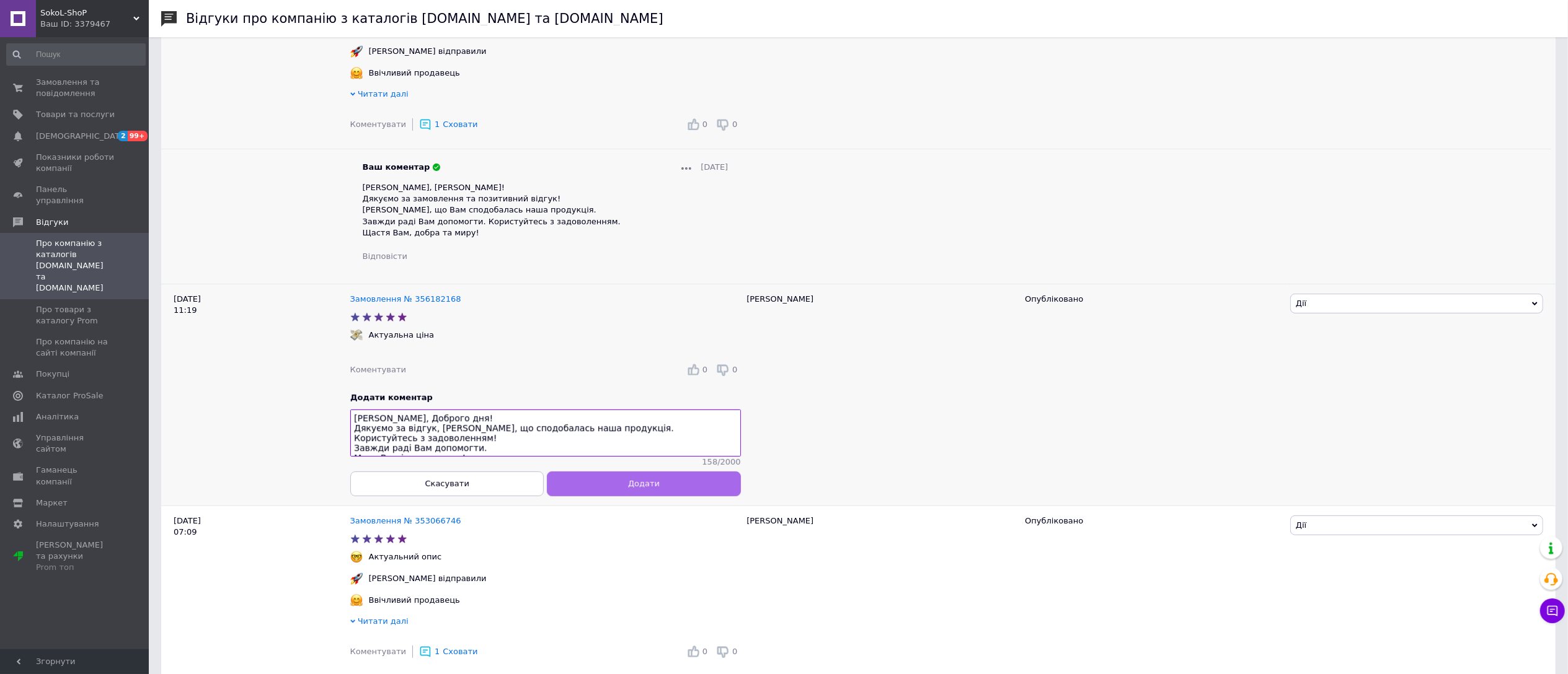
type textarea "Іване, Доброго дня! Дякуємо за відгук, Радіємо, що сподобалась наша продукція. …"
click at [598, 490] on button "Додати" at bounding box center [643, 484] width 193 height 25
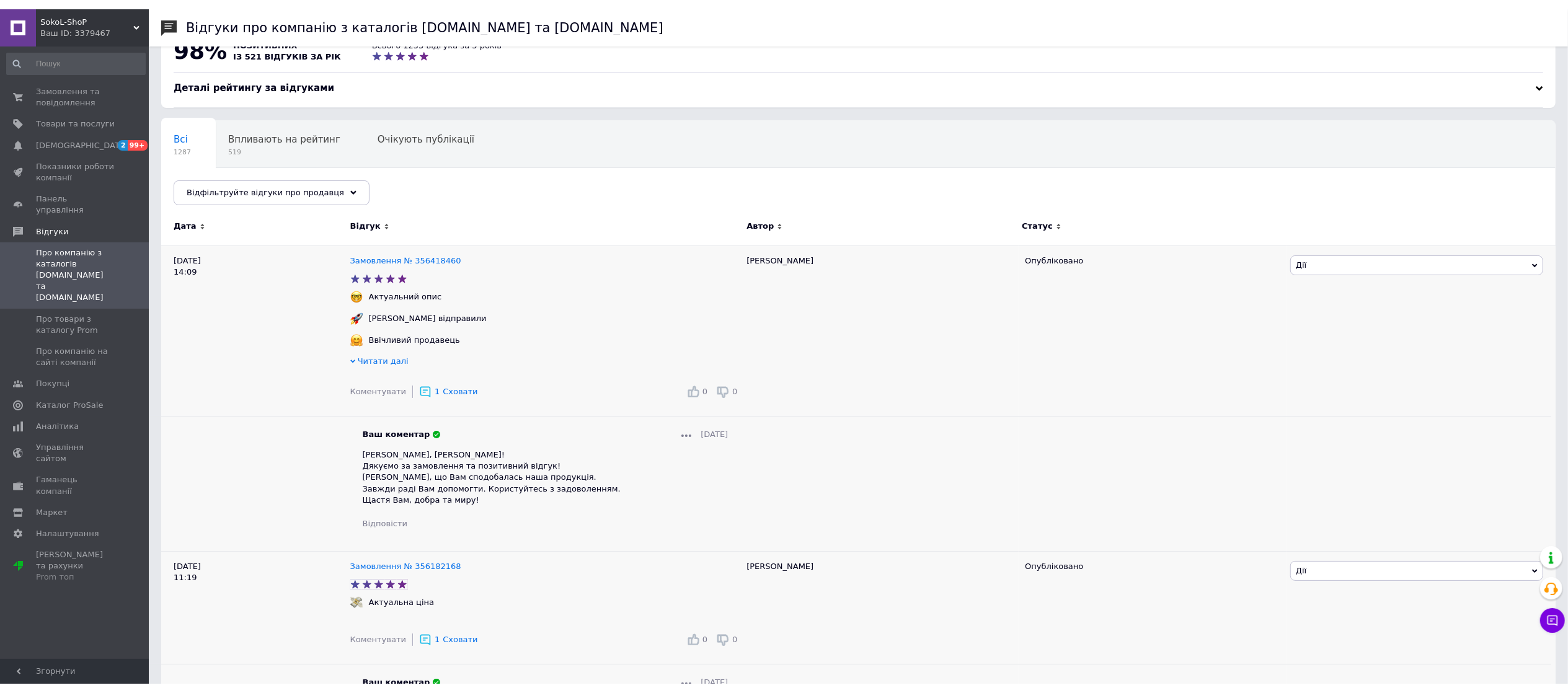
scroll to position [0, 0]
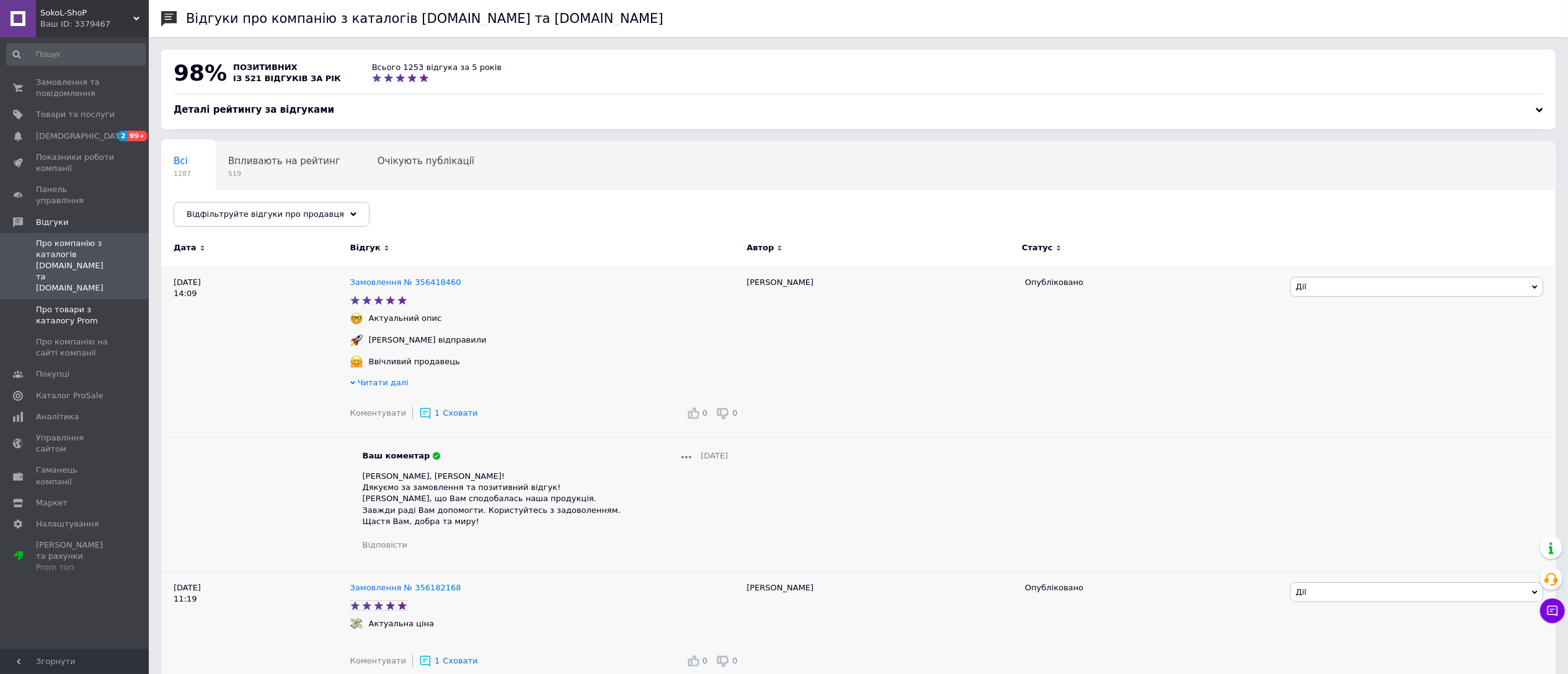
click at [77, 304] on span "Про товари з каталогу Prom" at bounding box center [75, 316] width 78 height 22
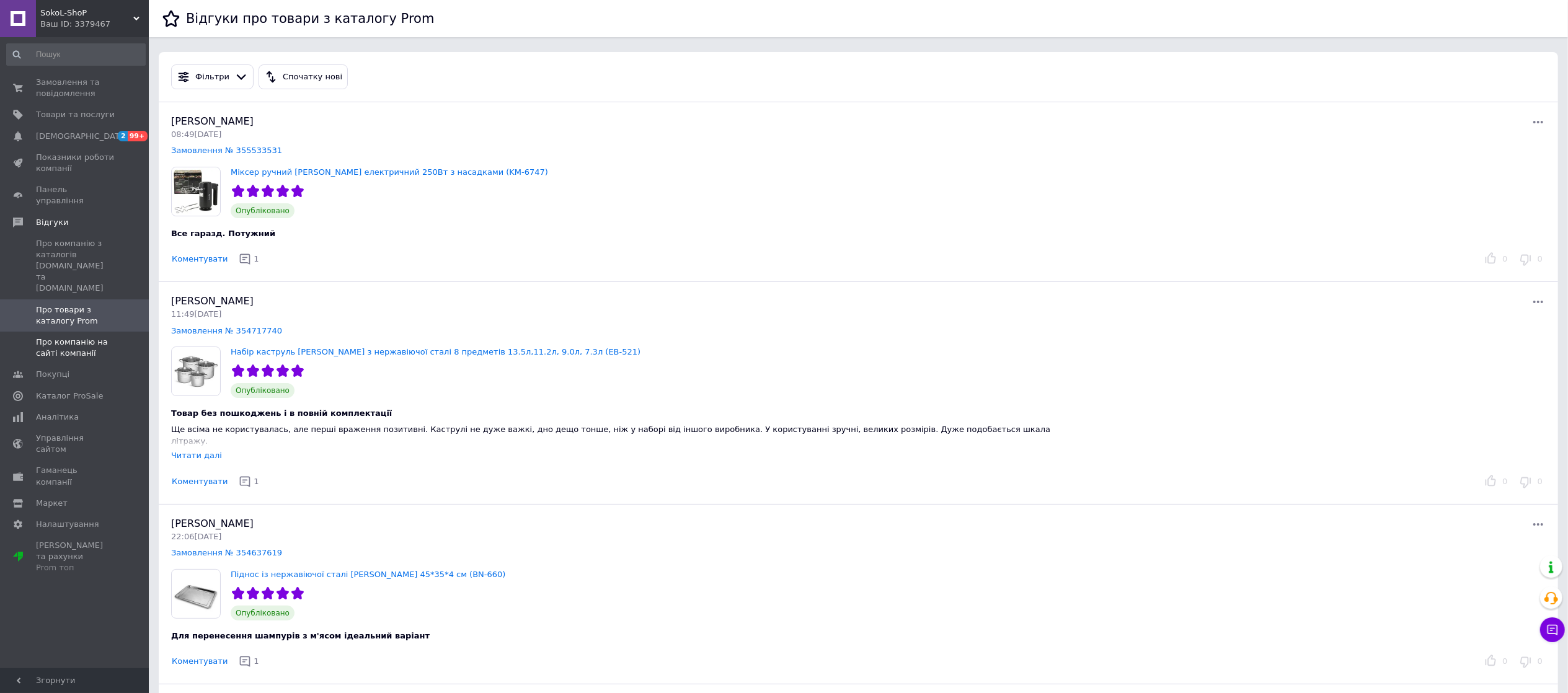
click at [95, 337] on span "Про компанію на сайті компанії" at bounding box center [75, 348] width 78 height 22
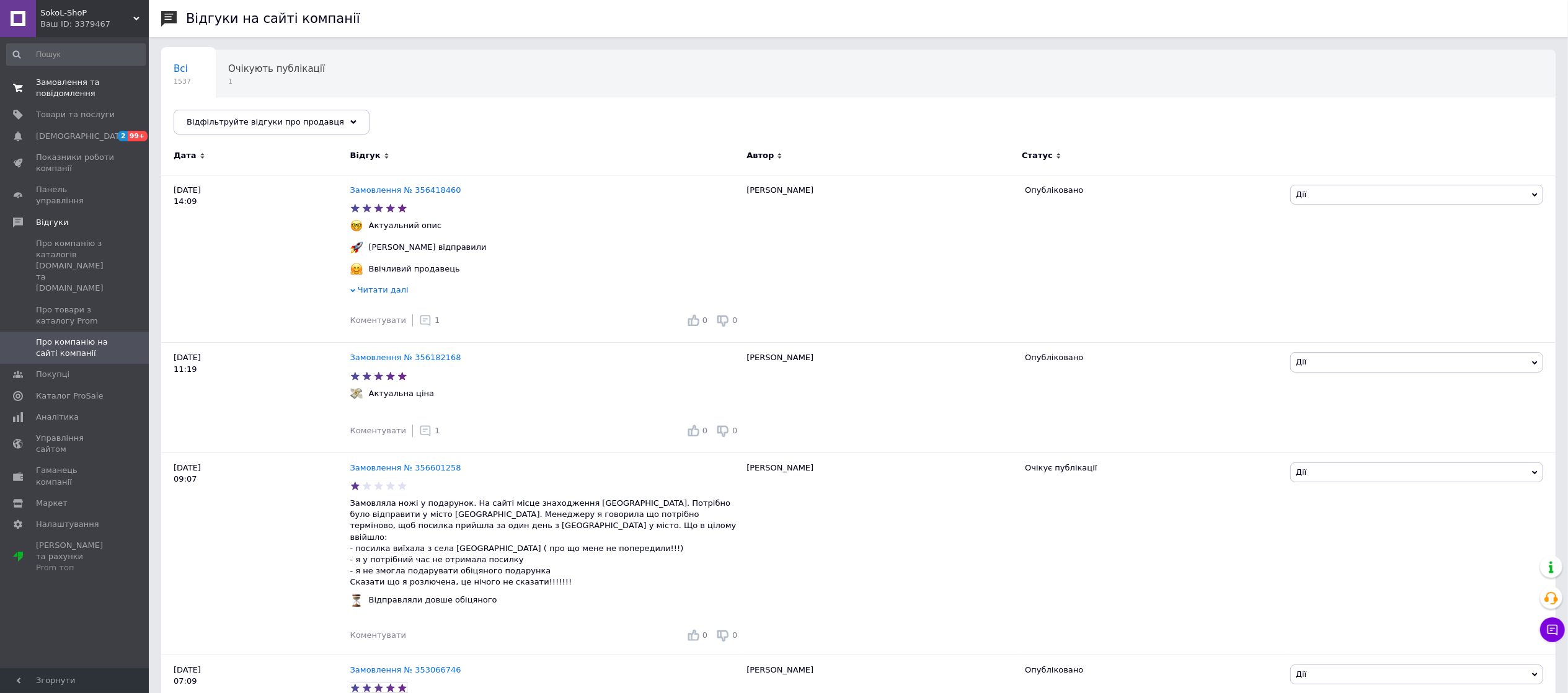
click at [82, 97] on span "Замовлення та повідомлення" at bounding box center [75, 88] width 78 height 22
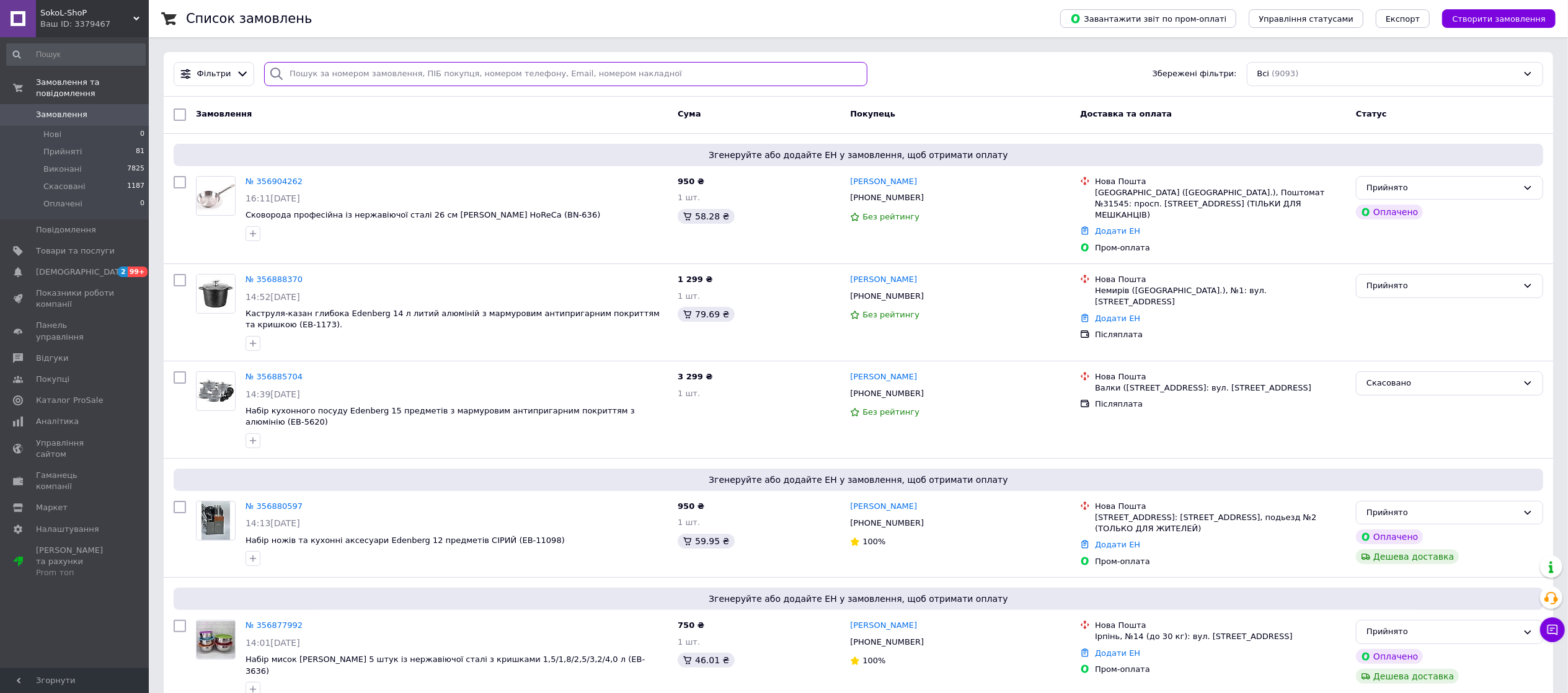
click at [318, 68] on input "search" at bounding box center [566, 74] width 603 height 24
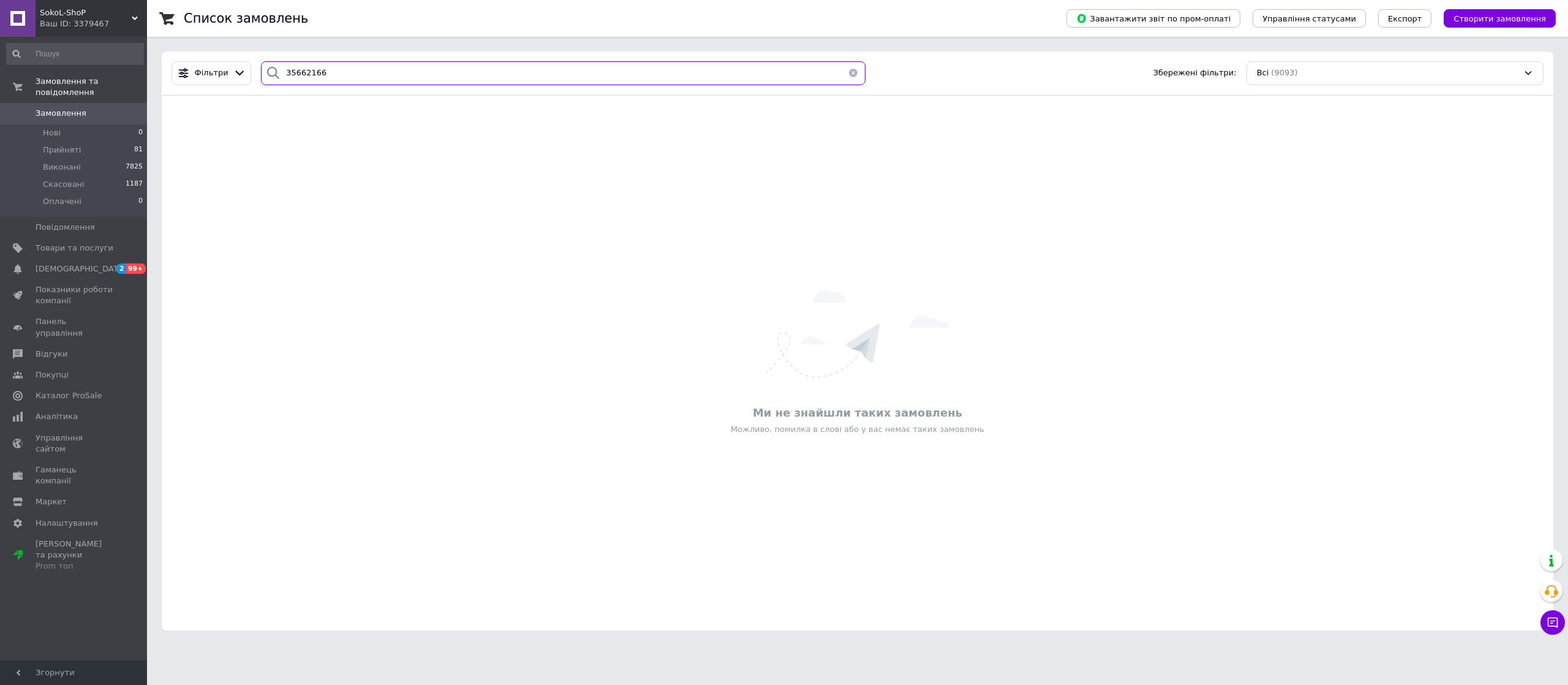
click at [287, 68] on input "35662166" at bounding box center [563, 73] width 604 height 24
type input "35662166"
click at [55, 243] on span "Товари та послуги" at bounding box center [74, 248] width 77 height 11
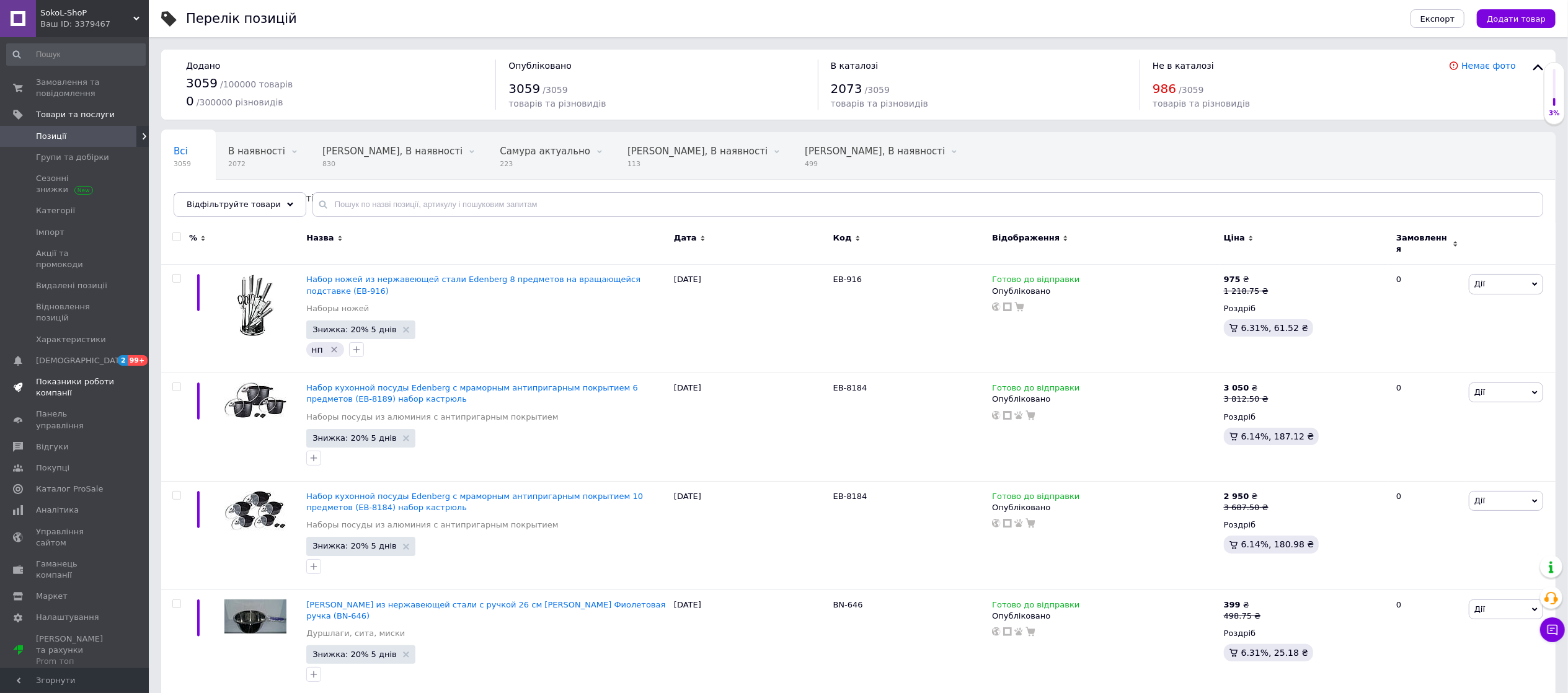
click at [87, 371] on link "Показники роботи компанії" at bounding box center [76, 387] width 152 height 32
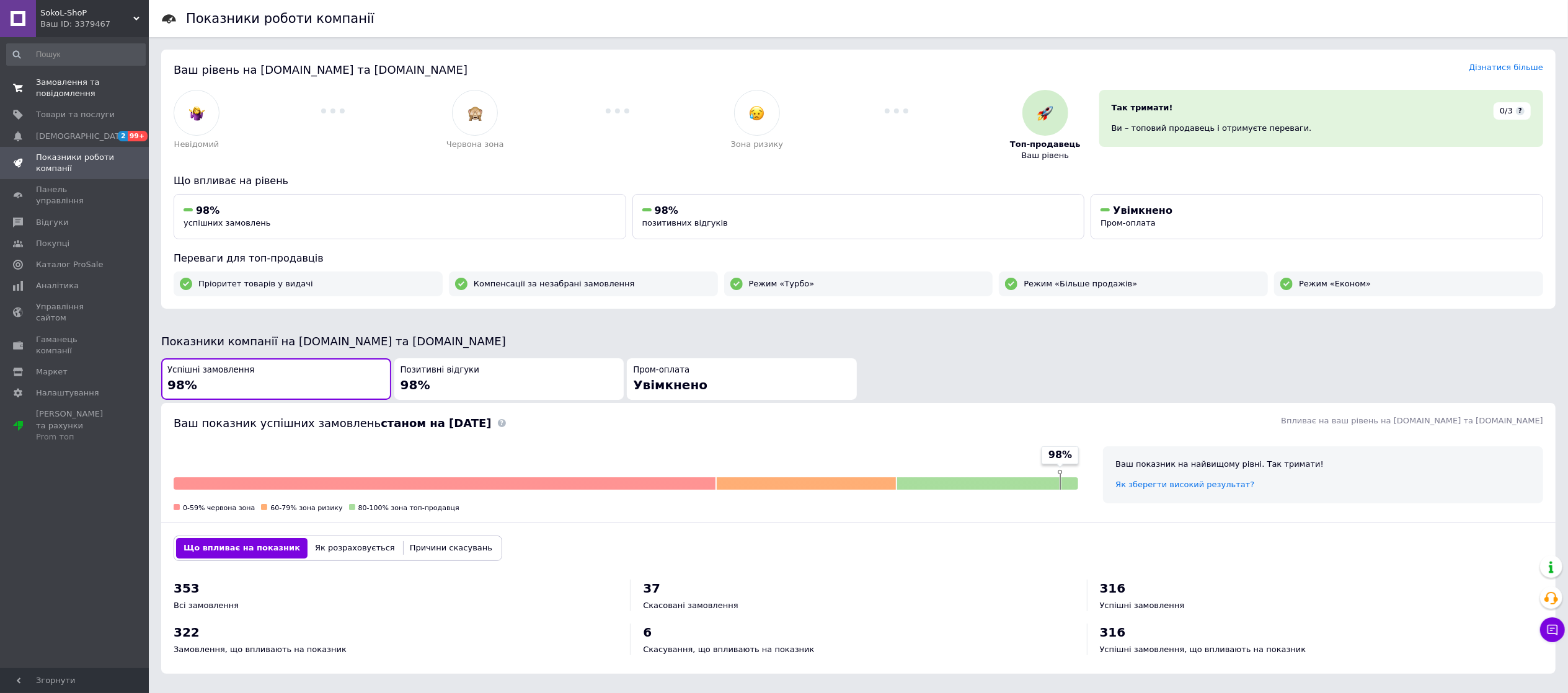
click at [70, 84] on span "Замовлення та повідомлення" at bounding box center [75, 88] width 78 height 22
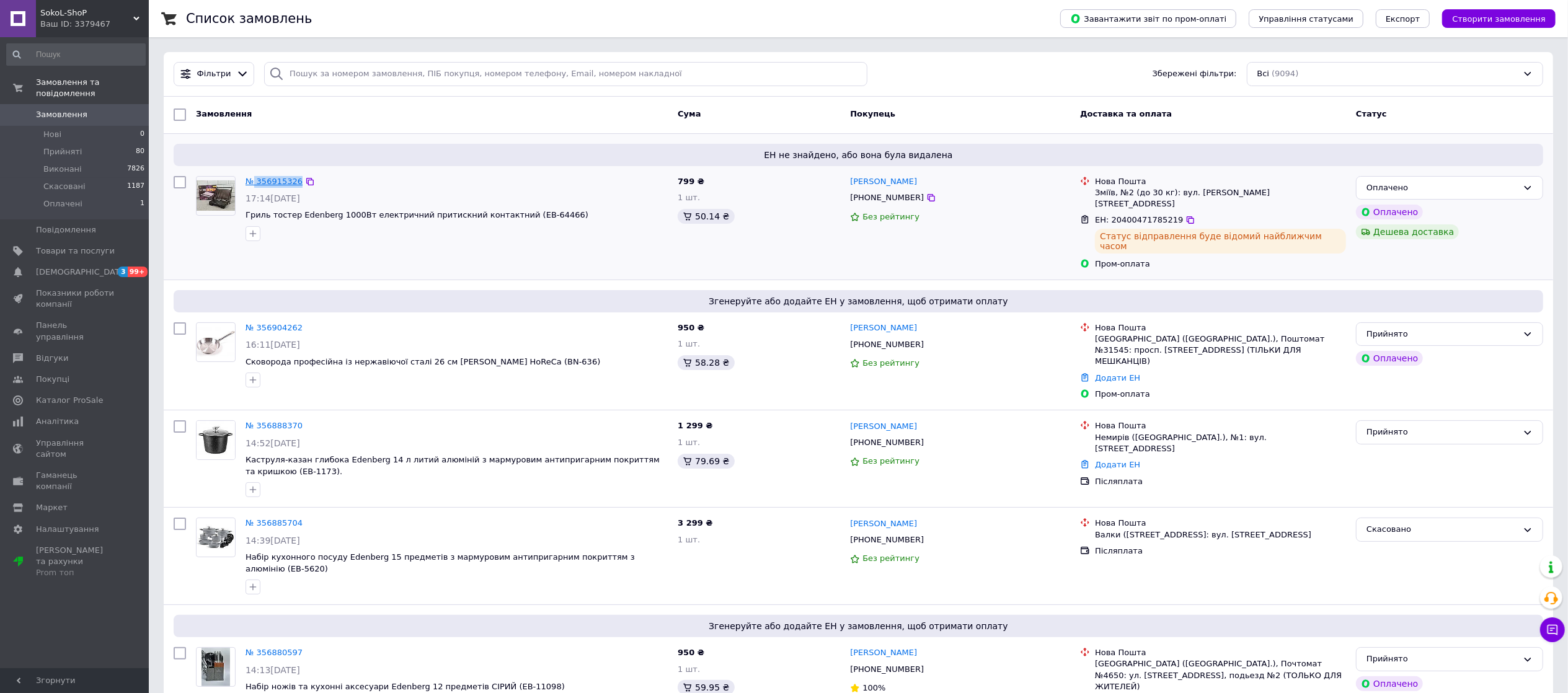
drag, startPoint x: 308, startPoint y: 178, endPoint x: 254, endPoint y: 182, distance: 54.1
click at [254, 182] on div "№ 356915326" at bounding box center [457, 182] width 424 height 14
copy div "356915326"
click at [1186, 216] on icon at bounding box center [1190, 219] width 7 height 7
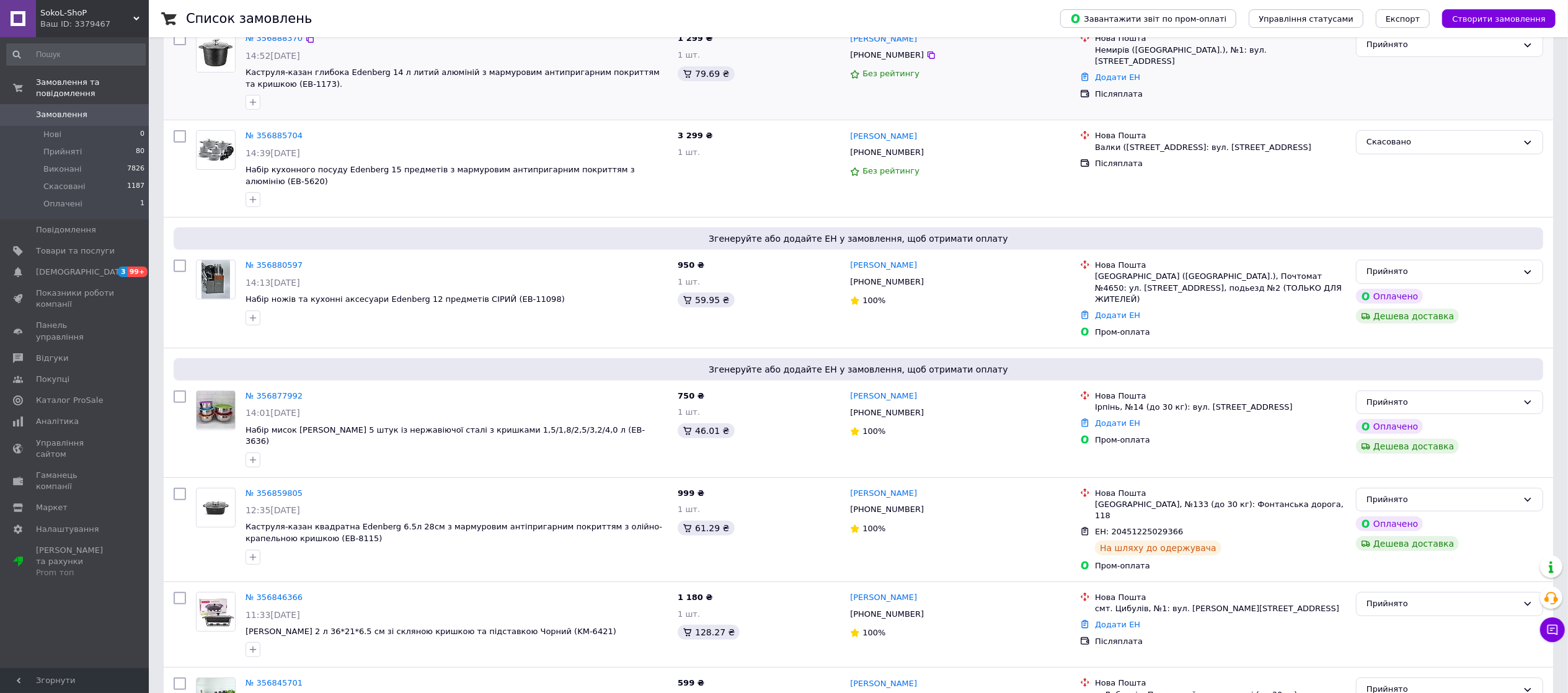
scroll to position [412, 0]
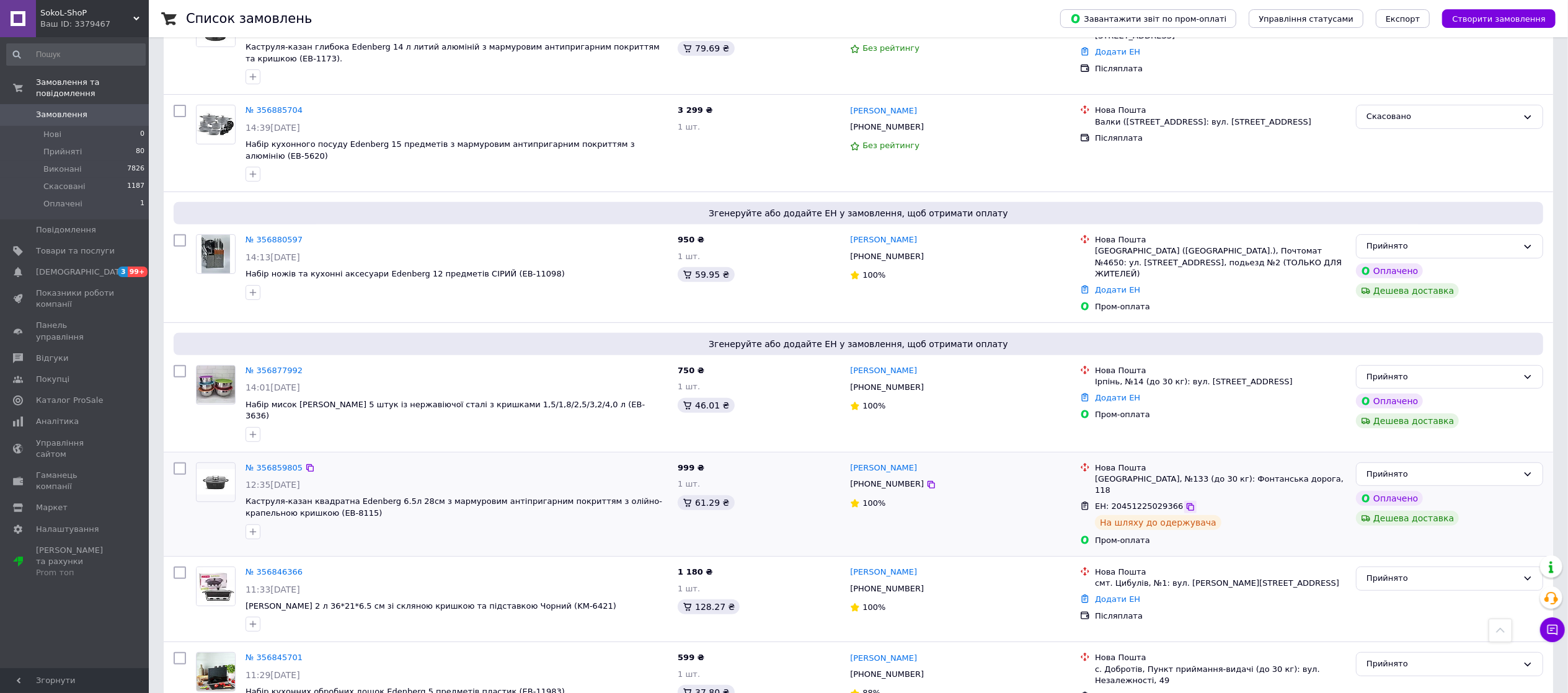
click at [1186, 502] on icon at bounding box center [1190, 507] width 10 height 10
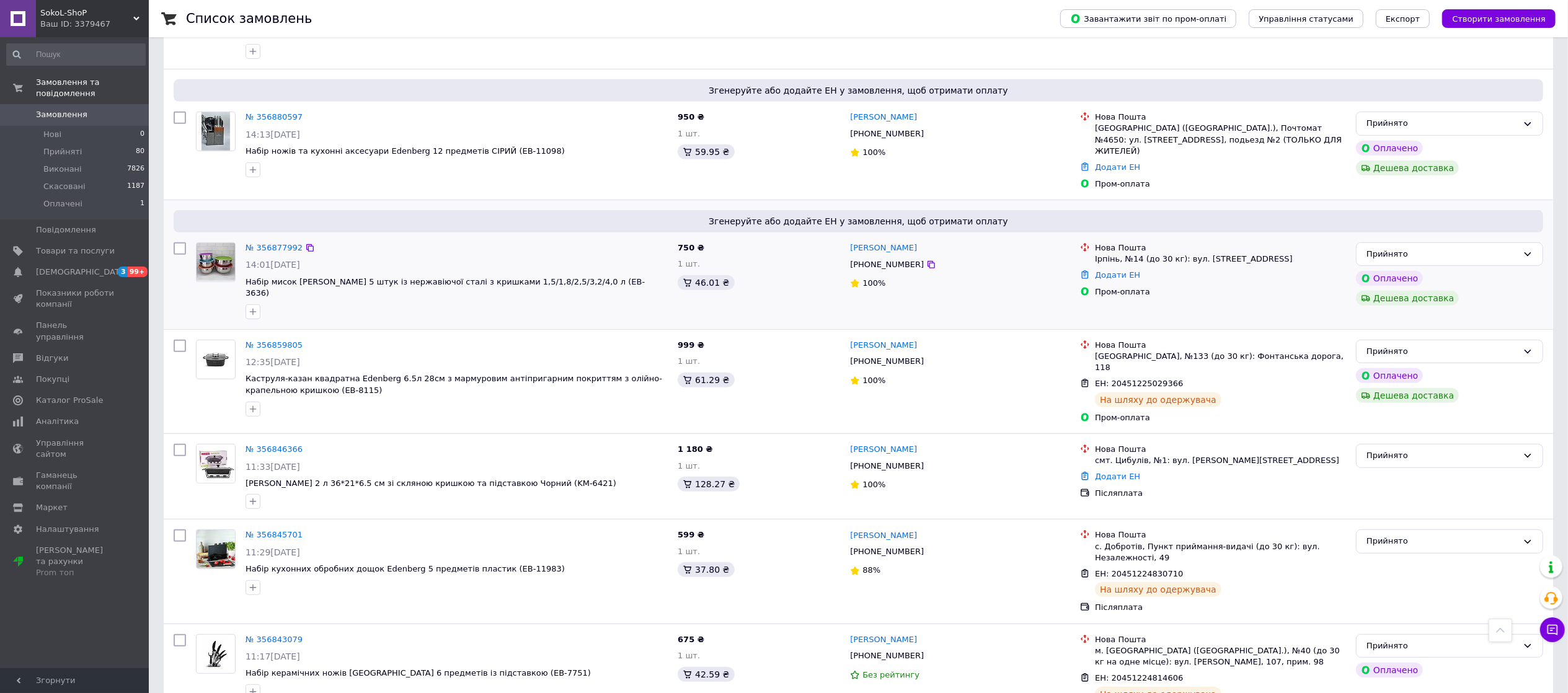
scroll to position [537, 0]
click at [1186, 568] on icon at bounding box center [1190, 572] width 10 height 10
click at [1186, 674] on icon at bounding box center [1190, 677] width 7 height 7
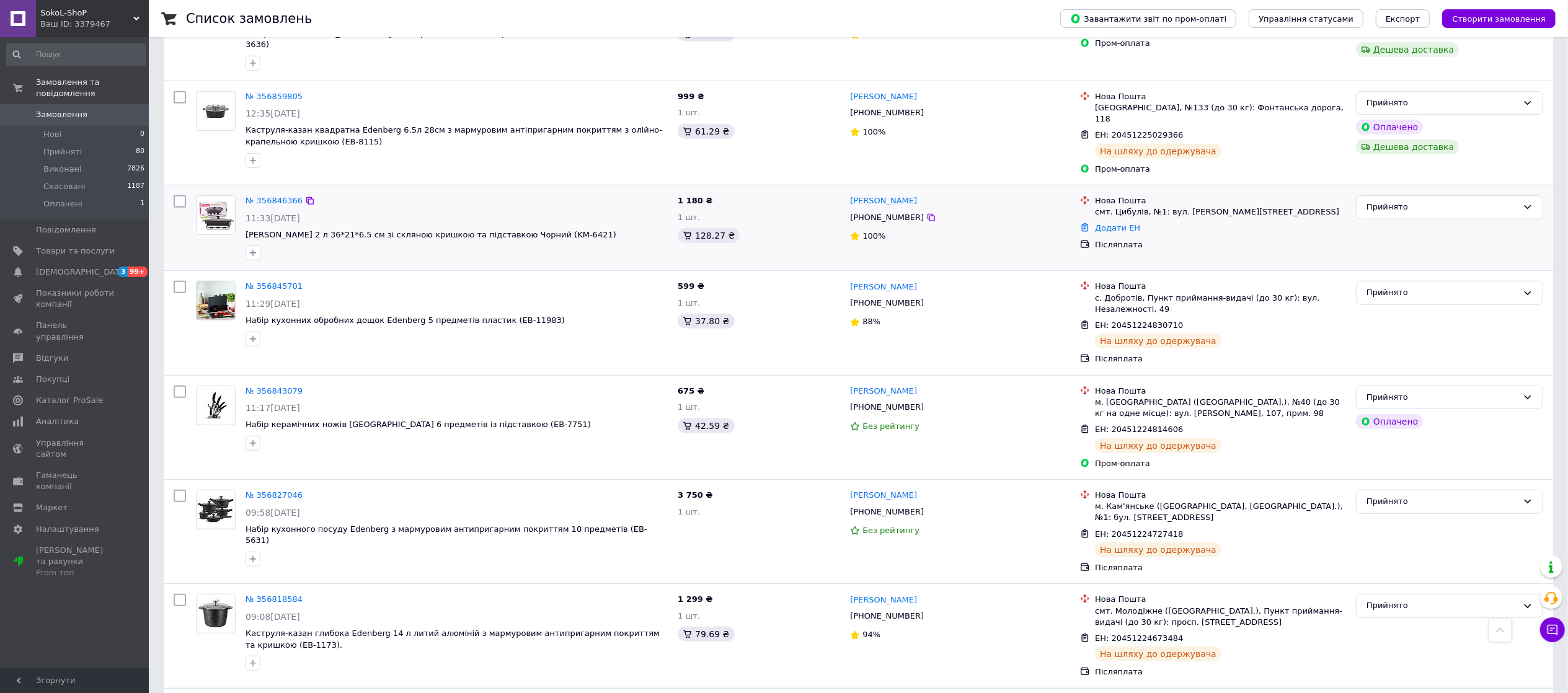
scroll to position [785, 0]
click at [1186, 424] on icon at bounding box center [1190, 429] width 10 height 10
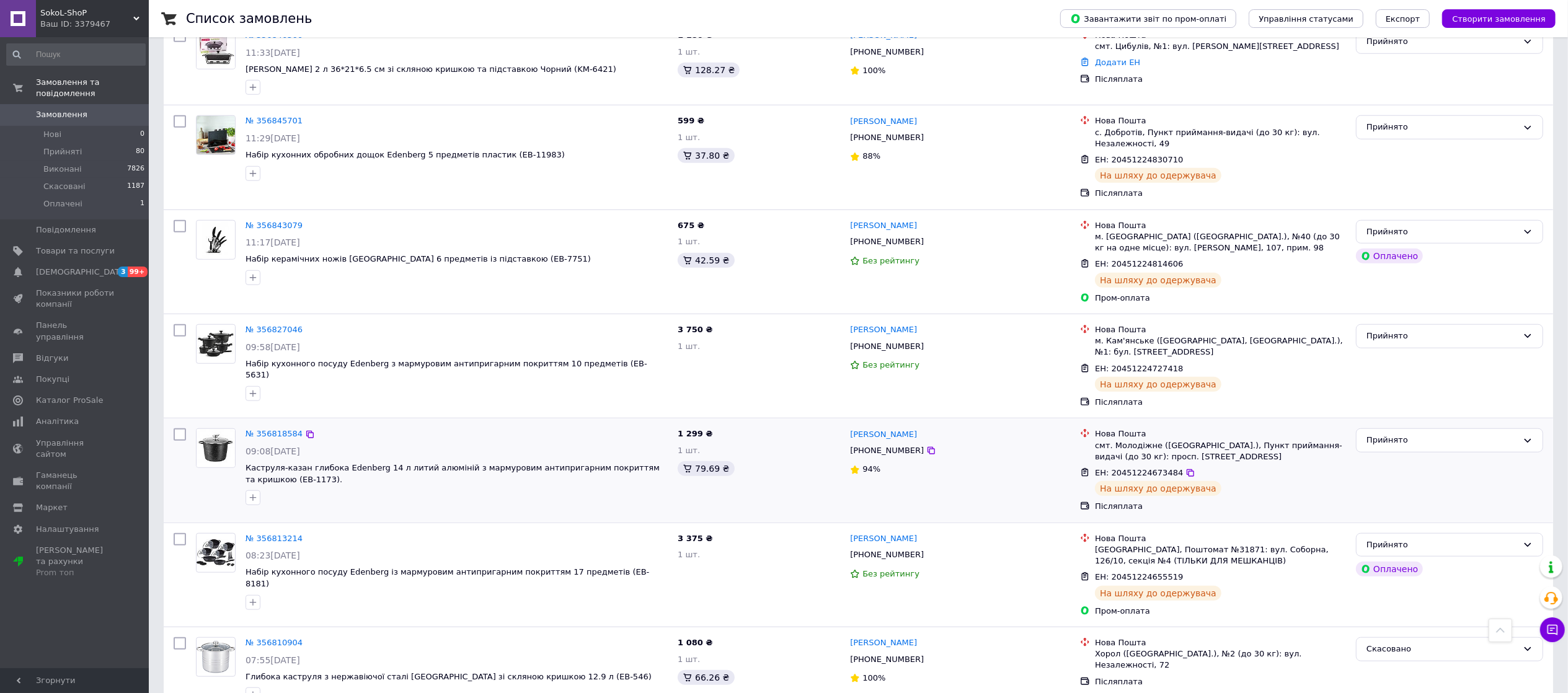
scroll to position [950, 0]
click at [1186, 468] on icon at bounding box center [1190, 472] width 7 height 7
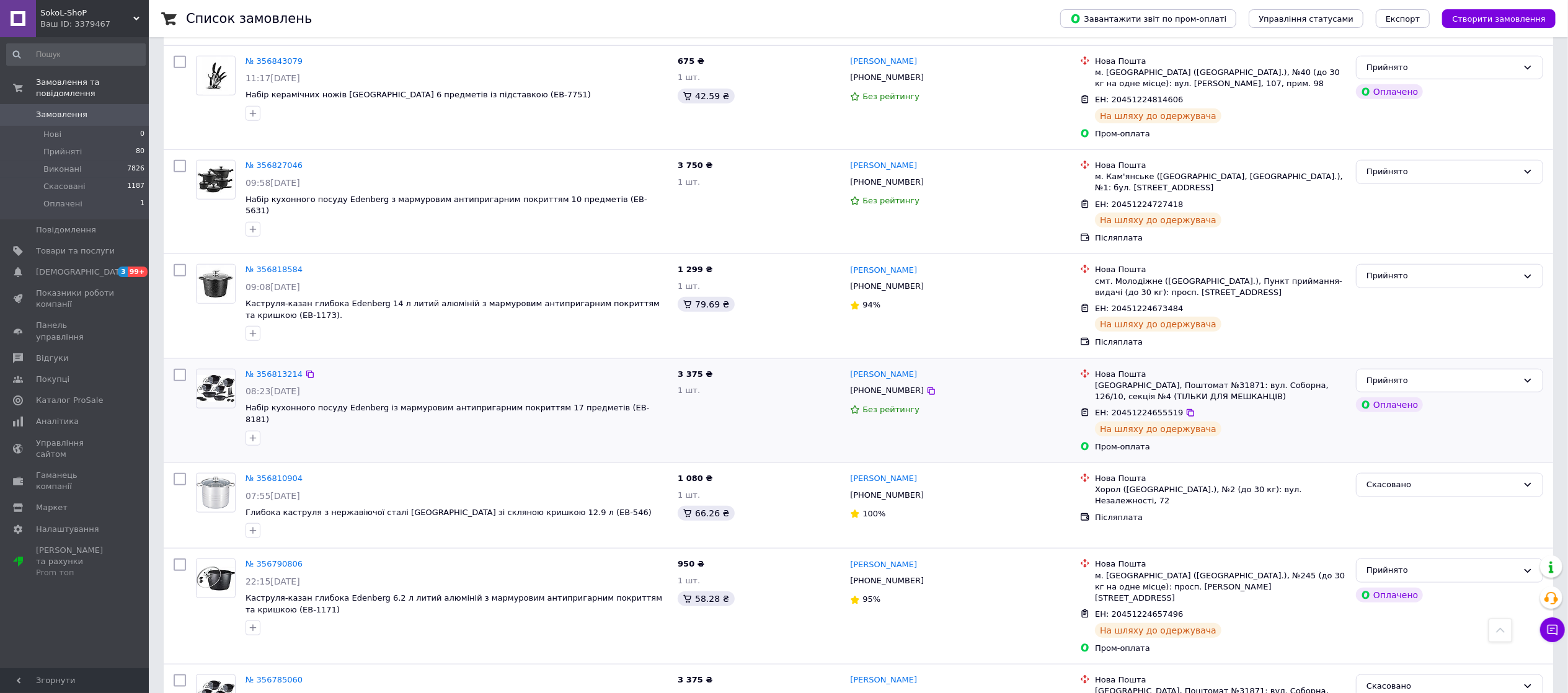
scroll to position [1115, 0]
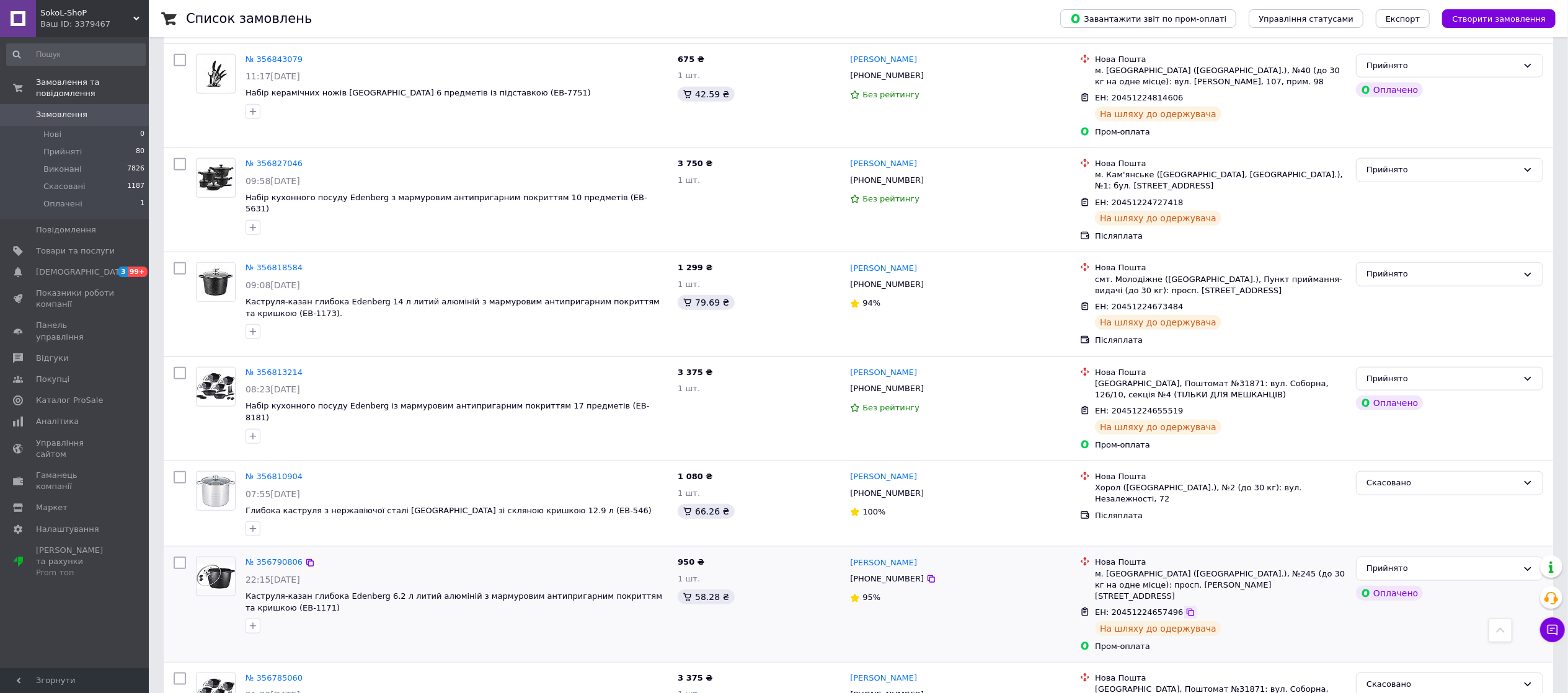
click at [1186, 609] on icon at bounding box center [1190, 612] width 7 height 7
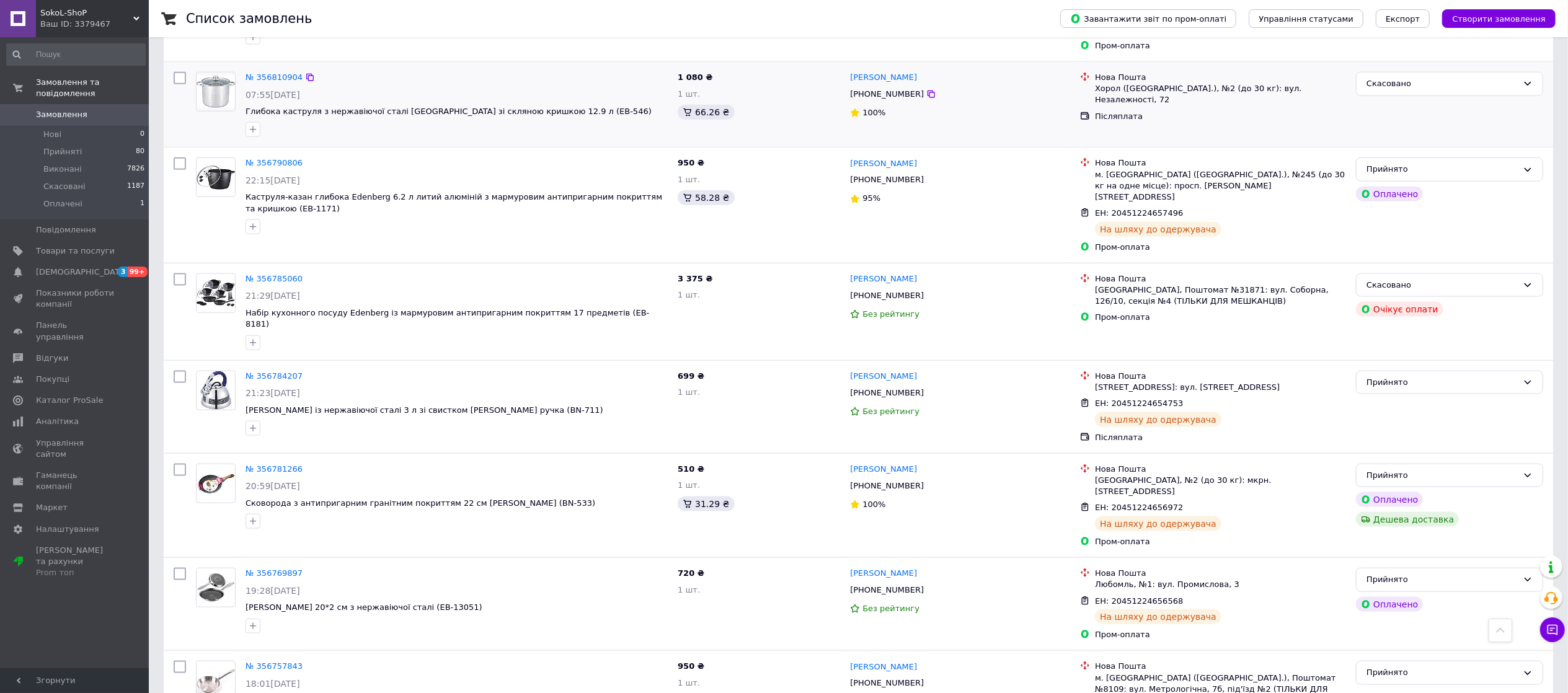
scroll to position [1528, 0]
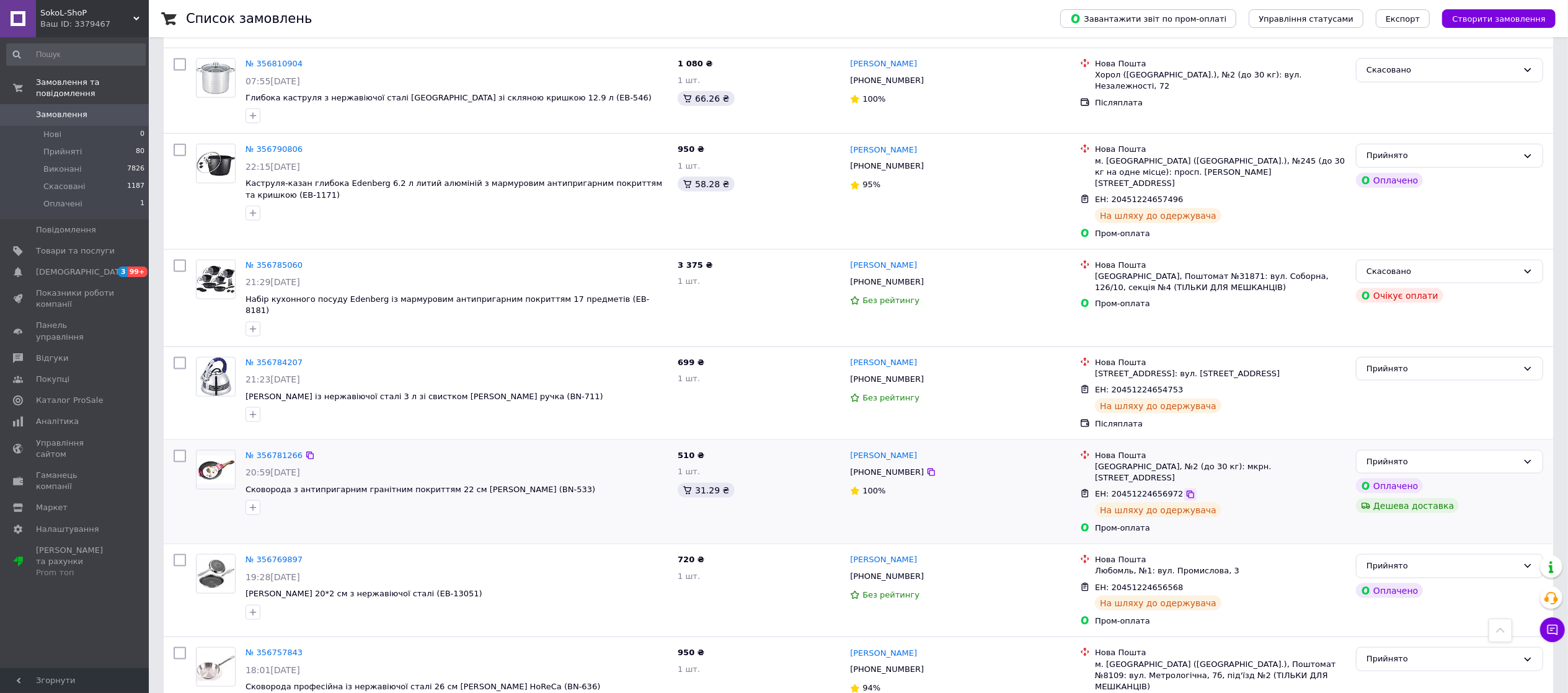
click at [1186, 489] on icon at bounding box center [1190, 494] width 10 height 10
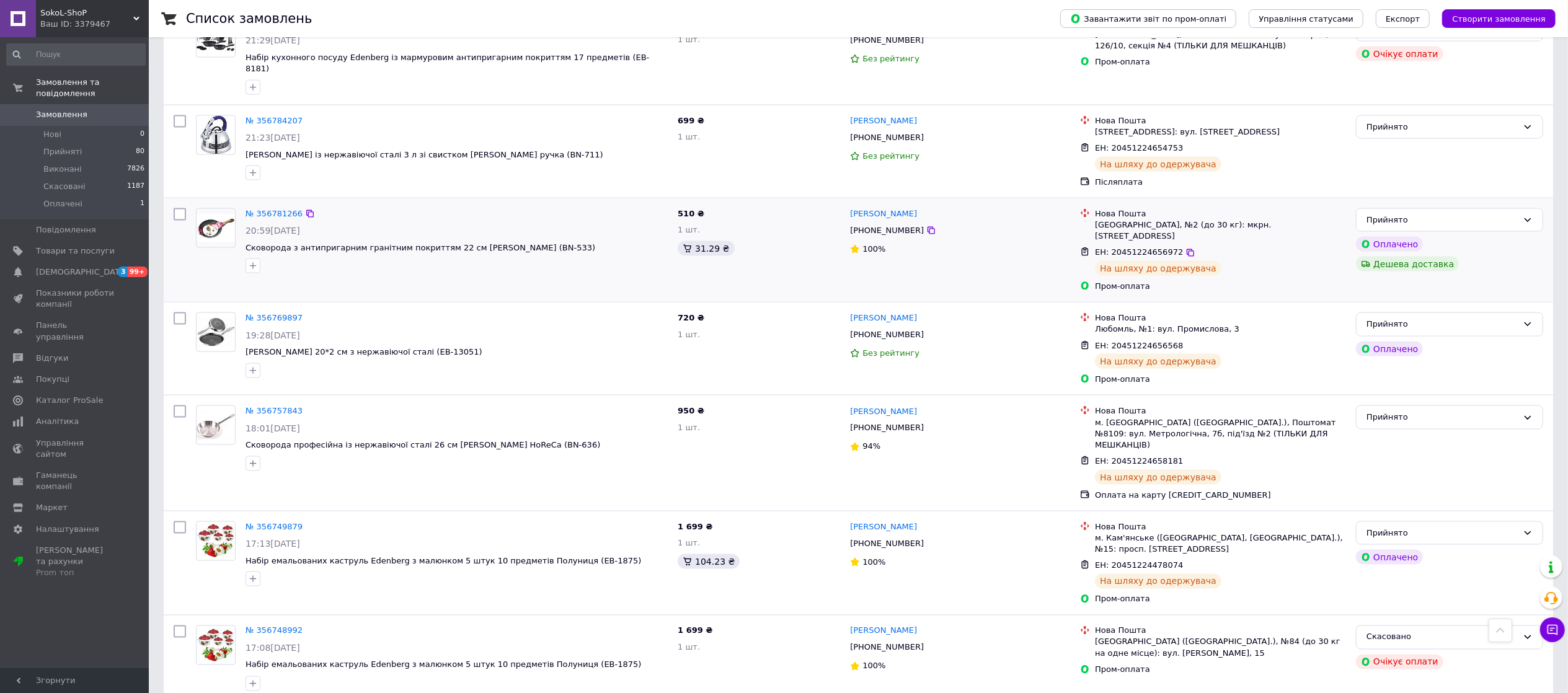
scroll to position [1776, 0]
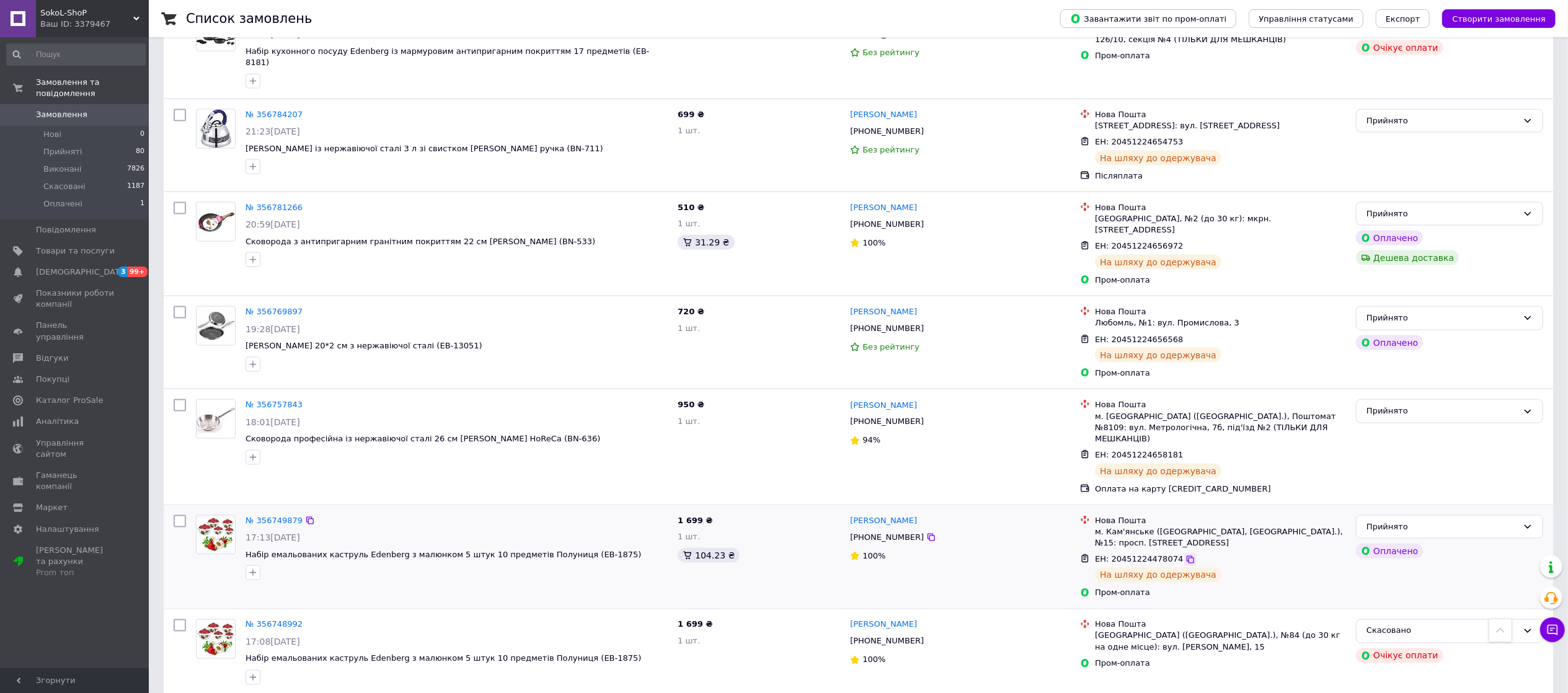
click at [1186, 555] on icon at bounding box center [1190, 559] width 10 height 10
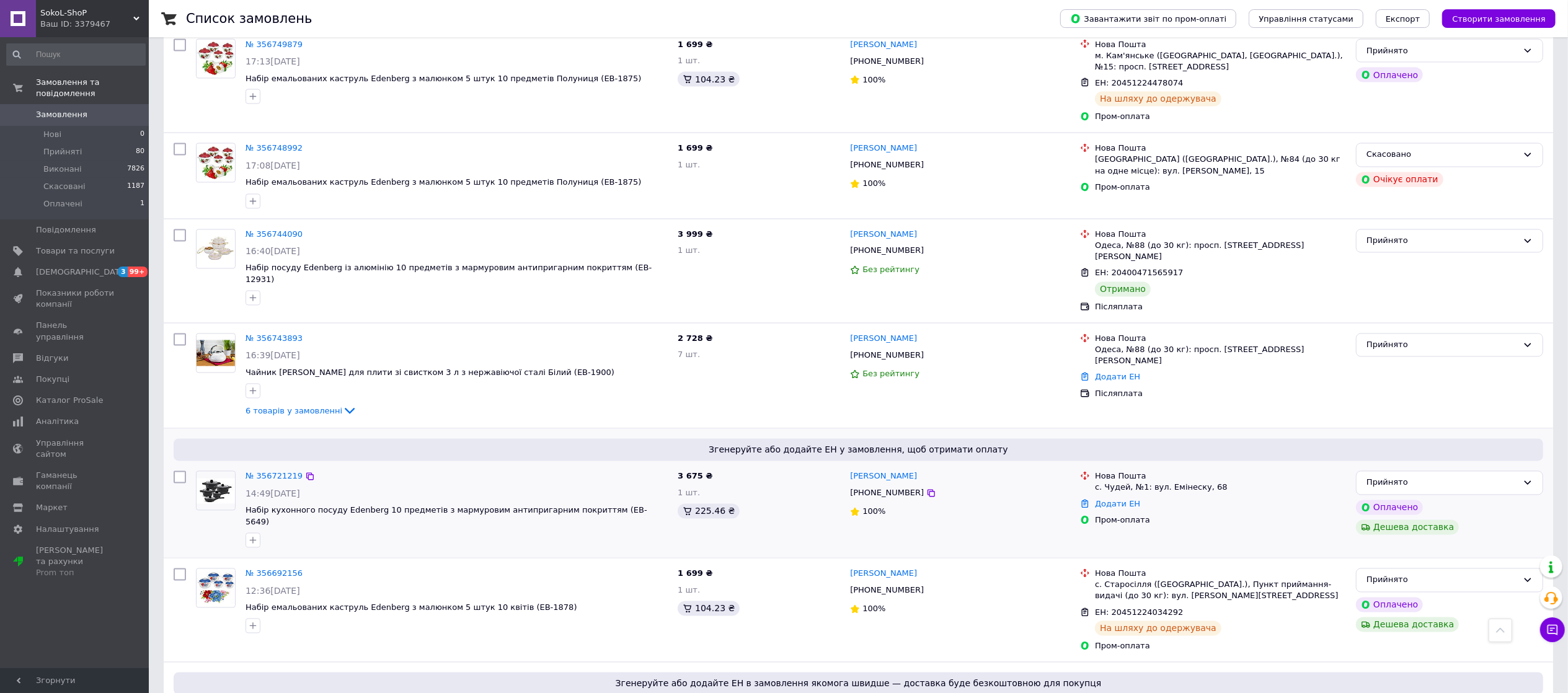
scroll to position [2271, 0]
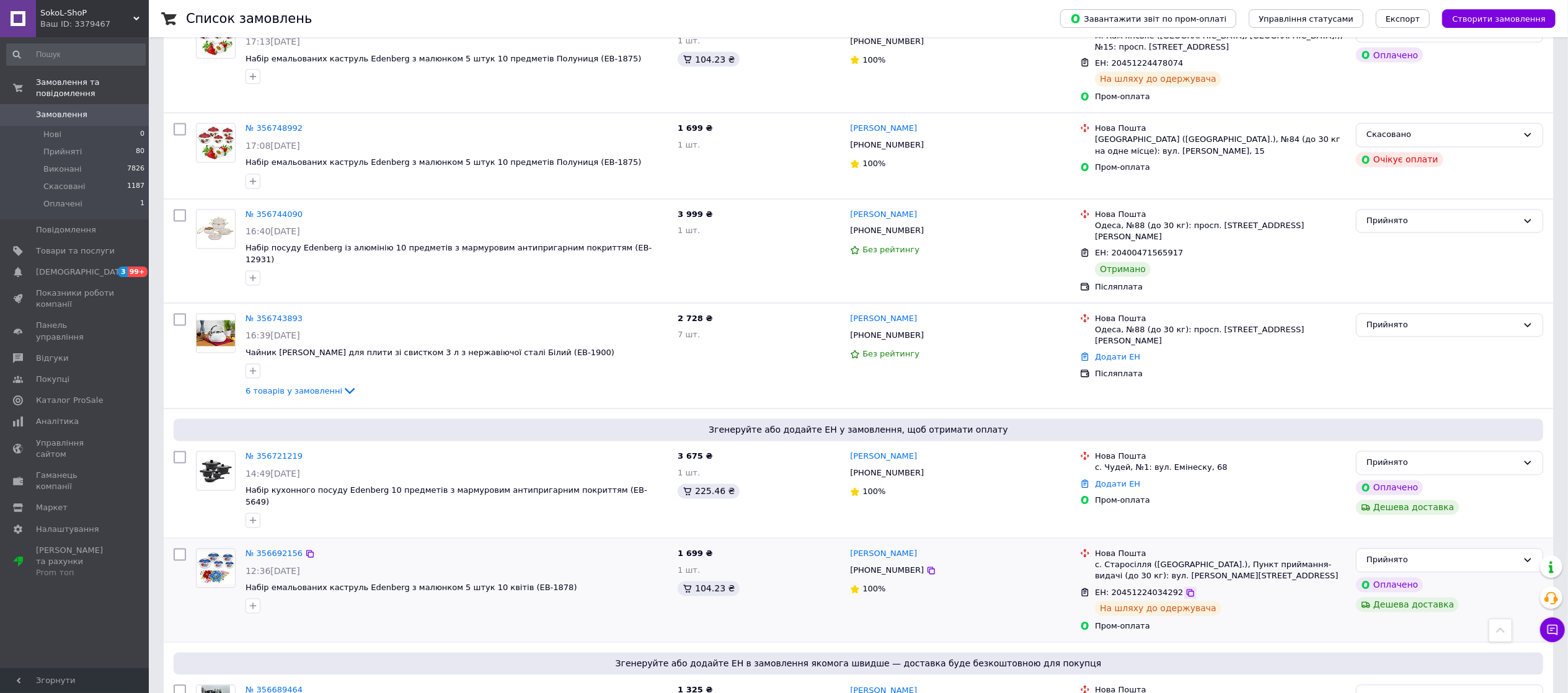
click at [1186, 588] on icon at bounding box center [1190, 593] width 10 height 10
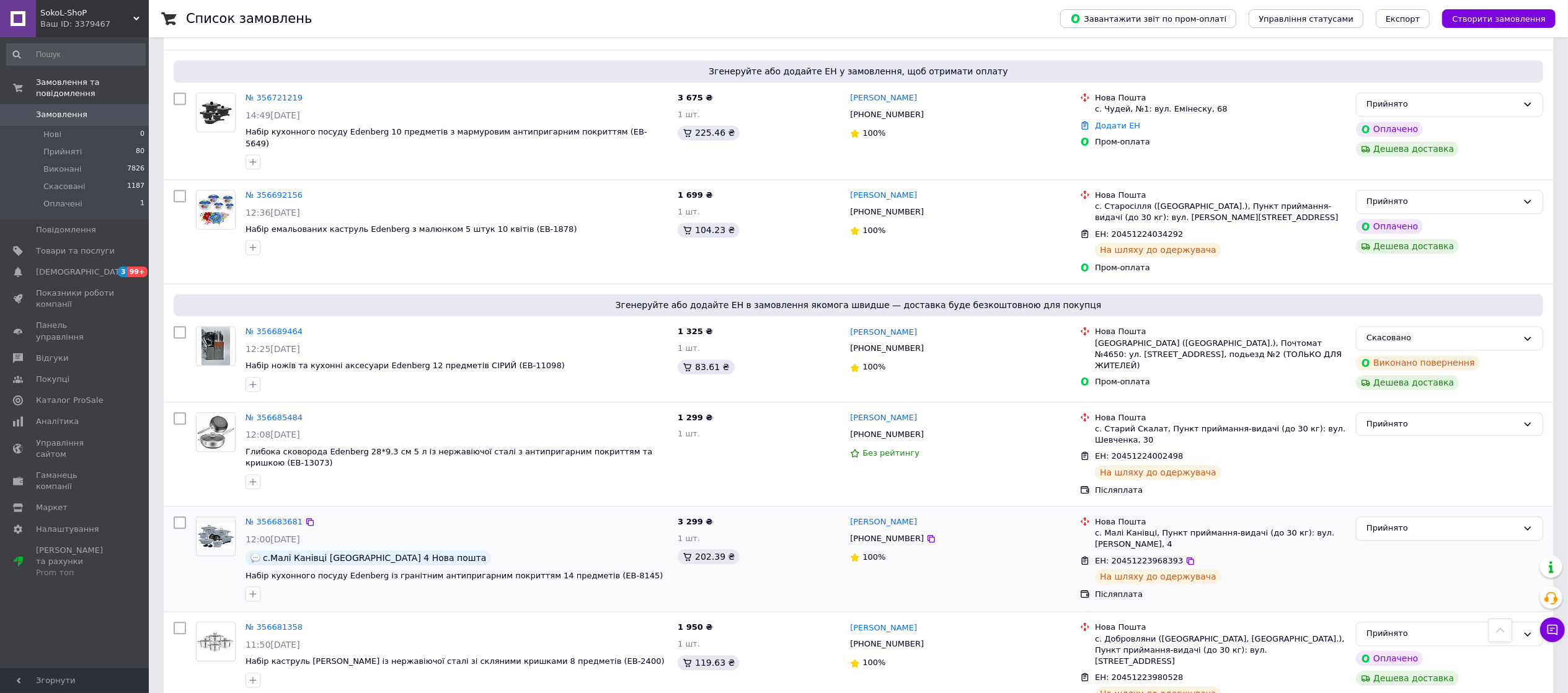
scroll to position [2644, 0]
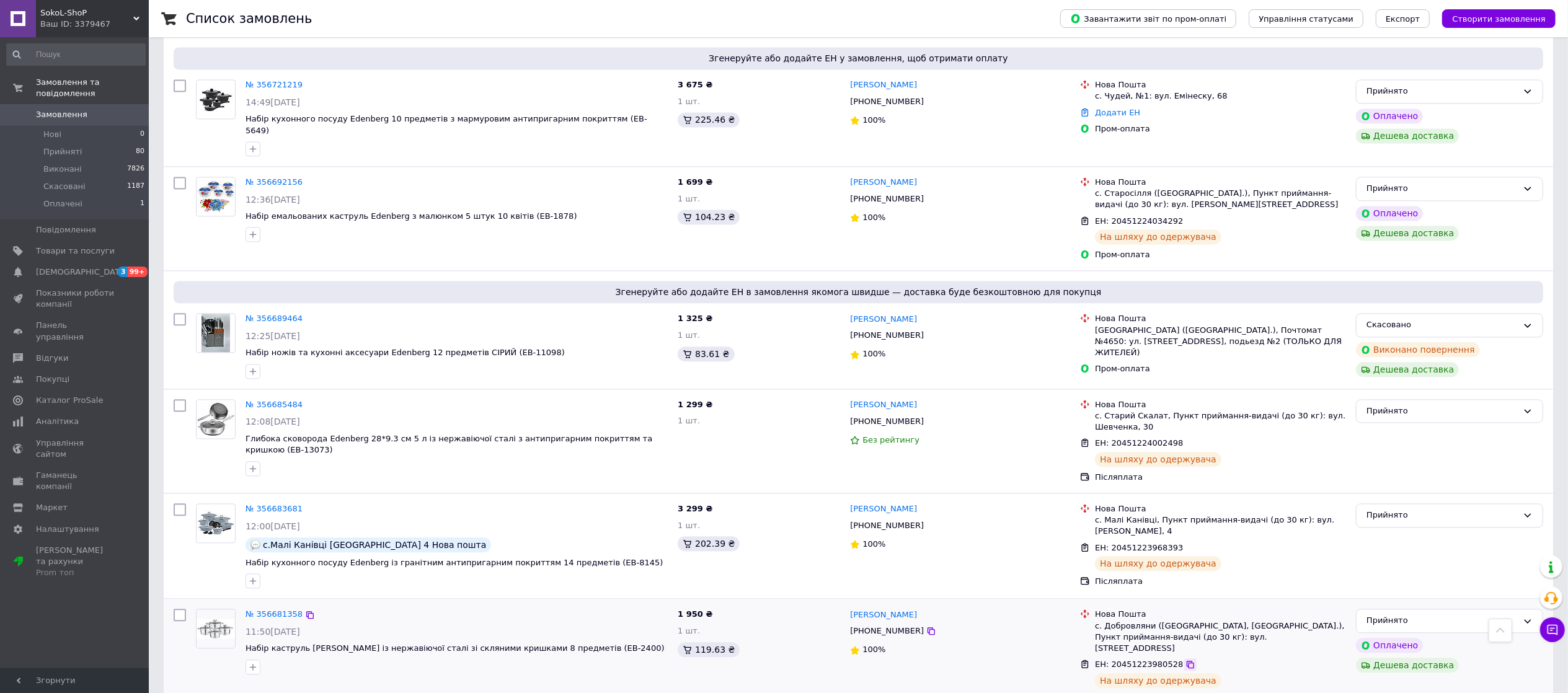
click at [1186, 659] on icon at bounding box center [1190, 664] width 10 height 10
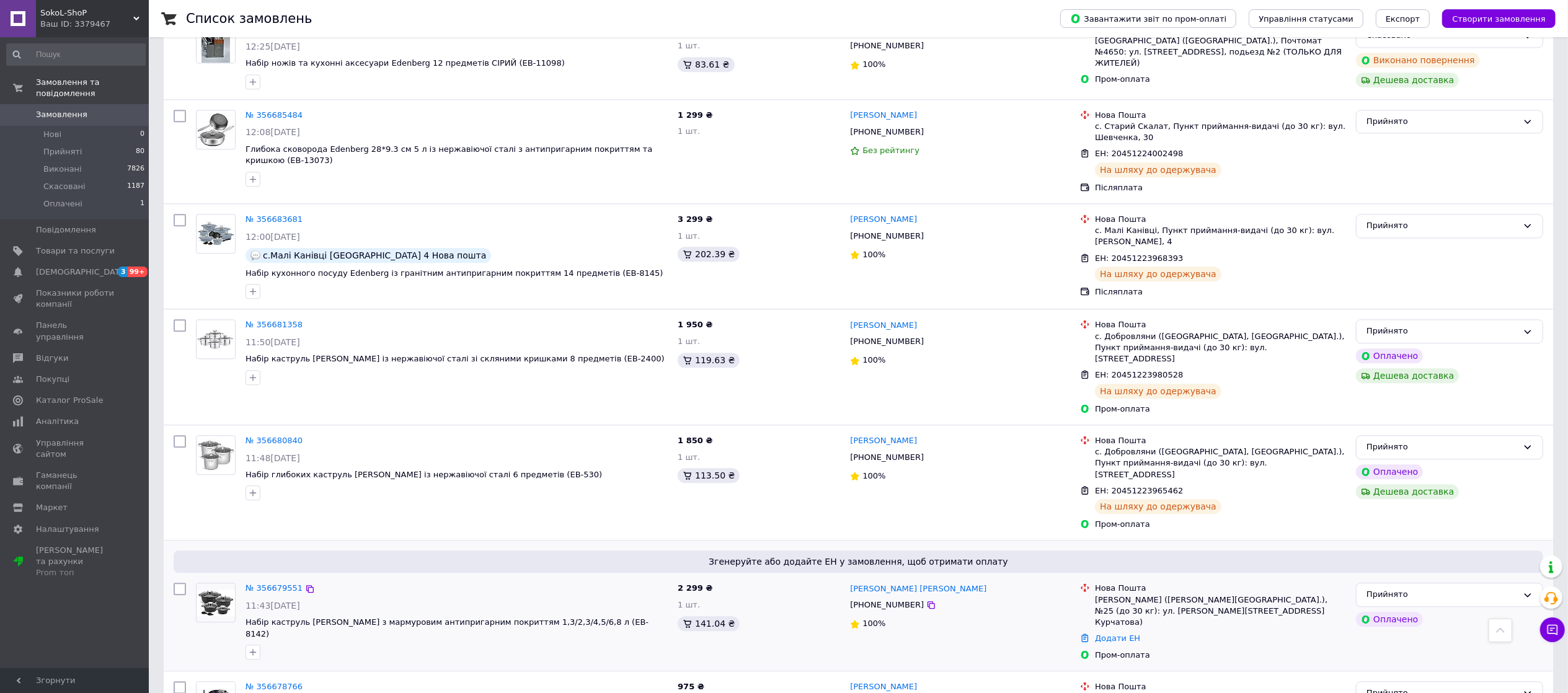
scroll to position [2933, 0]
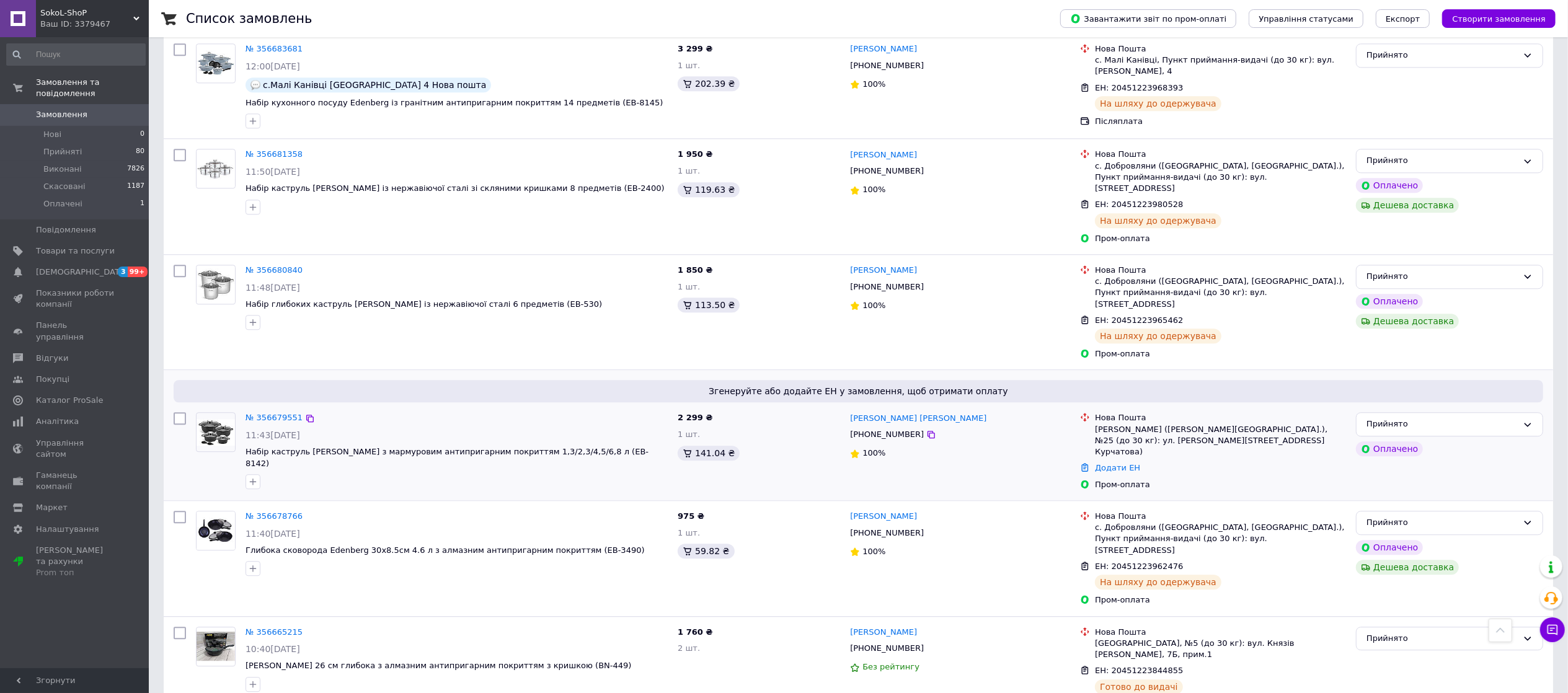
scroll to position [3139, 0]
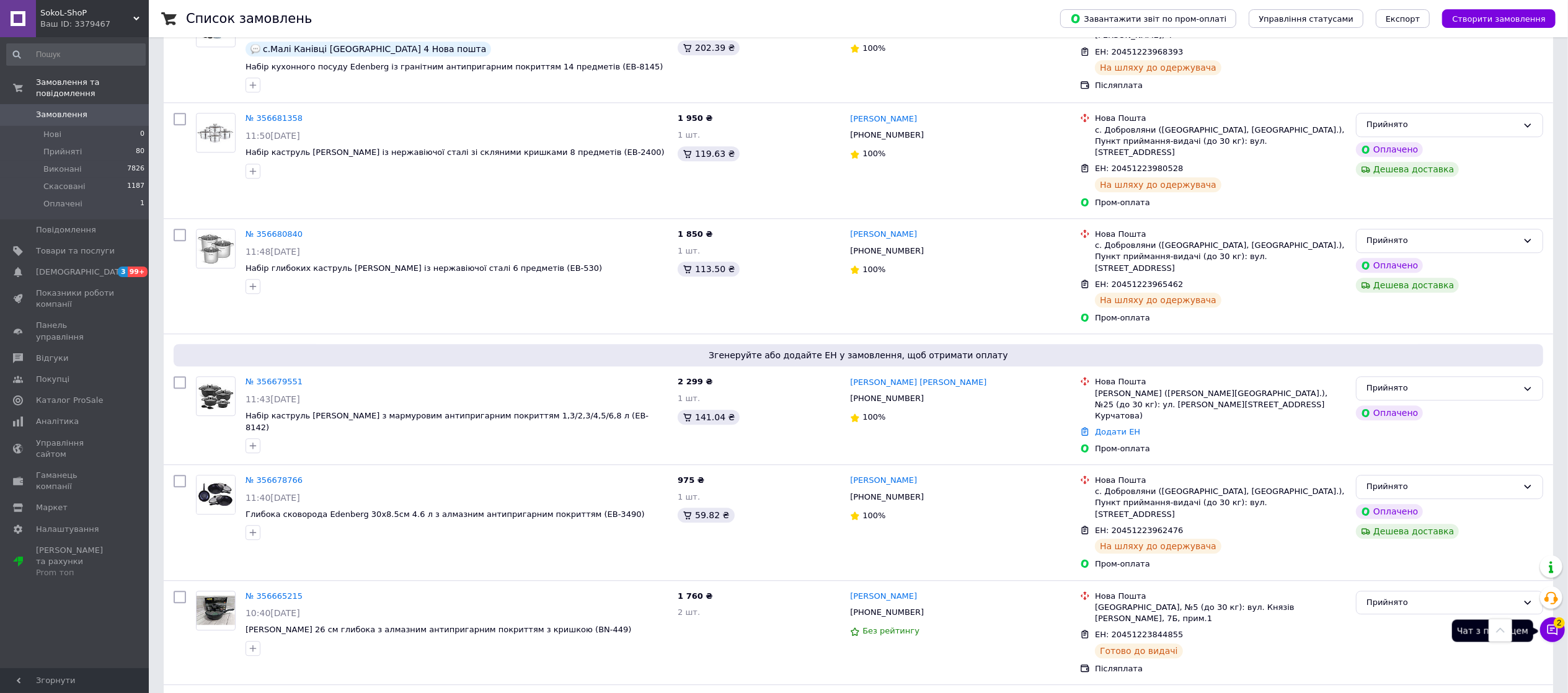
click at [1552, 620] on button "Чат з покупцем 2" at bounding box center [1553, 630] width 25 height 25
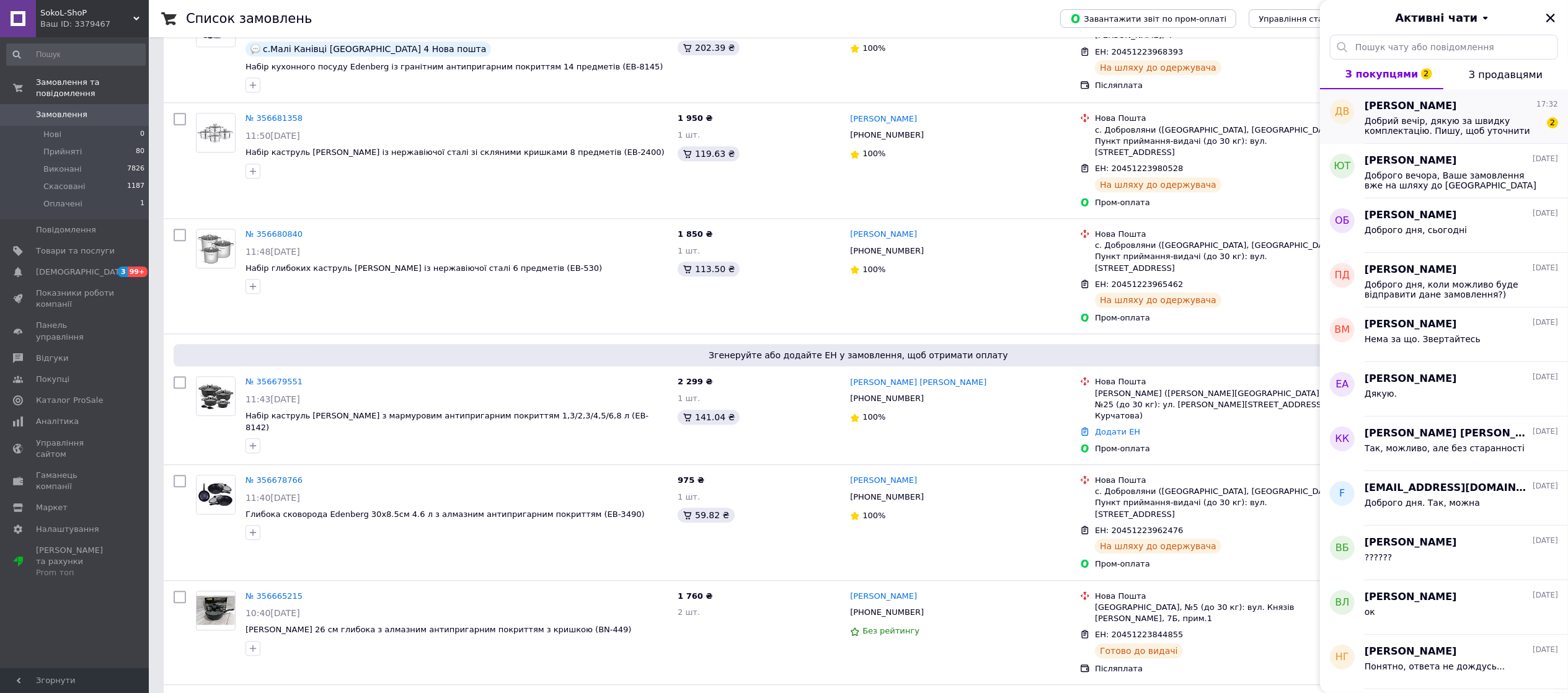
click at [1446, 114] on div "Добрий вечір, дякую за швидку комплектацію. Пишу, щоб уточнити адресу доставки.…" at bounding box center [1461, 125] width 193 height 22
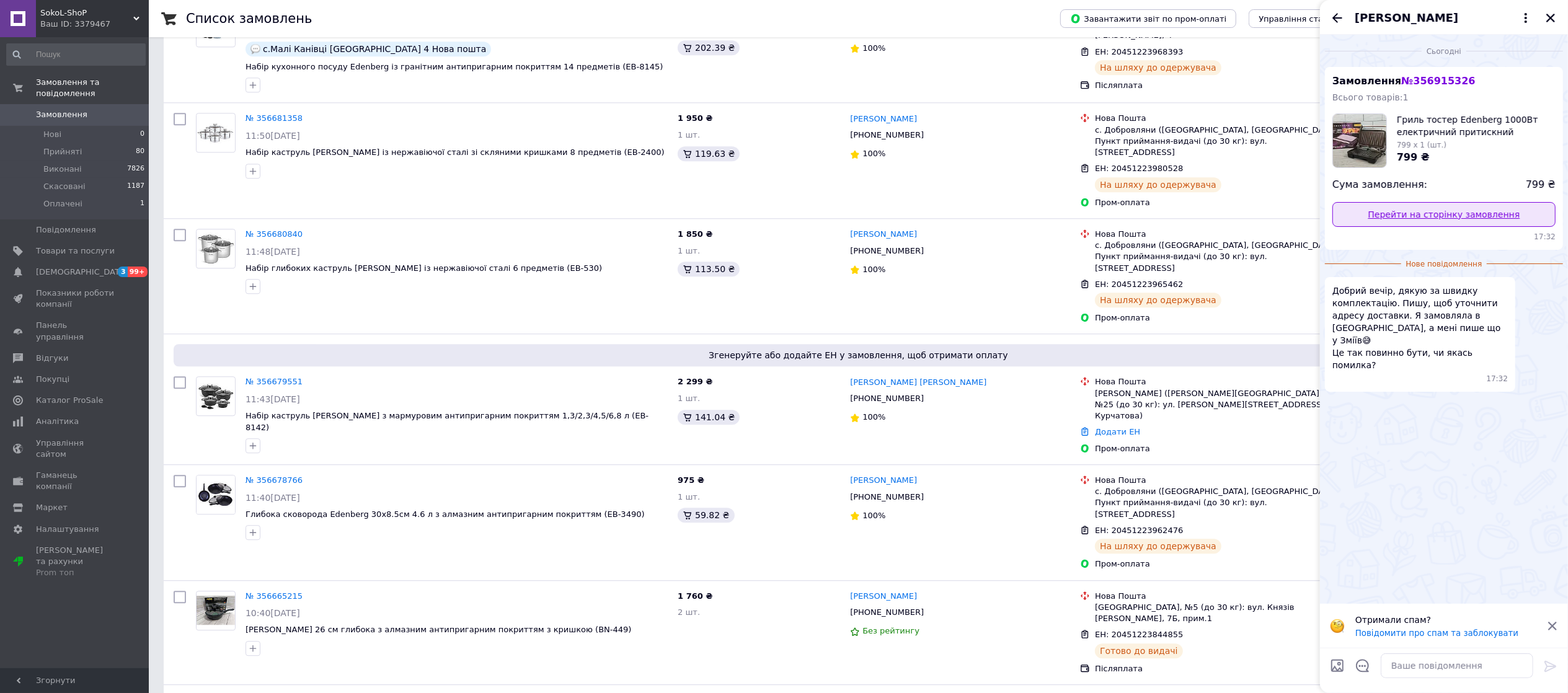
click at [1426, 214] on link "Перейти на сторінку замовлення" at bounding box center [1443, 215] width 223 height 25
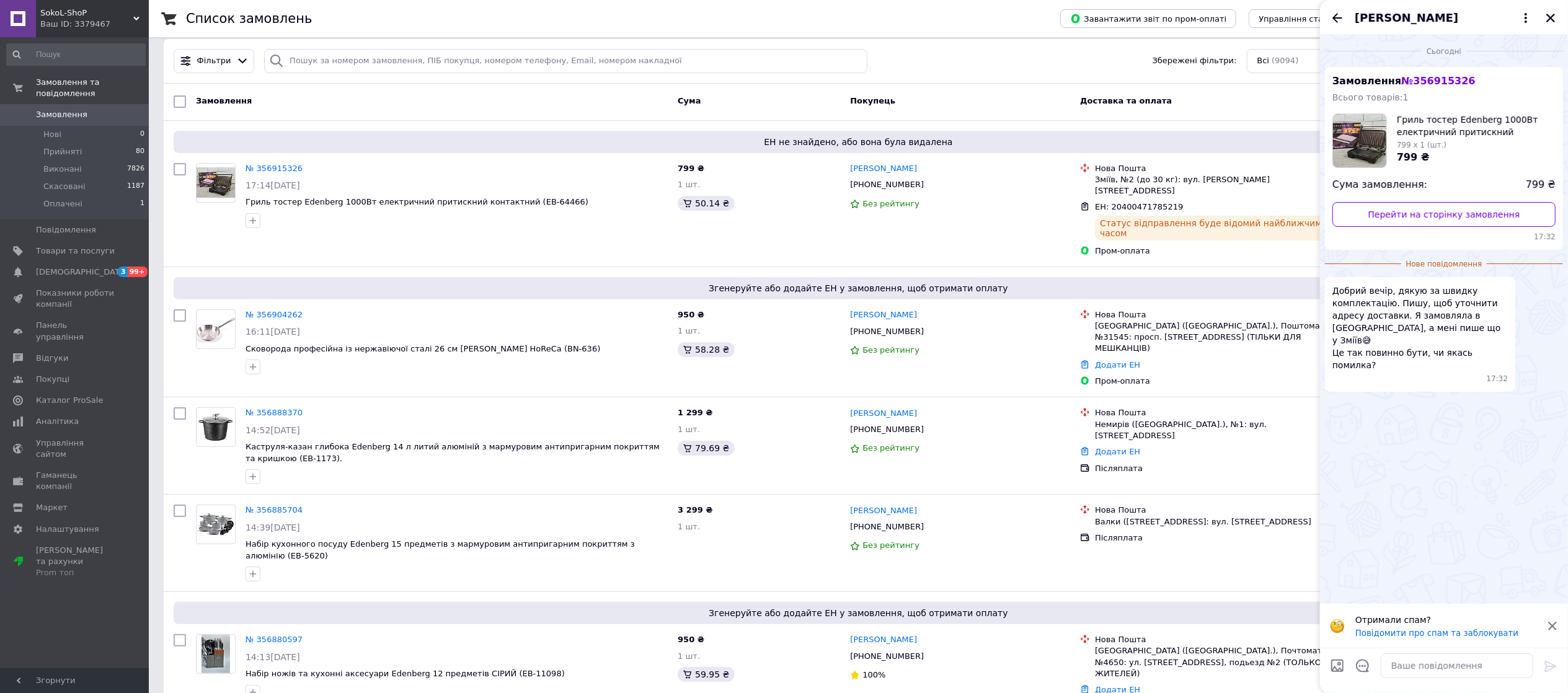
scroll to position [0, 0]
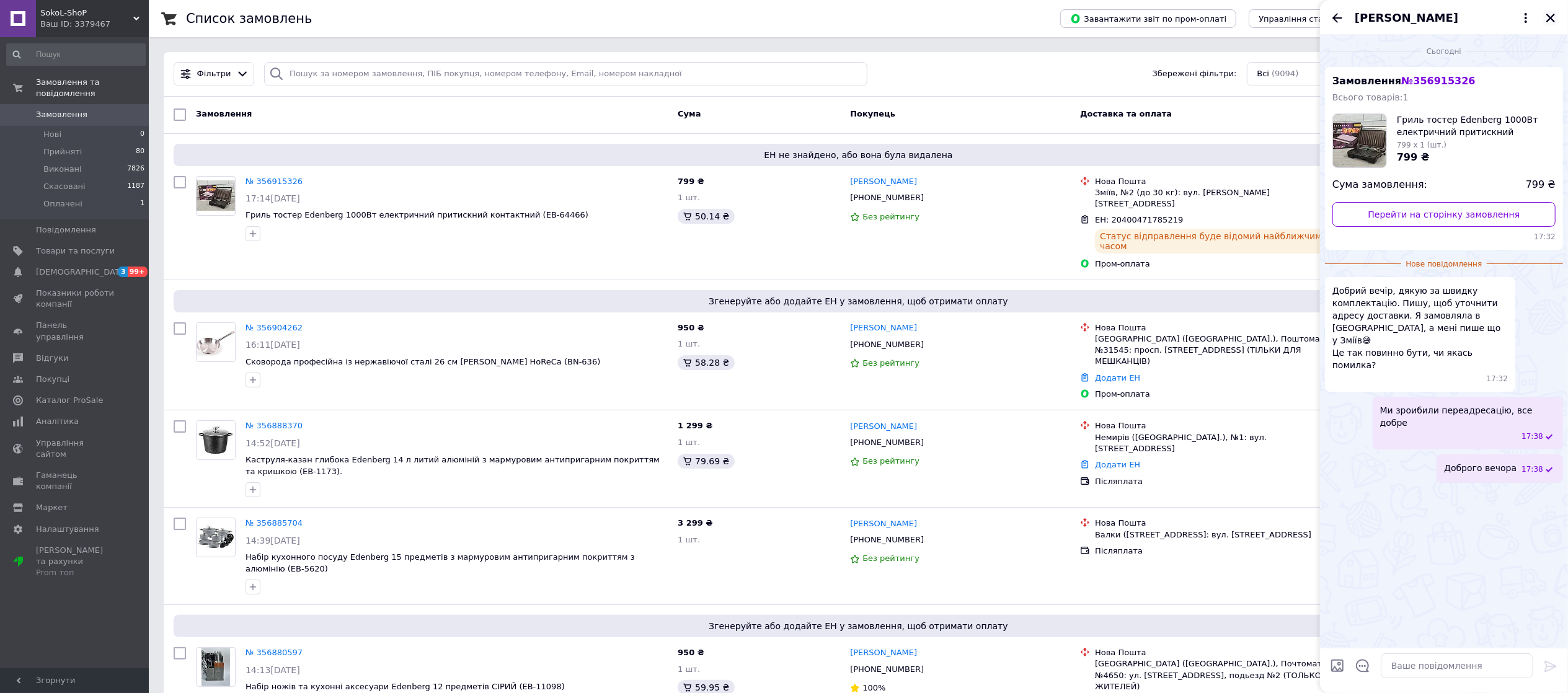
click at [1546, 14] on icon "Закрити" at bounding box center [1550, 18] width 11 height 11
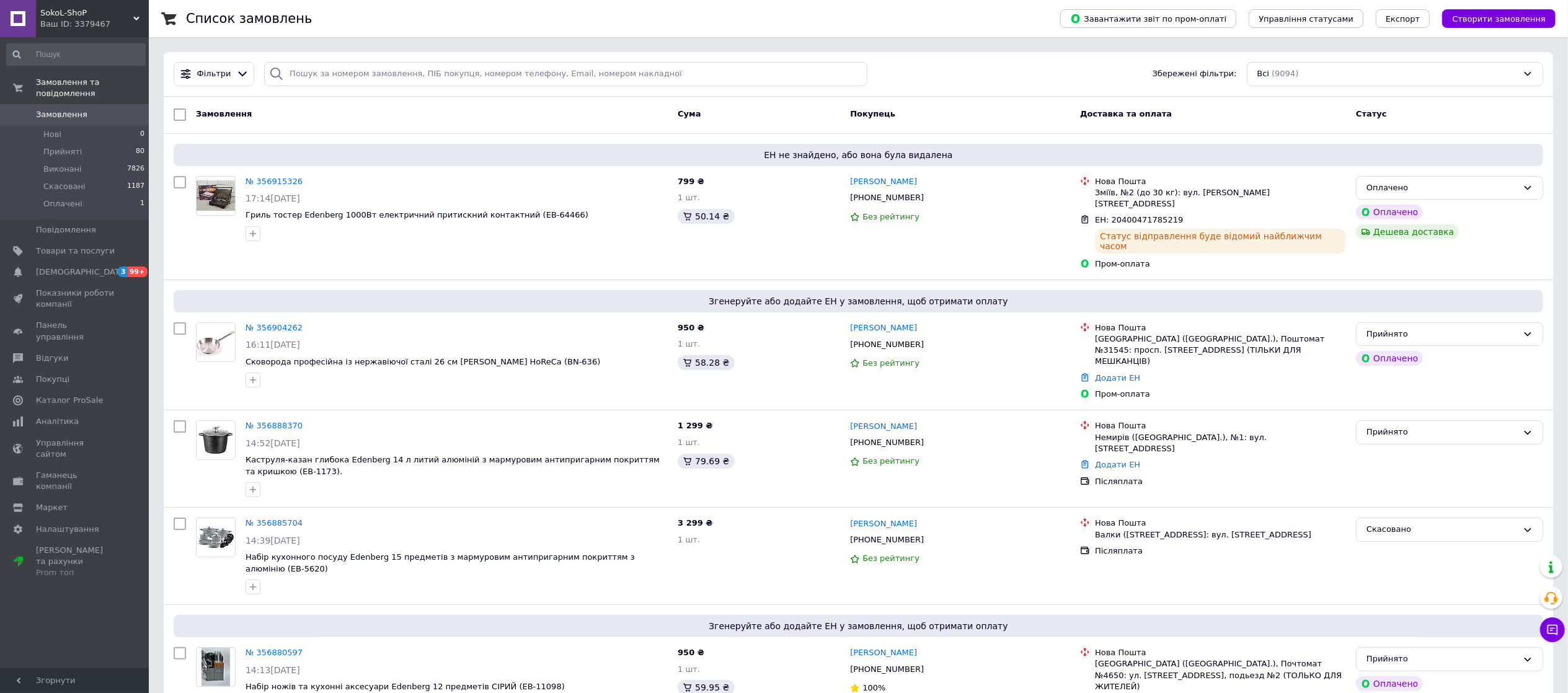
click at [82, 109] on span "Замовлення" at bounding box center [75, 115] width 78 height 11
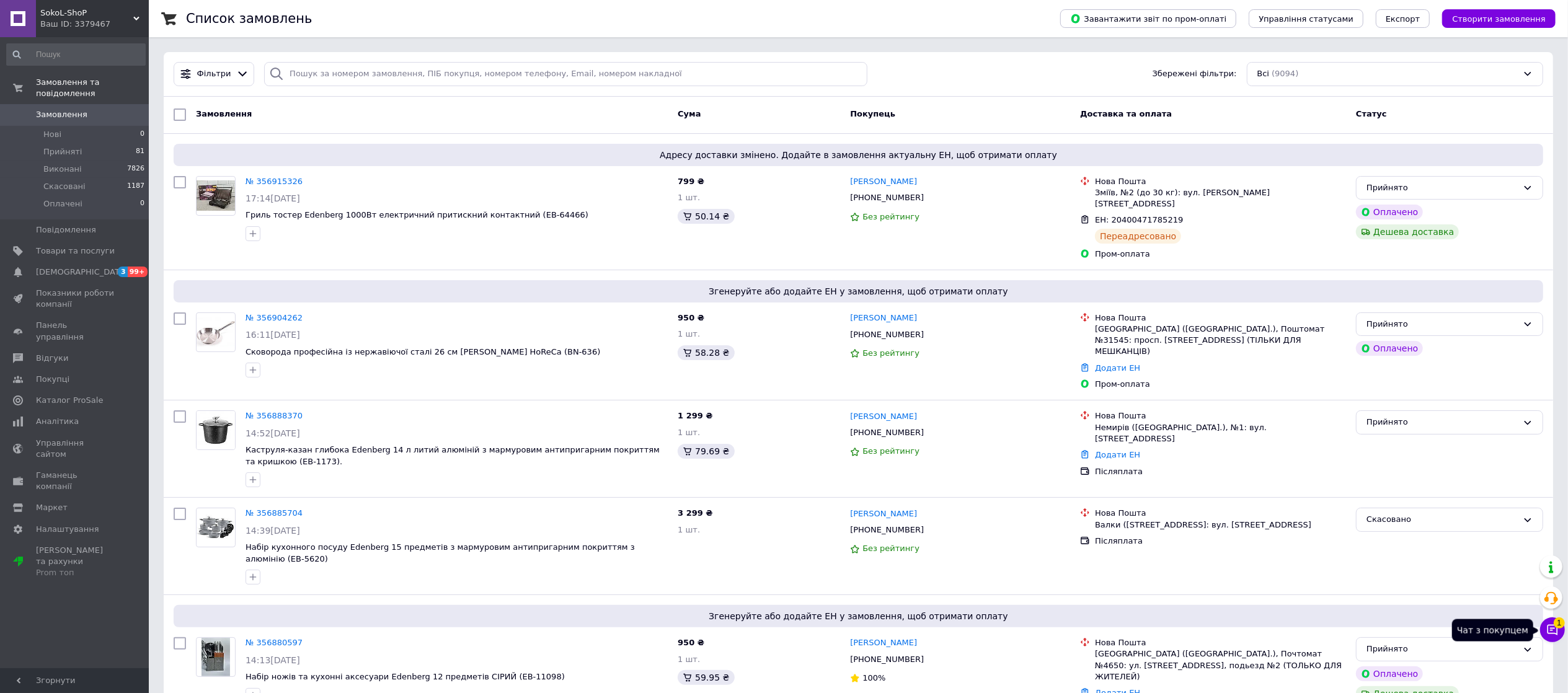
click at [1551, 621] on button "Чат з покупцем 1" at bounding box center [1553, 630] width 25 height 25
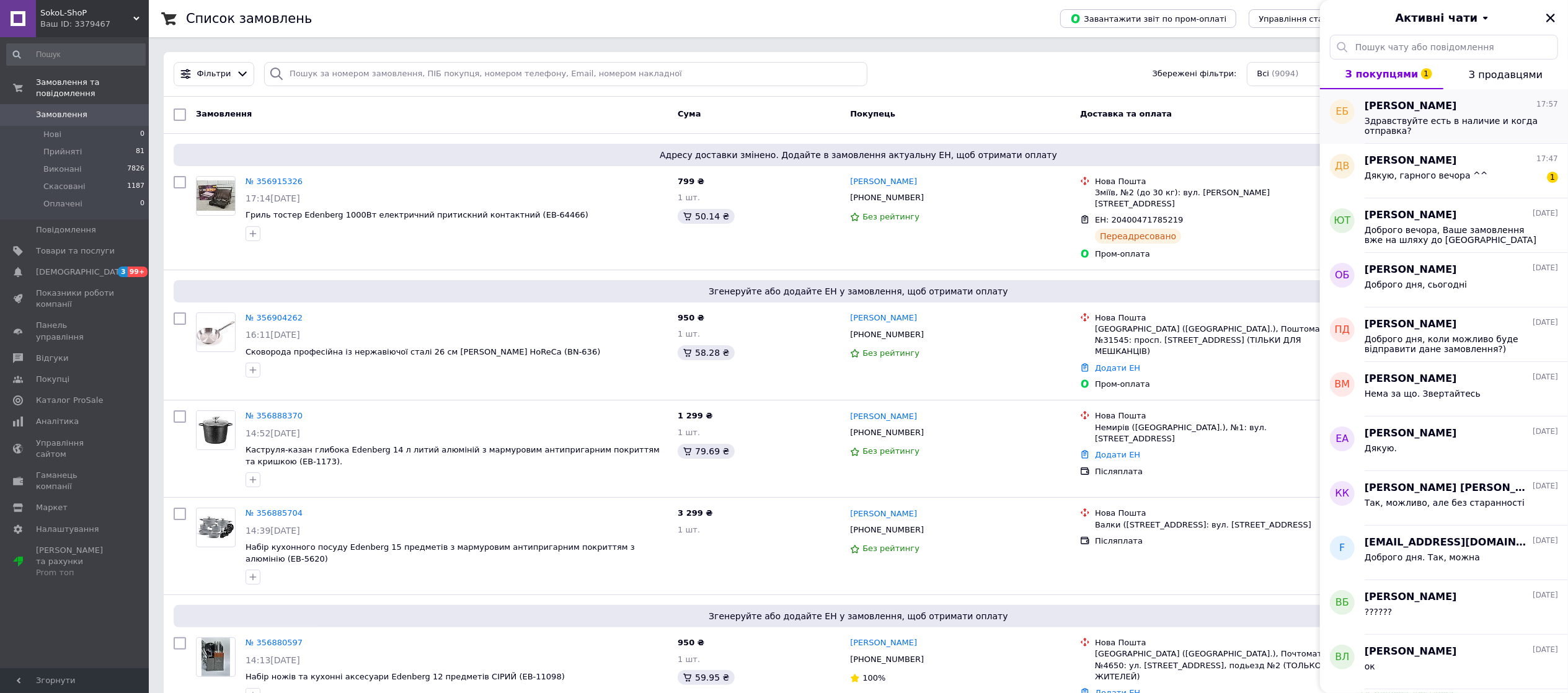
click at [1459, 120] on span "Здравствуйте есть в наличие и когда отправка?" at bounding box center [1452, 126] width 176 height 20
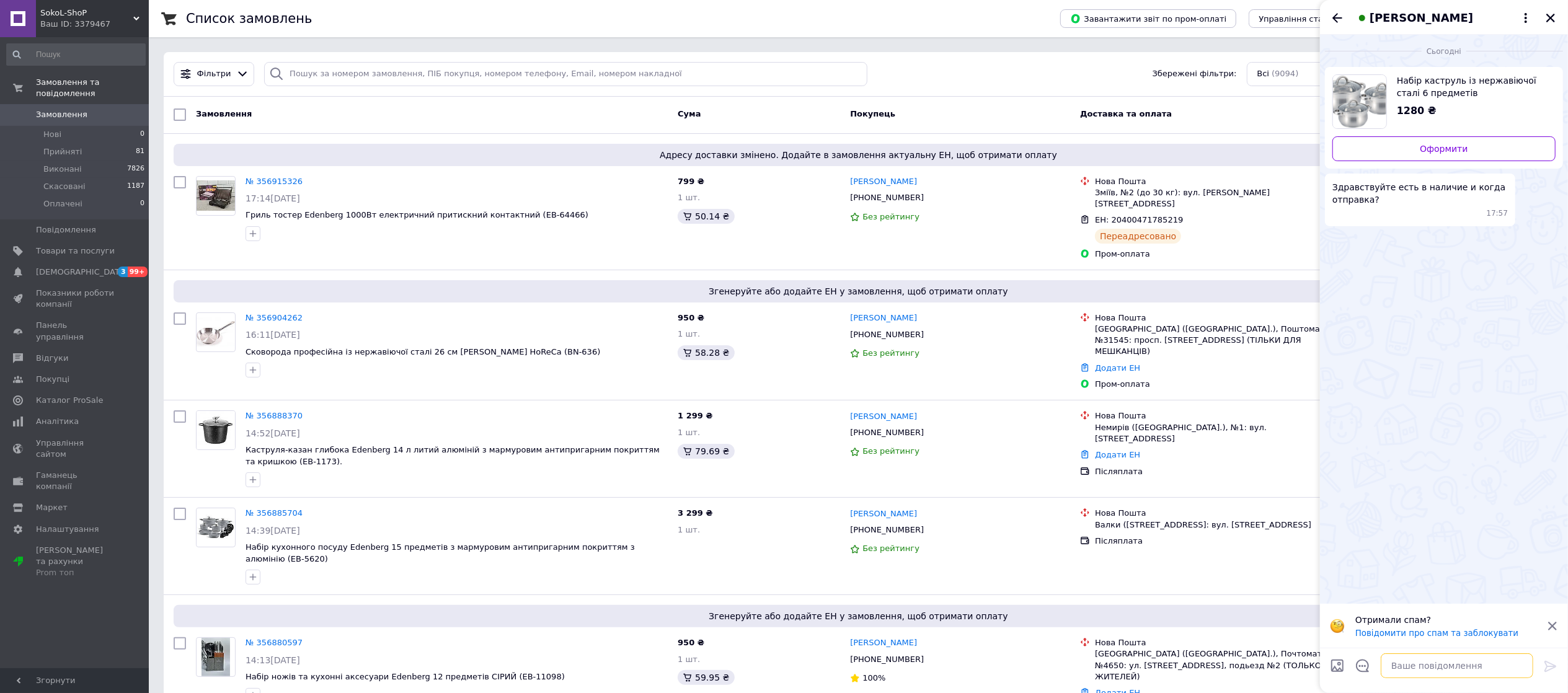
click at [1408, 661] on textarea at bounding box center [1457, 665] width 152 height 25
type textarea "Д"
type textarea "Вітаємо. Так, є в наявності. Відправка завтра"
click at [1340, 18] on icon "Назад" at bounding box center [1337, 18] width 15 height 15
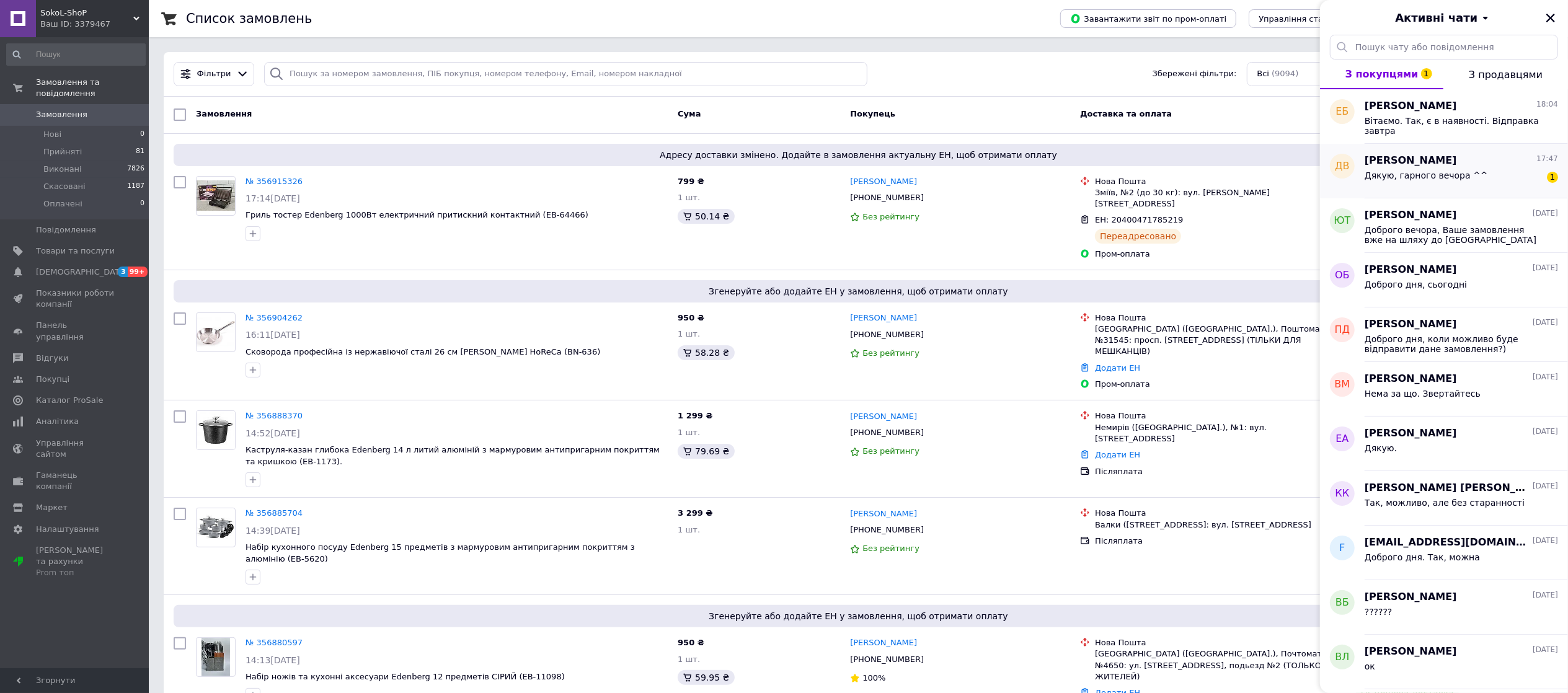
click at [1380, 173] on span "Дякую, гарного вечора ^^" at bounding box center [1426, 175] width 123 height 10
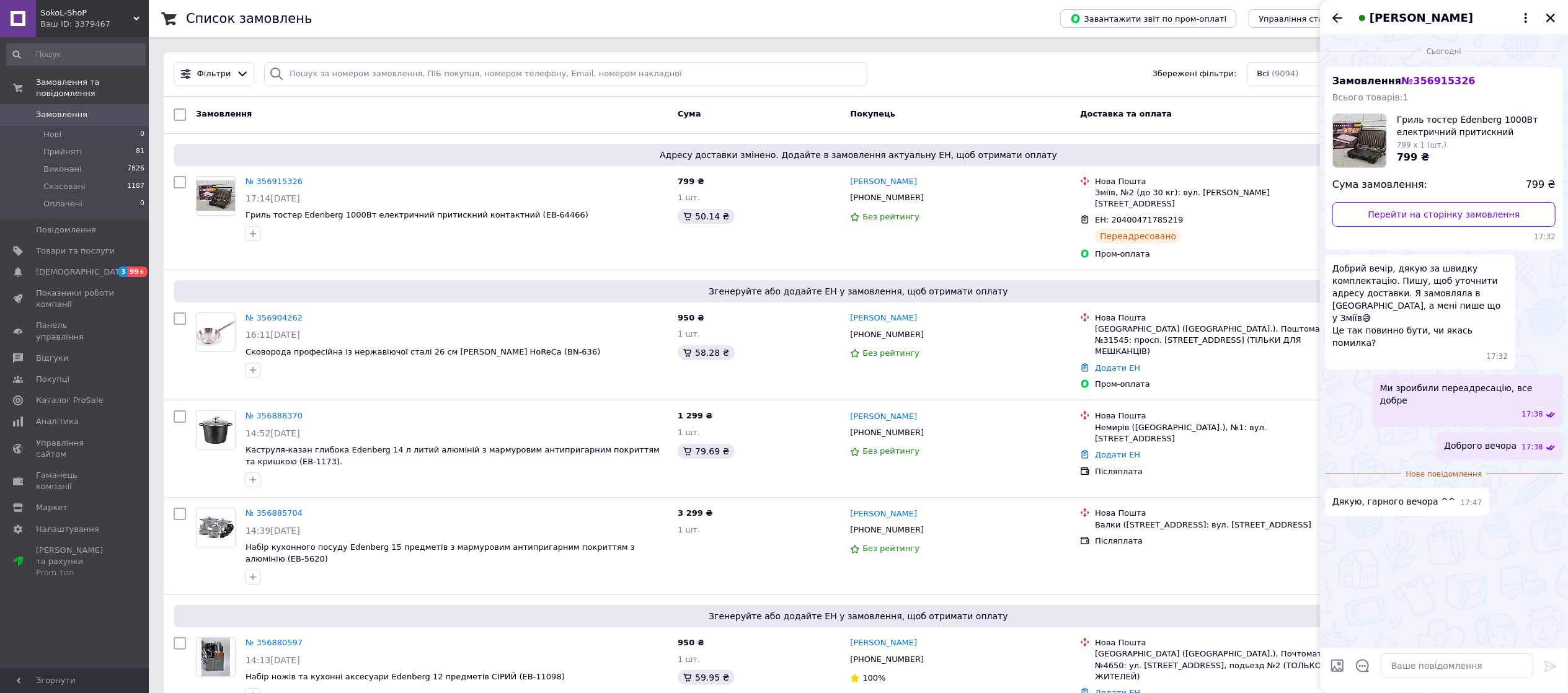
click at [1339, 18] on icon "Назад" at bounding box center [1337, 18] width 15 height 15
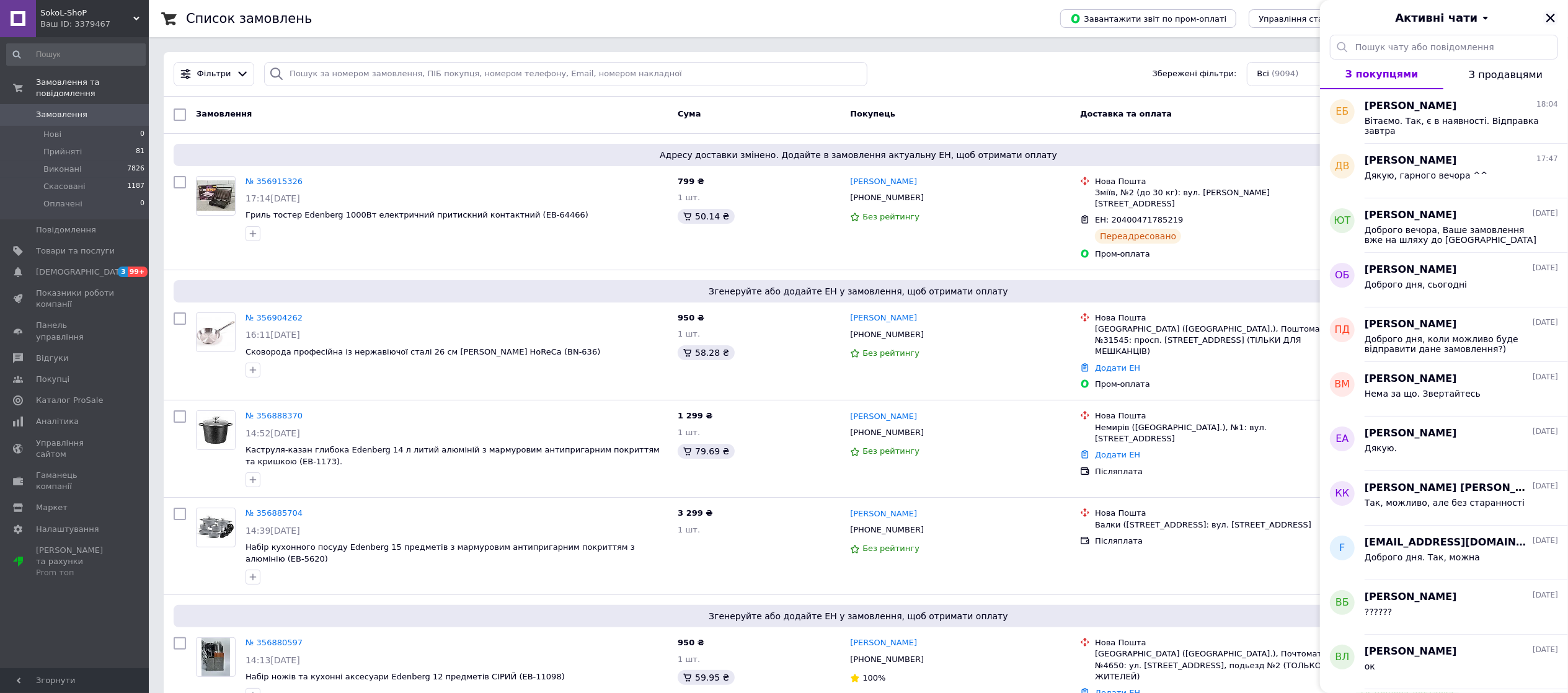
click at [1546, 16] on icon "Закрити" at bounding box center [1550, 18] width 11 height 11
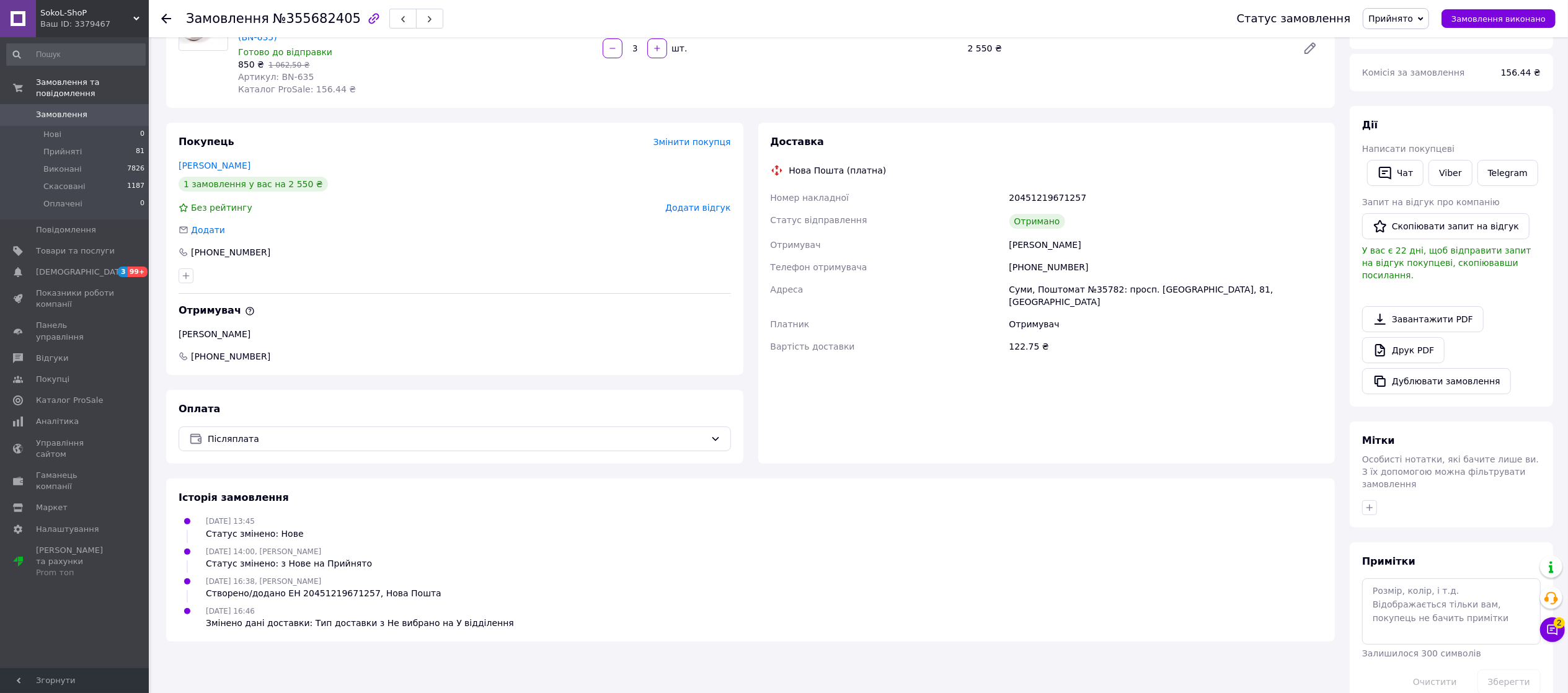
scroll to position [147, 0]
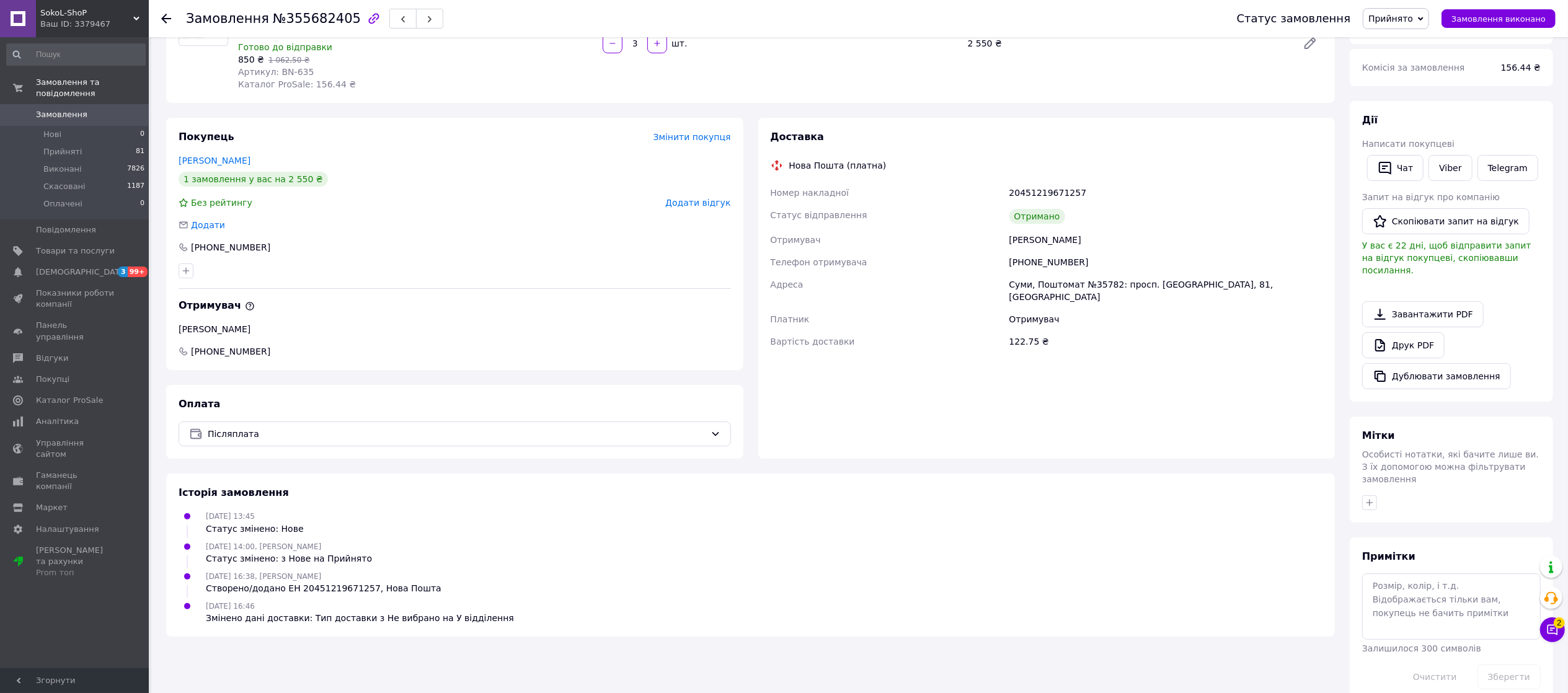
click at [1035, 182] on div "20451219671257" at bounding box center [1166, 193] width 318 height 22
copy div "20451219671257"
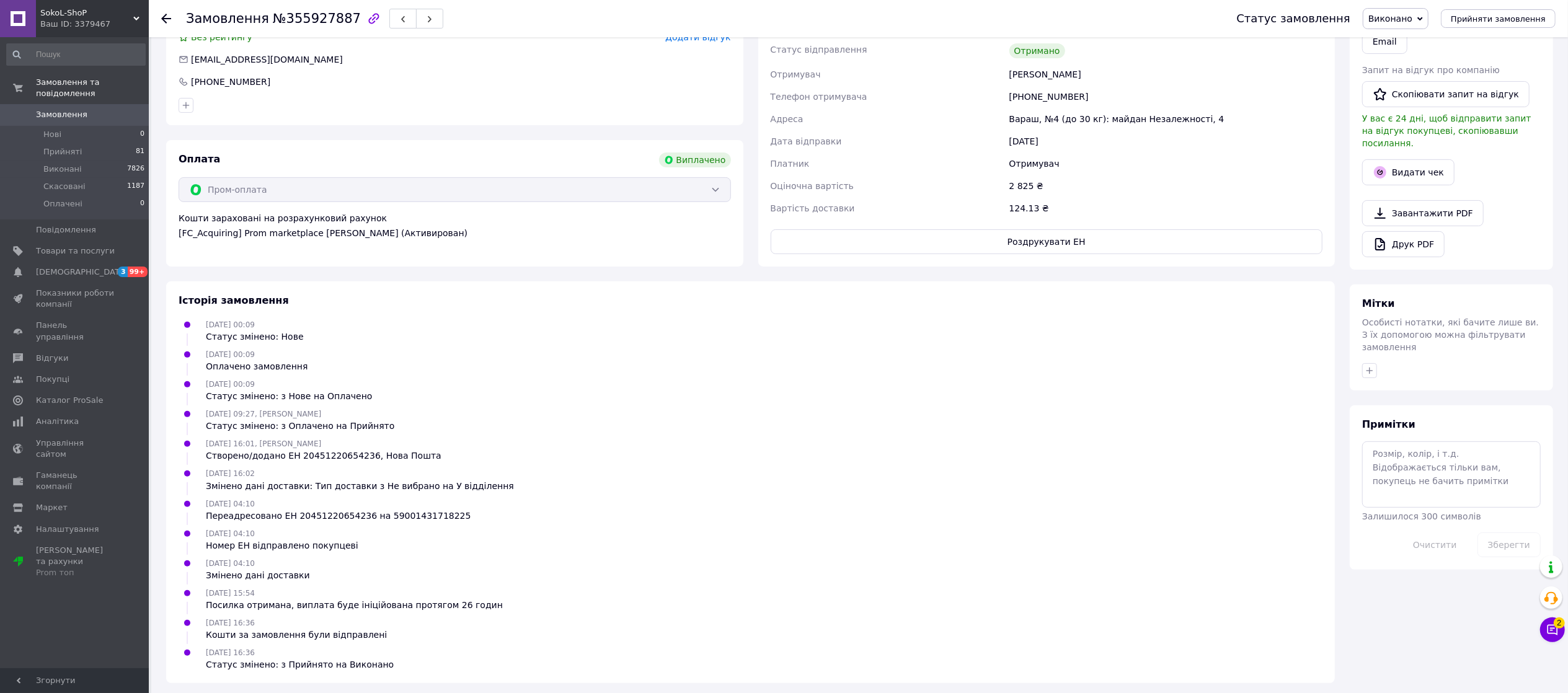
scroll to position [316, 0]
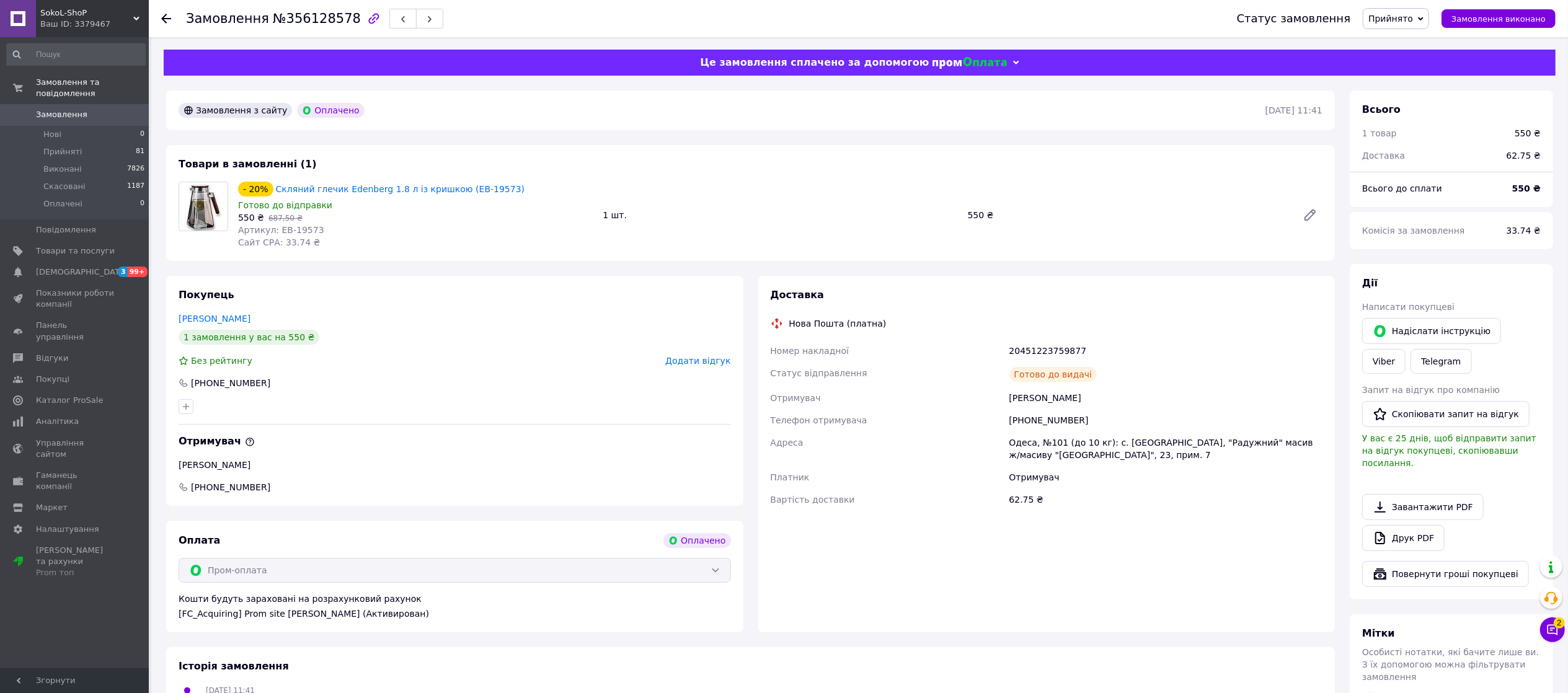
click at [1045, 346] on div "20451223759877" at bounding box center [1166, 350] width 318 height 22
click at [1047, 346] on div "20451223759877" at bounding box center [1166, 350] width 318 height 22
copy div "20451223759877"
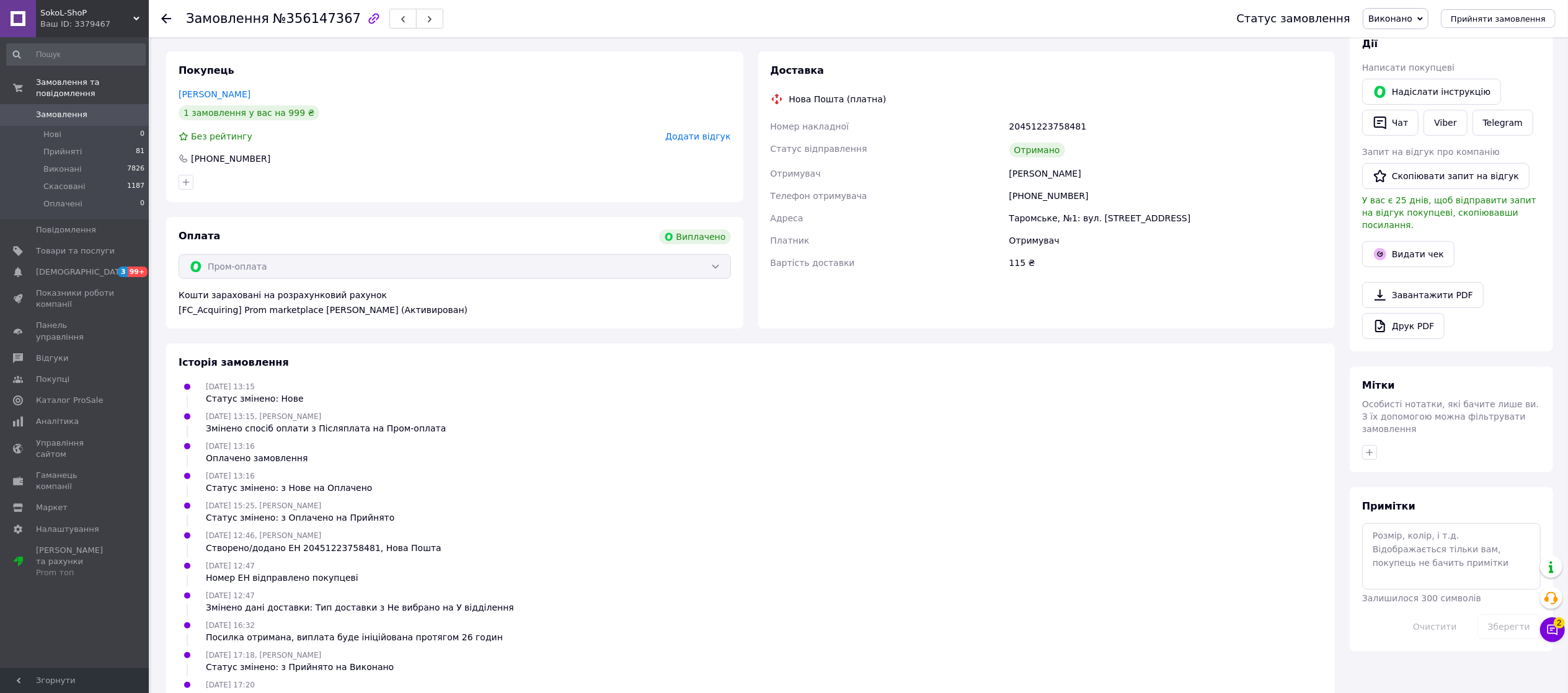
scroll to position [222, 0]
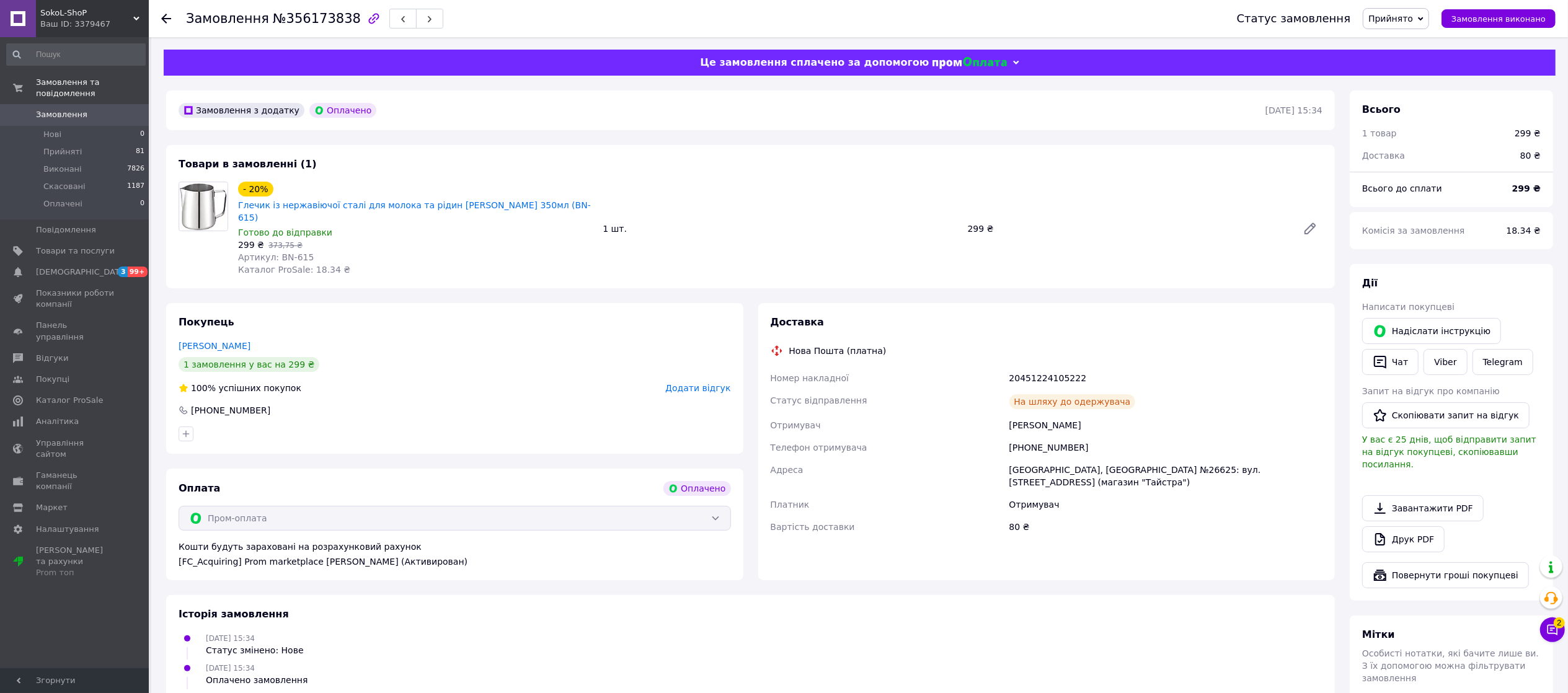
click at [1022, 367] on div "20451224105222" at bounding box center [1166, 378] width 318 height 22
copy div "20451224105222"
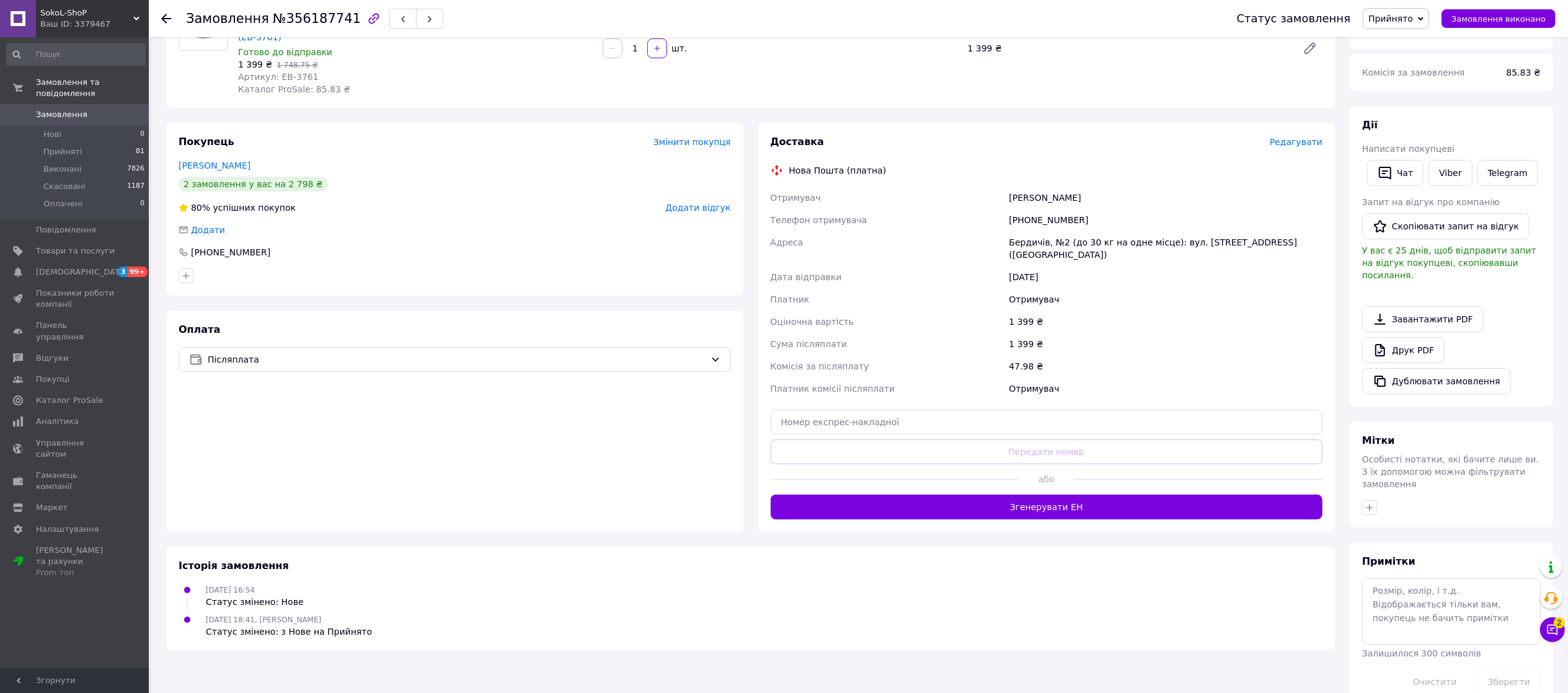
scroll to position [147, 0]
